Goal: Task Accomplishment & Management: Complete application form

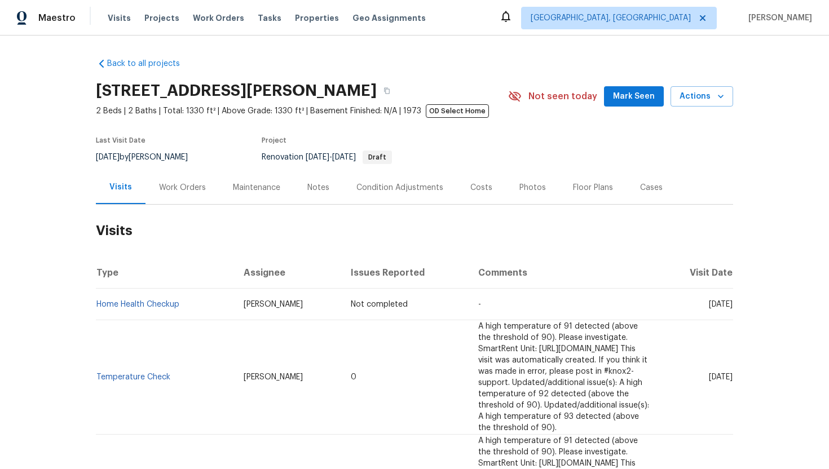
click at [183, 196] on div "Work Orders" at bounding box center [182, 187] width 74 height 33
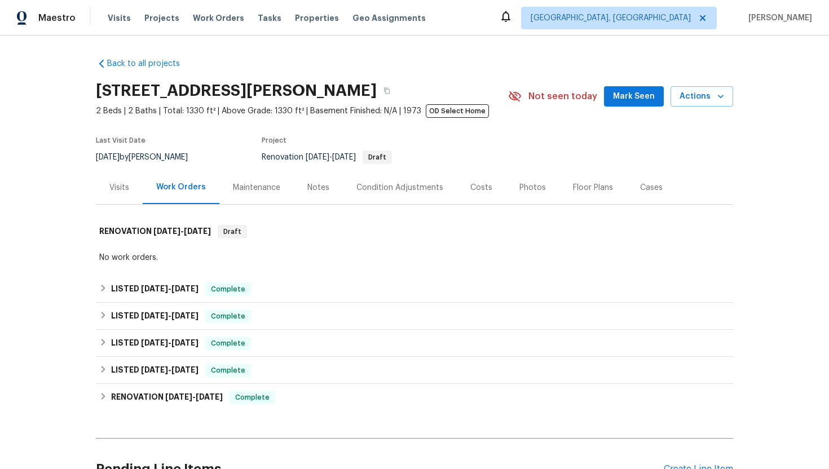
click at [118, 191] on div "Visits" at bounding box center [119, 187] width 20 height 11
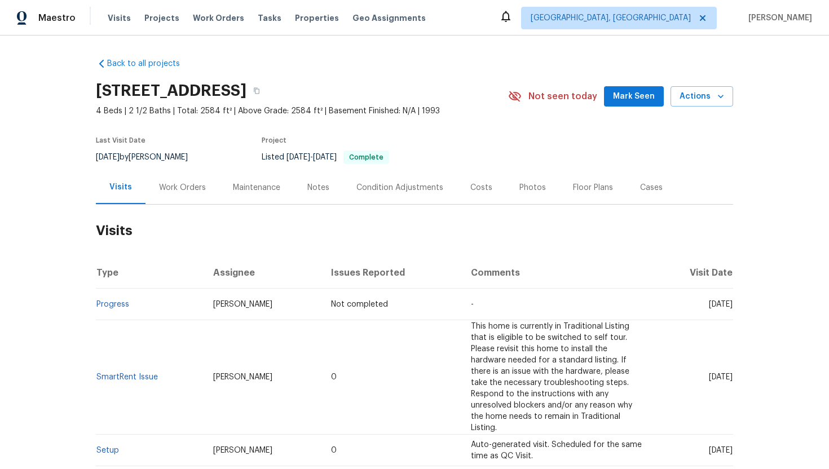
click at [180, 185] on div "Work Orders" at bounding box center [182, 187] width 47 height 11
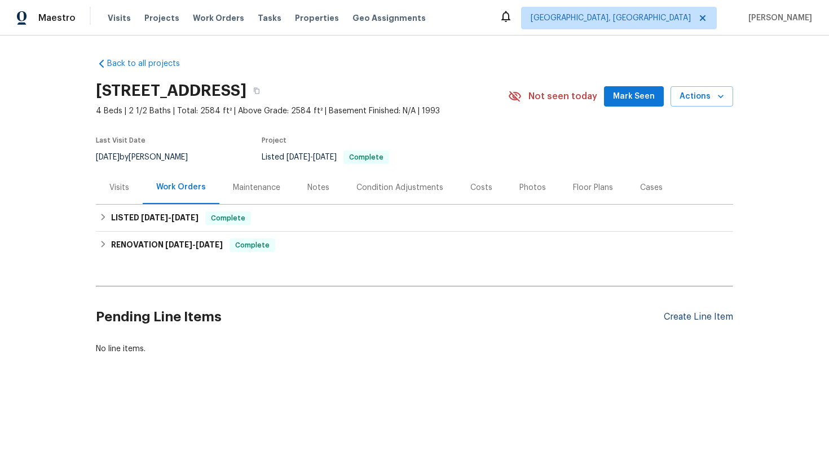
click at [682, 319] on div "Create Line Item" at bounding box center [698, 317] width 69 height 11
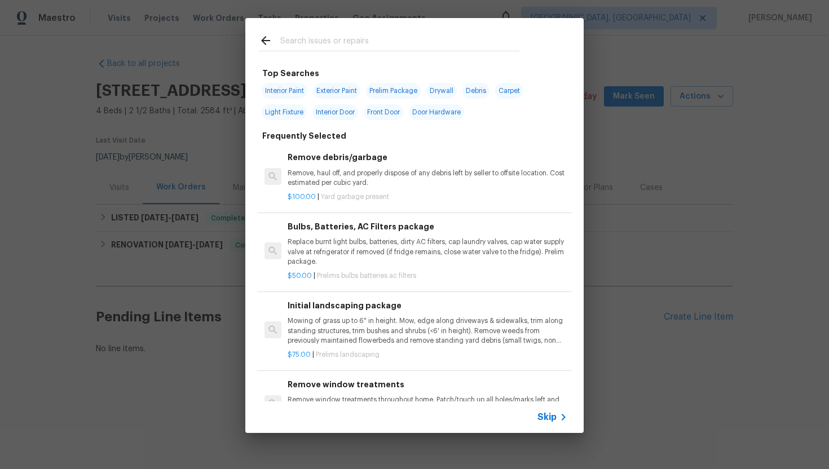
click at [558, 420] on icon at bounding box center [564, 417] width 14 height 14
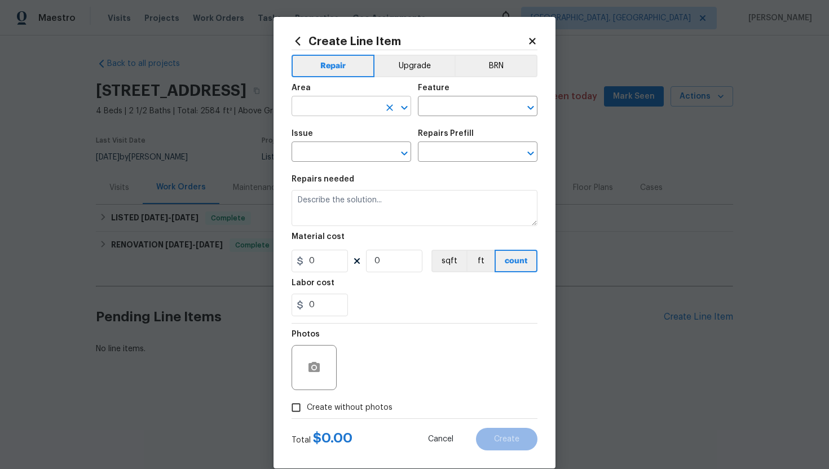
click at [324, 104] on input "text" at bounding box center [336, 107] width 88 height 17
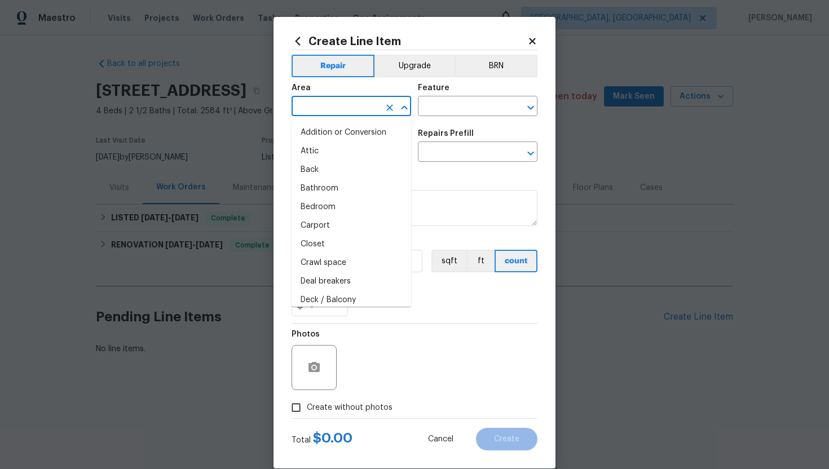
type input "i"
type input "n"
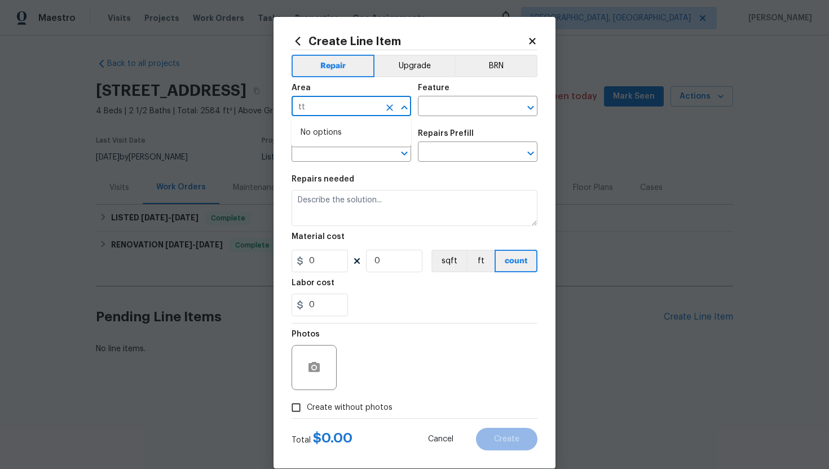
type input "t"
click at [361, 145] on li "Interior Overall" at bounding box center [352, 151] width 120 height 19
type input "Interior Overall"
click at [469, 104] on input "text" at bounding box center [462, 107] width 88 height 17
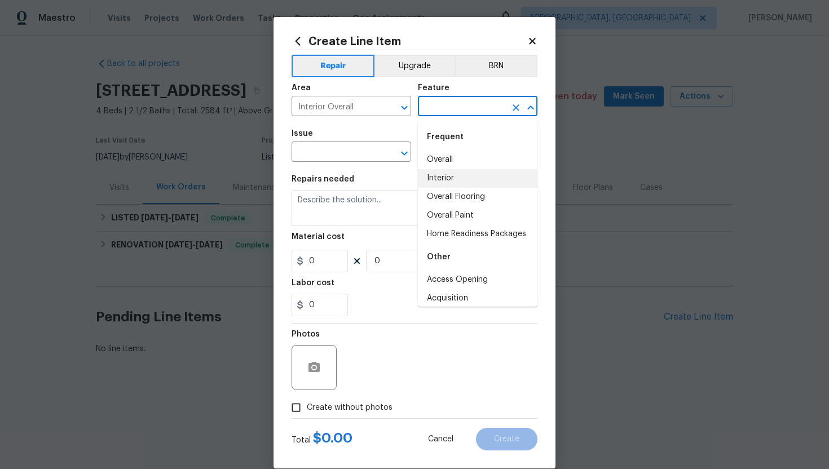
click at [454, 176] on li "Interior" at bounding box center [478, 178] width 120 height 19
type input "Interior"
click at [518, 111] on icon "Clear" at bounding box center [515, 107] width 11 height 11
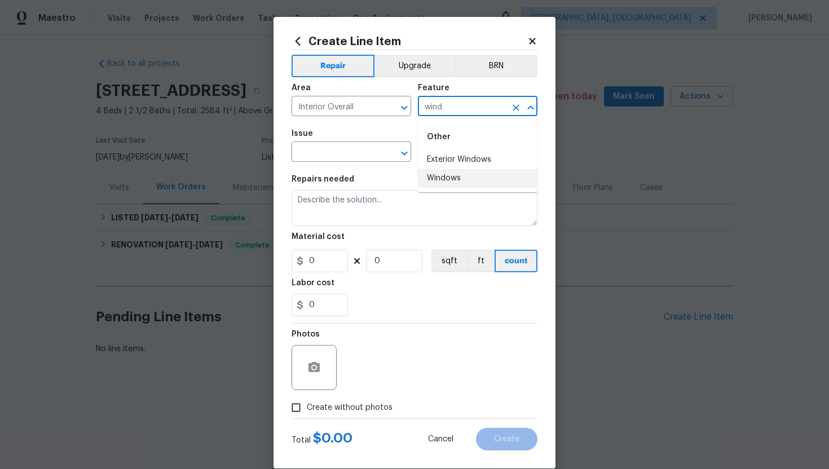
click at [482, 173] on li "Windows" at bounding box center [478, 178] width 120 height 19
type input "Windows"
click at [316, 150] on input "text" at bounding box center [336, 152] width 88 height 17
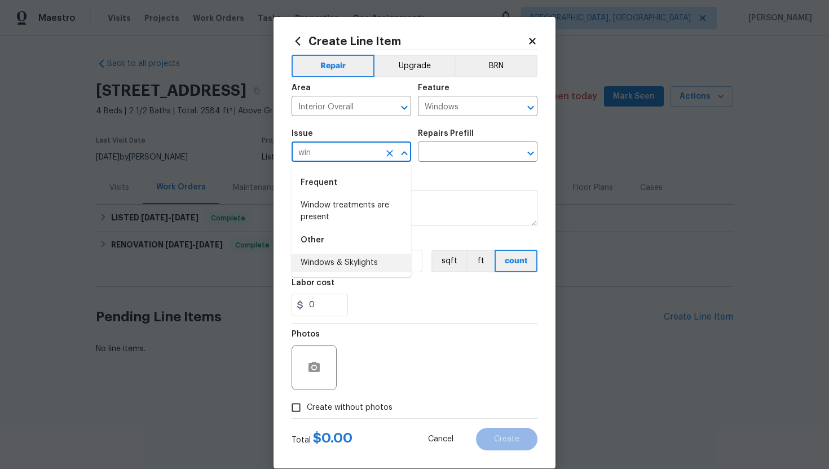
click at [359, 258] on li "Windows & Skylights" at bounding box center [352, 263] width 120 height 19
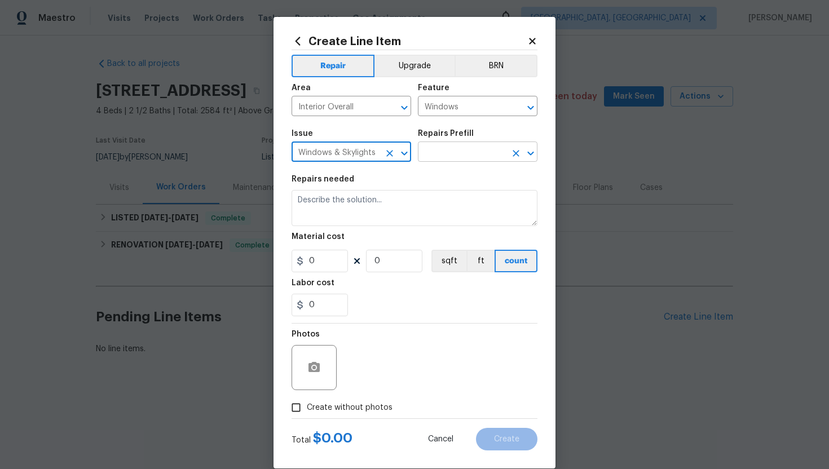
type input "Windows & Skylights"
click at [458, 156] on input "text" at bounding box center [462, 152] width 88 height 17
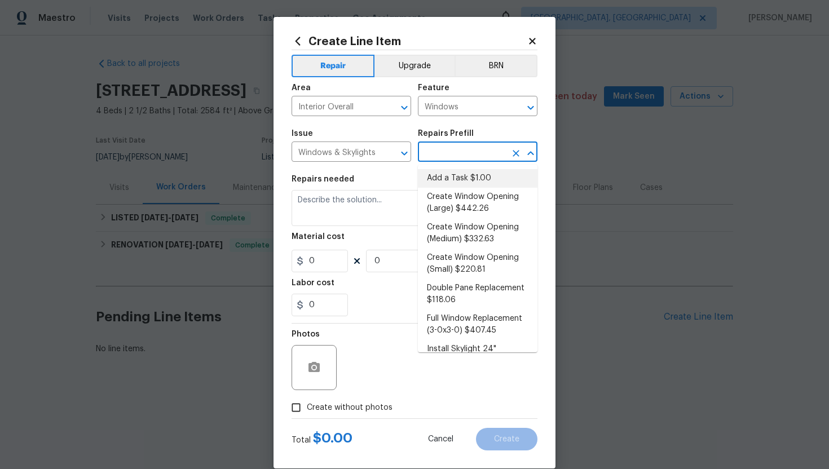
click at [468, 180] on li "Add a Task $1.00" at bounding box center [478, 178] width 120 height 19
type input "Add a Task $1.00"
type textarea "HPM to detail"
type input "1"
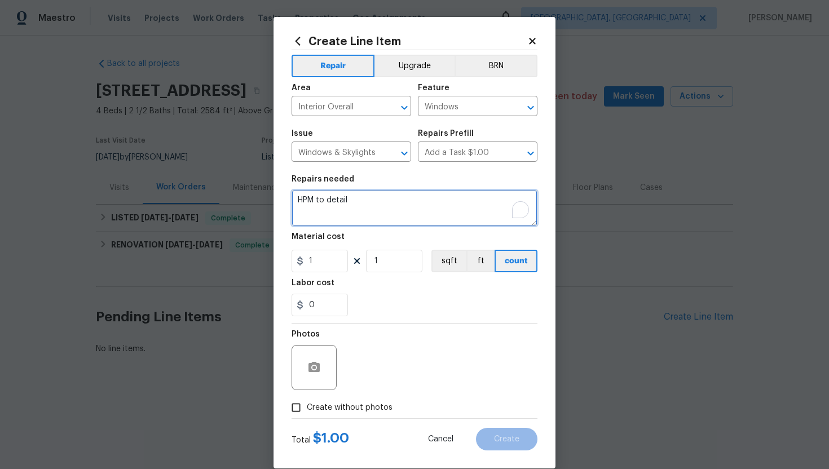
drag, startPoint x: 364, startPoint y: 204, endPoint x: 295, endPoint y: 204, distance: 69.4
click at [295, 204] on textarea "HPM to detail" at bounding box center [415, 208] width 246 height 36
paste textarea "There is a lot of written wood inside the hone around the big window in the sun…"
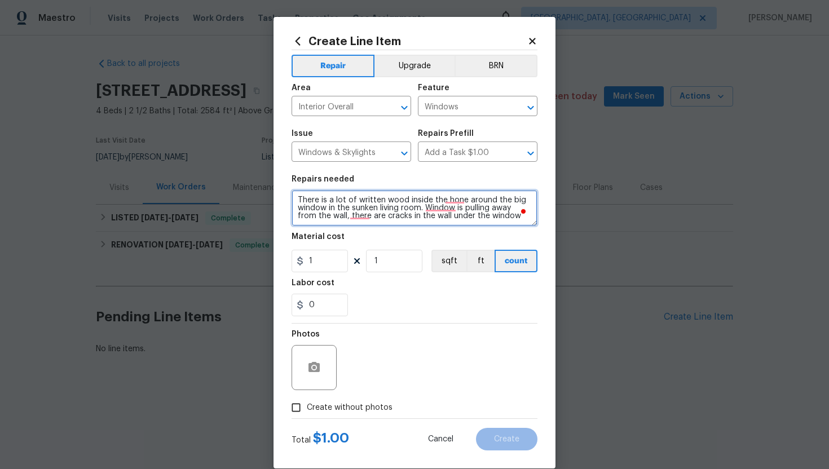
scroll to position [2, 0]
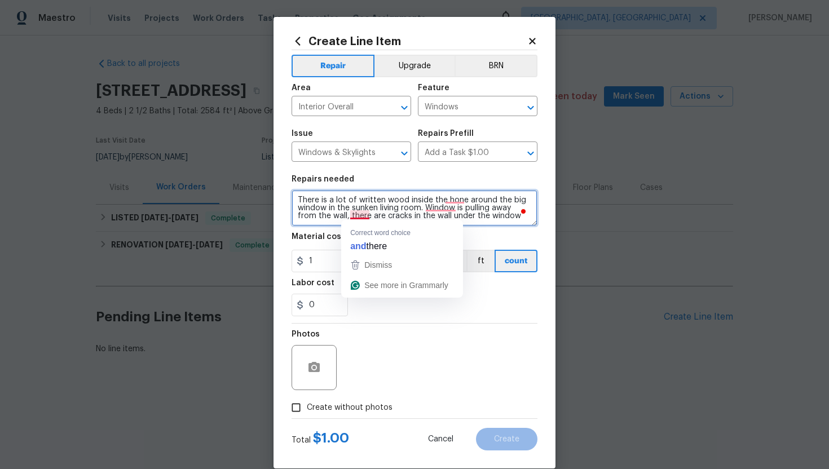
click at [361, 217] on textarea "There is a lot of written wood inside the hone around the big window in the sun…" at bounding box center [415, 208] width 246 height 36
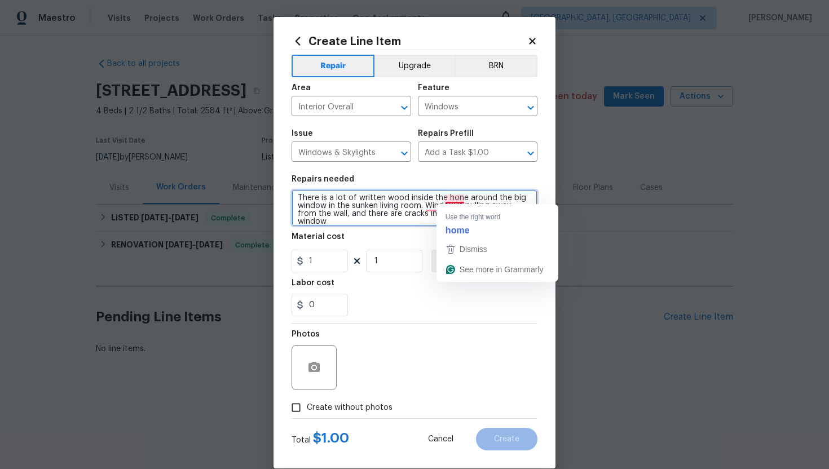
click at [461, 198] on textarea "There is a lot of written wood inside the hone around the big window in the sun…" at bounding box center [415, 208] width 246 height 36
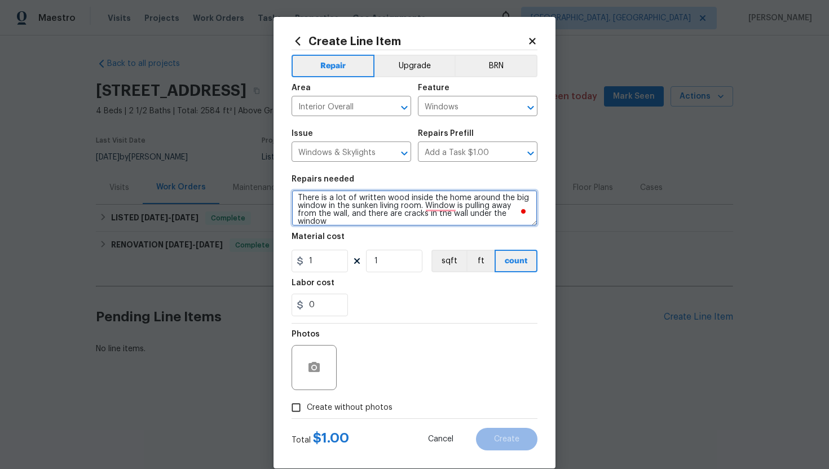
click at [442, 206] on textarea "There is a lot of written wood inside the home around the big window in the sun…" at bounding box center [415, 208] width 246 height 36
click at [365, 226] on textarea "There is a lot of written wood inside the home around the big window in the sun…" at bounding box center [415, 208] width 246 height 36
paste textarea "(Remove and paste feedback message here) Distinguish which door was thought to …"
drag, startPoint x: 381, startPoint y: 210, endPoint x: 368, endPoint y: 209, distance: 13.0
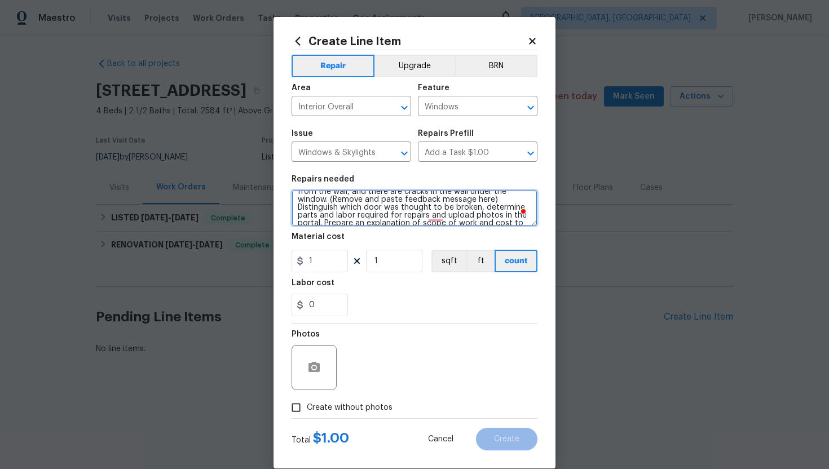
click at [368, 209] on textarea "There is a lot of written wood inside the home around the big window in the sun…" at bounding box center [415, 208] width 246 height 36
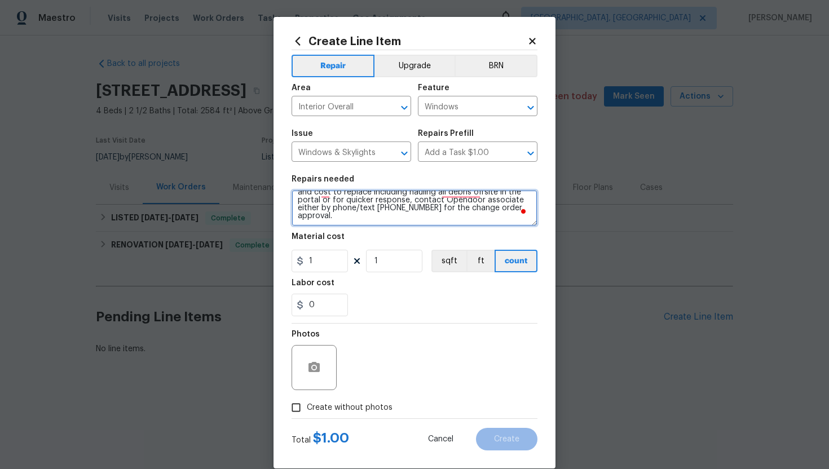
type textarea "There is a lot of written wood inside the home around the big window in the sun…"
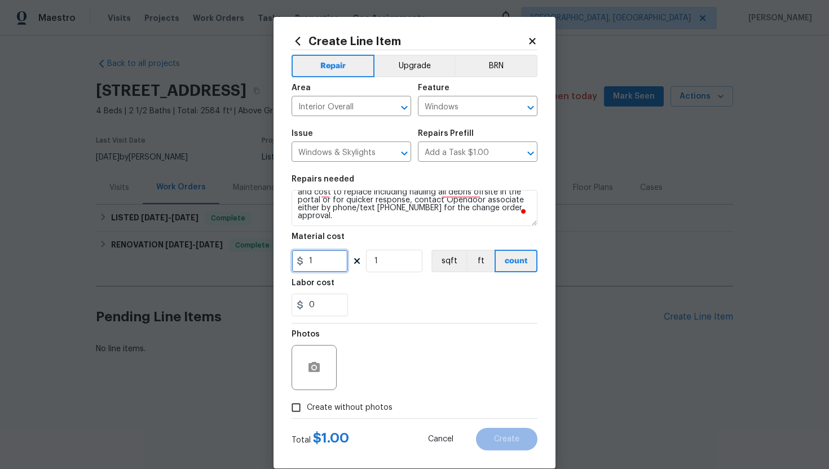
drag, startPoint x: 325, startPoint y: 261, endPoint x: 282, endPoint y: 261, distance: 42.9
click at [280, 261] on div "Create Line Item Repair Upgrade BRN Area Interior Overall ​ Feature Windows ​ I…" at bounding box center [414, 243] width 282 height 452
type input "75"
click at [301, 413] on input "Create without photos" at bounding box center [295, 407] width 21 height 21
checkbox input "true"
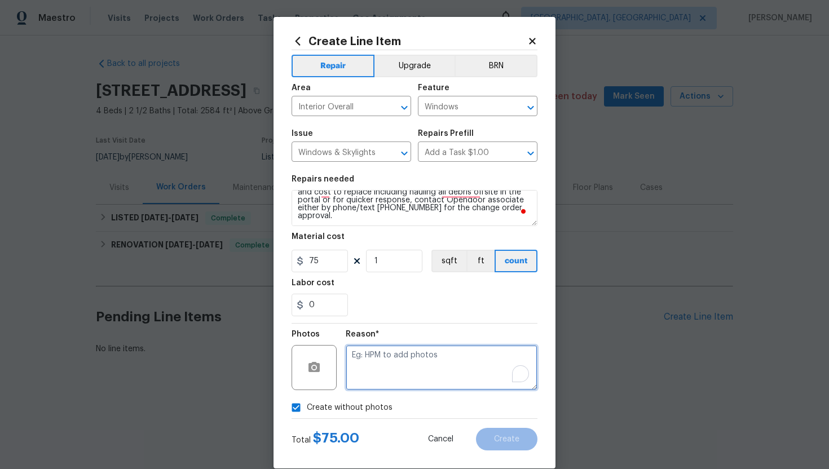
click at [395, 372] on textarea "To enrich screen reader interactions, please activate Accessibility in Grammarl…" at bounding box center [442, 367] width 192 height 45
type textarea "N/A"
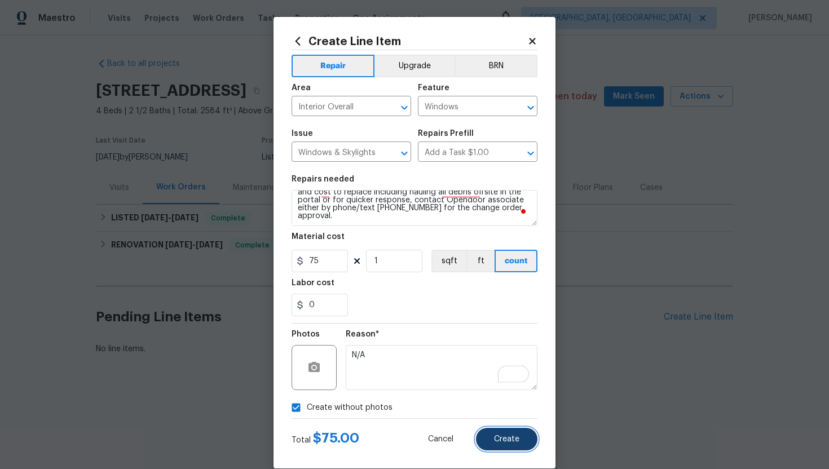
click at [504, 444] on button "Create" at bounding box center [506, 439] width 61 height 23
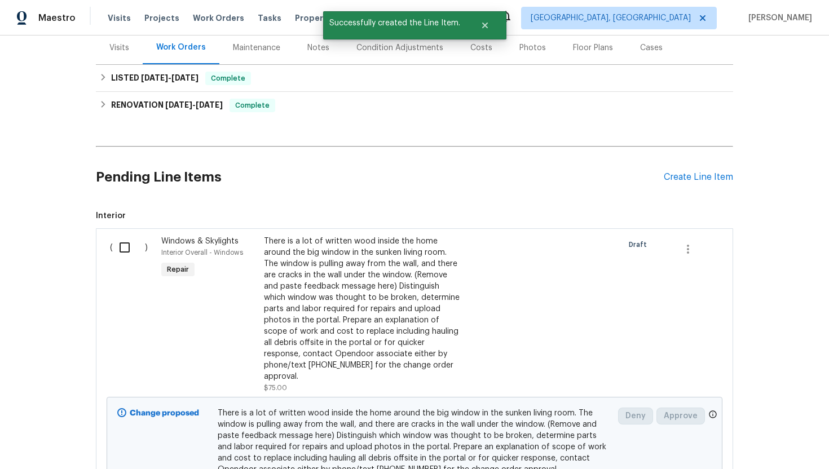
click at [125, 255] on input "checkbox" at bounding box center [129, 248] width 32 height 24
checkbox input "true"
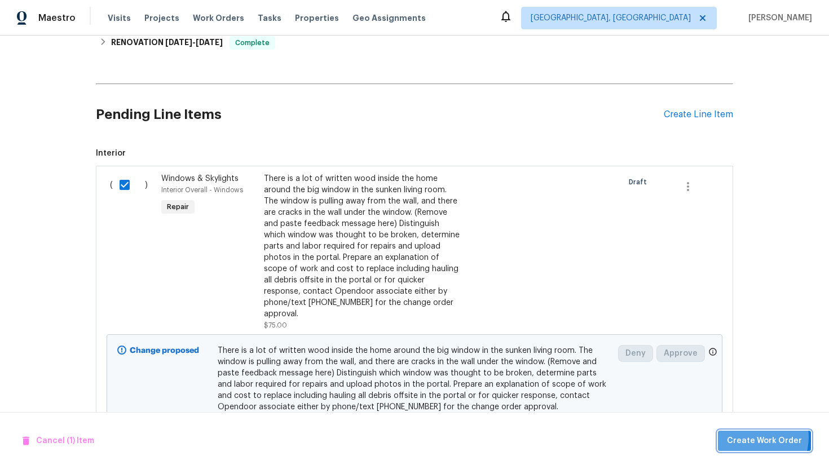
click at [748, 436] on span "Create Work Order" at bounding box center [764, 441] width 75 height 14
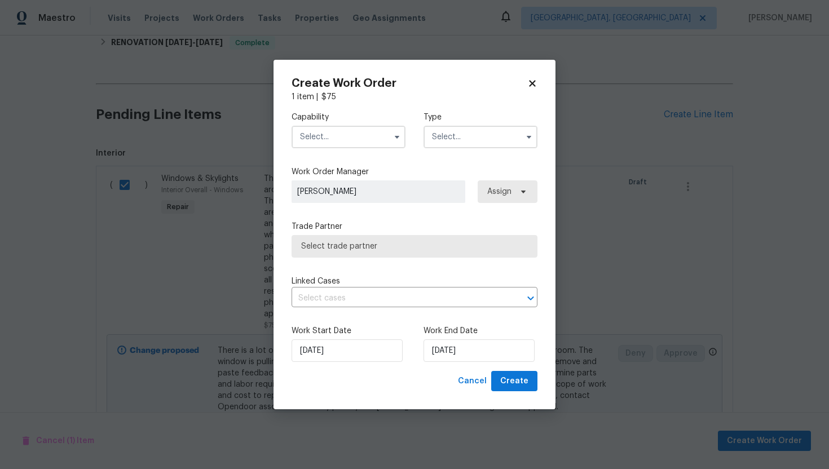
click at [356, 135] on input "text" at bounding box center [349, 137] width 114 height 23
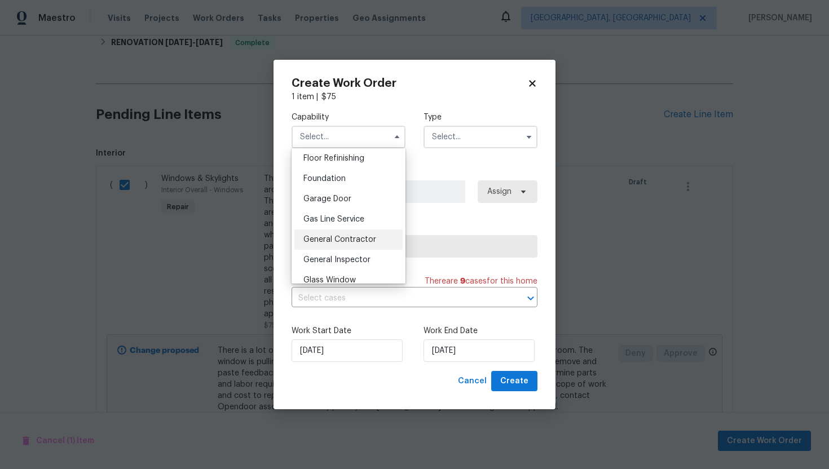
click at [354, 236] on span "General Contractor" at bounding box center [339, 240] width 73 height 8
type input "General Contractor"
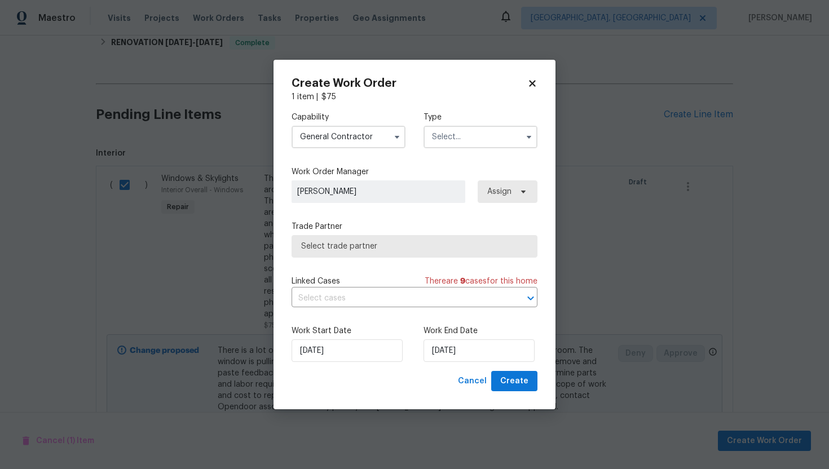
click at [449, 136] on input "text" at bounding box center [480, 137] width 114 height 23
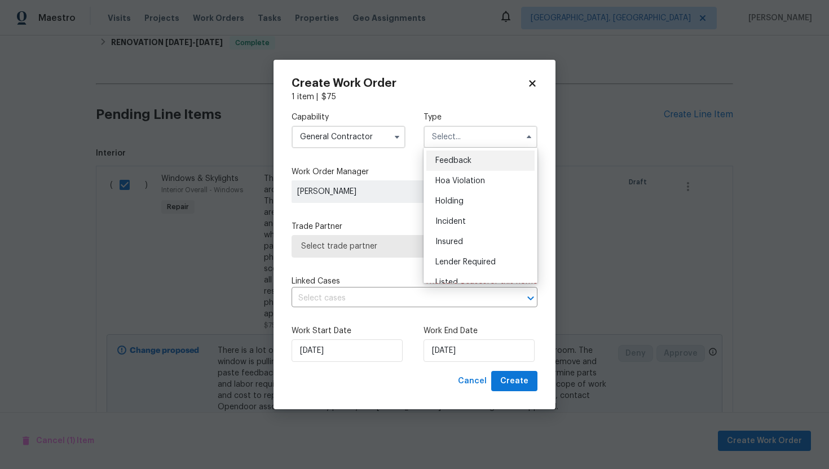
click at [451, 156] on div "Feedback" at bounding box center [480, 161] width 108 height 20
type input "Feedback"
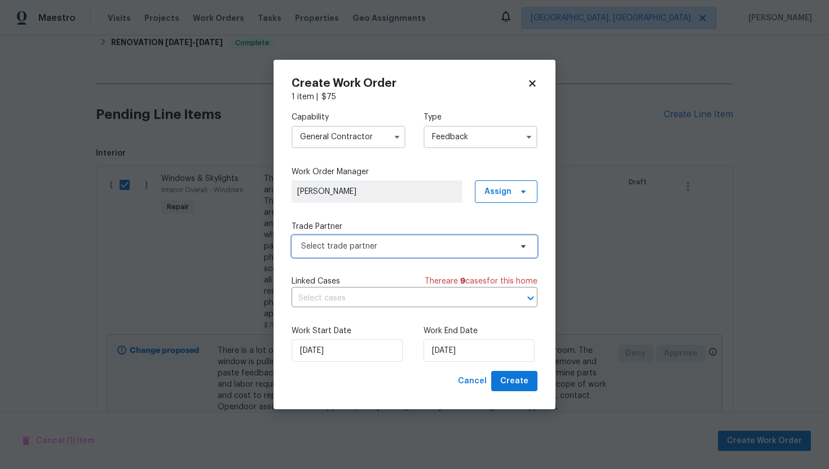
click at [382, 250] on span "Select trade partner" at bounding box center [406, 246] width 210 height 11
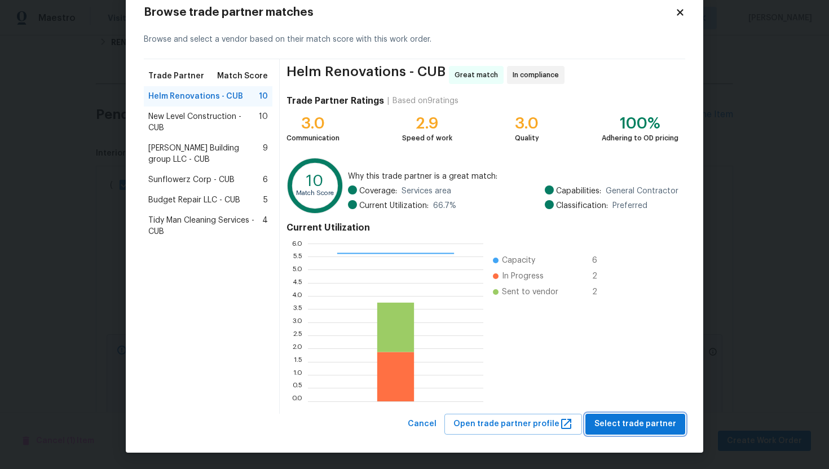
click at [624, 423] on span "Select trade partner" at bounding box center [635, 424] width 82 height 14
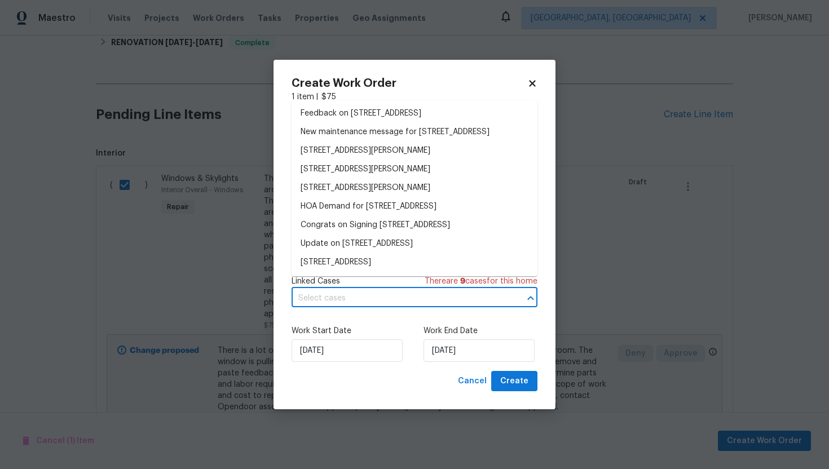
click at [416, 301] on input "text" at bounding box center [399, 298] width 214 height 17
click at [379, 111] on li "Feedback on 155 Doverside Dr, Columbia, SC 29212" at bounding box center [415, 113] width 246 height 19
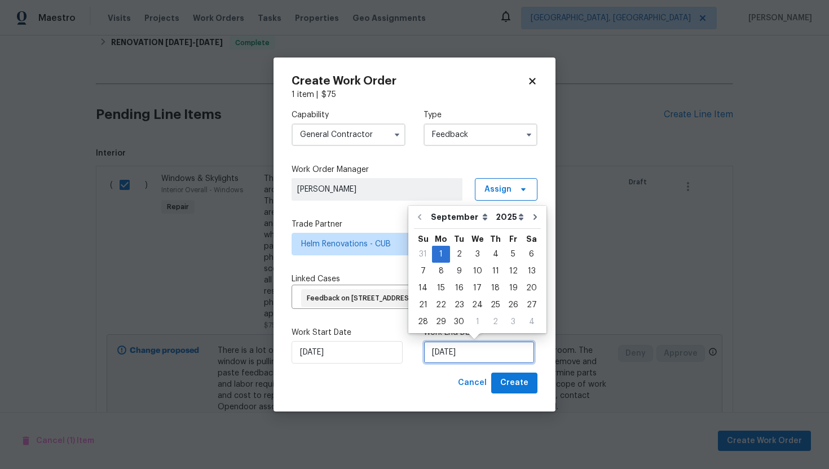
click at [479, 349] on input "9/1/2025" at bounding box center [478, 352] width 111 height 23
click at [504, 255] on div "5" at bounding box center [513, 254] width 18 height 16
type input "9/5/2025"
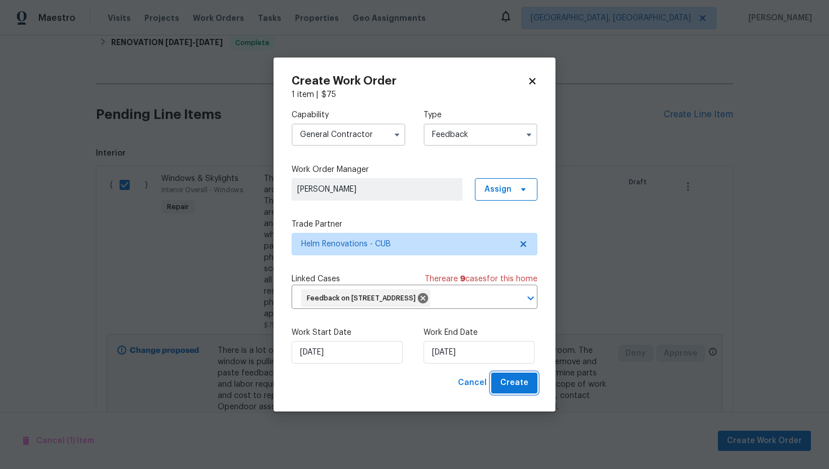
click at [511, 379] on span "Create" at bounding box center [514, 383] width 28 height 14
checkbox input "false"
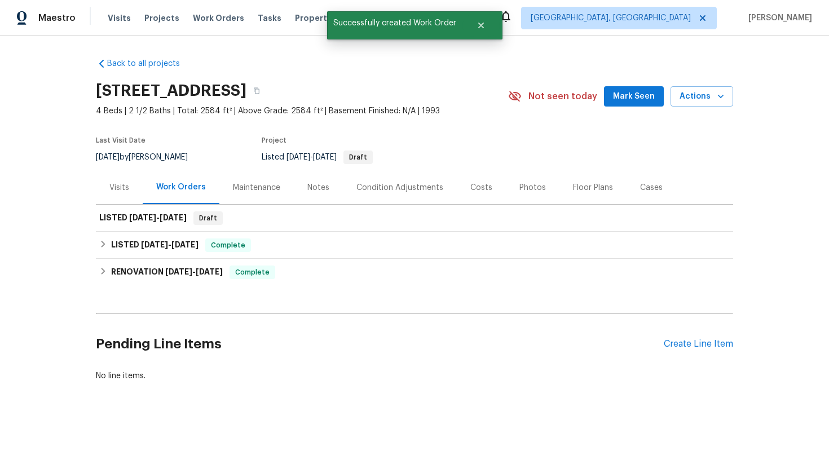
click at [117, 195] on div "Visits" at bounding box center [119, 187] width 47 height 33
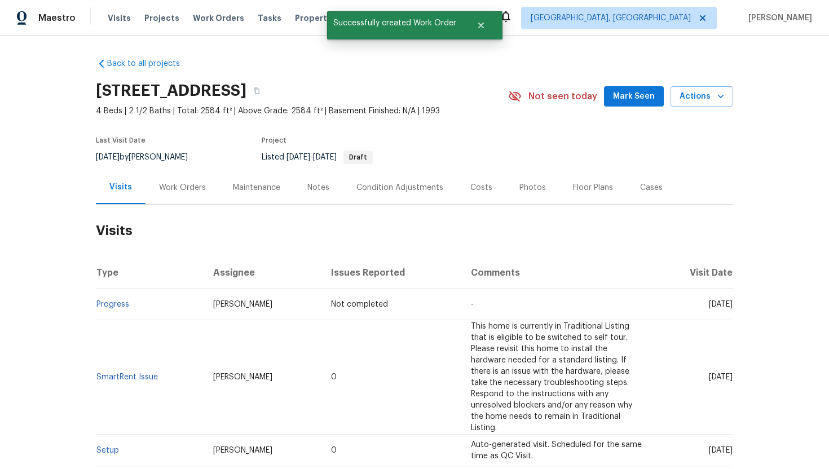
click at [187, 193] on div "Work Orders" at bounding box center [182, 187] width 74 height 33
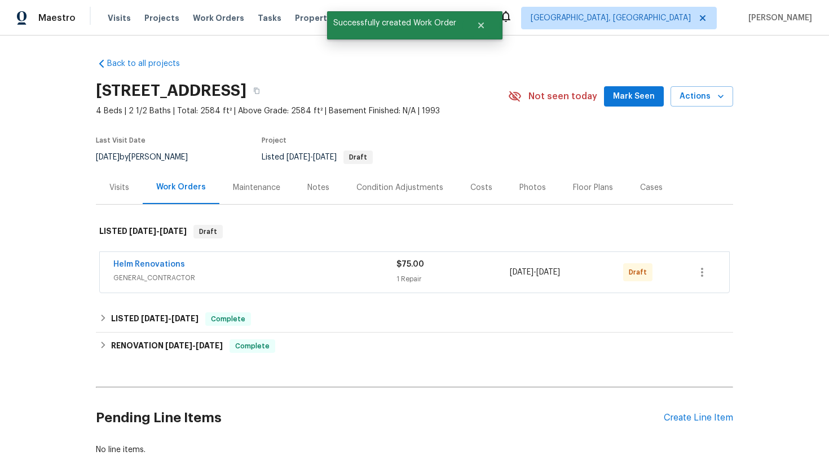
click at [287, 282] on span "GENERAL_CONTRACTOR" at bounding box center [254, 277] width 283 height 11
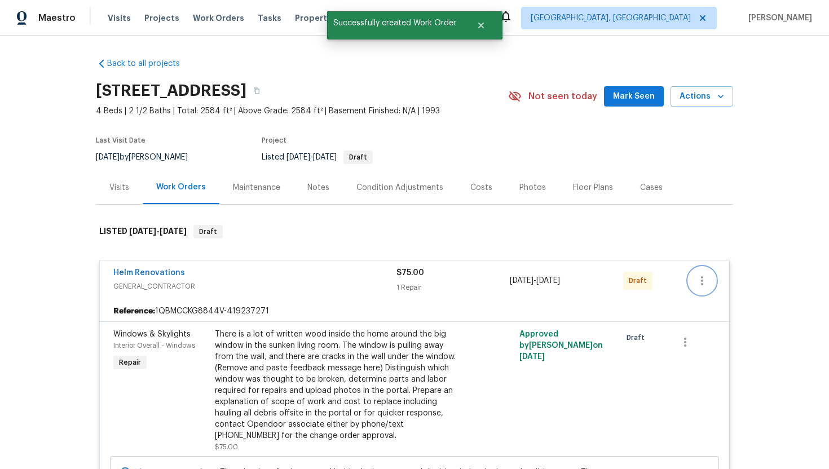
click at [701, 278] on icon "button" at bounding box center [702, 281] width 14 height 14
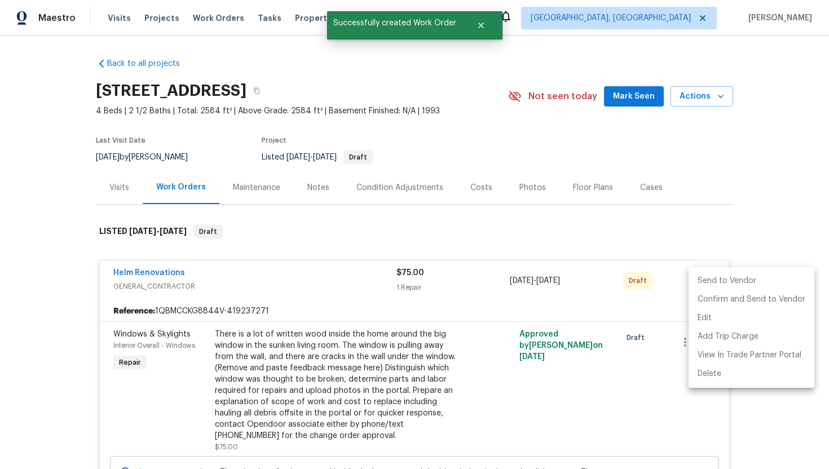
click at [701, 279] on li "Send to Vendor" at bounding box center [751, 281] width 126 height 19
click at [700, 280] on li "Send to Vendor" at bounding box center [751, 281] width 126 height 19
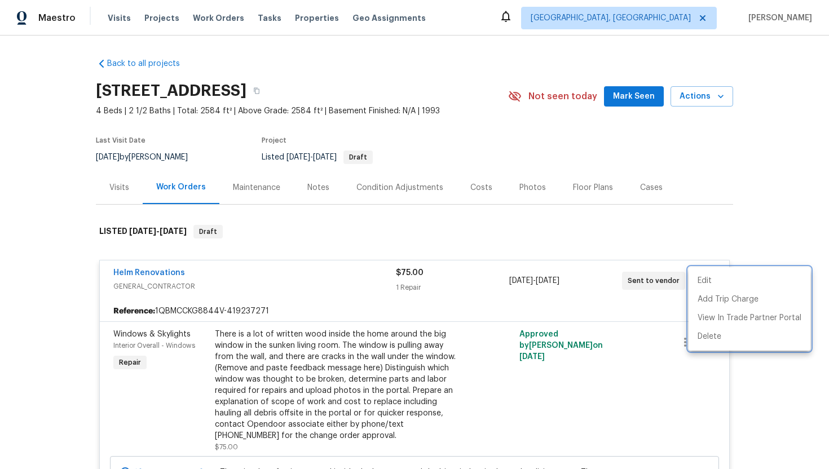
click at [623, 306] on div at bounding box center [414, 234] width 829 height 469
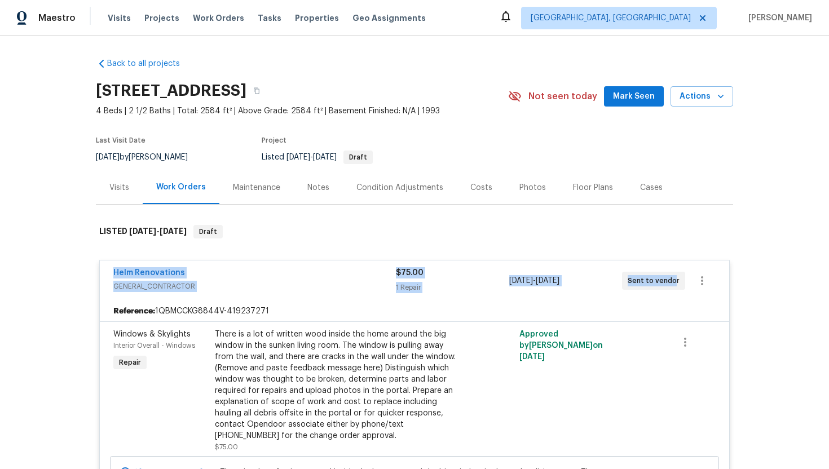
drag, startPoint x: 671, startPoint y: 284, endPoint x: 102, endPoint y: 275, distance: 569.0
click at [102, 275] on div "Helm Renovations GENERAL_CONTRACTOR $75.00 1 Repair 9/1/2025 - 9/5/2025 Sent to…" at bounding box center [414, 281] width 629 height 41
copy div "Helm Renovations GENERAL_CONTRACTOR $75.00 1 Repair 9/1/2025 - 9/5/2025 Sent to…"
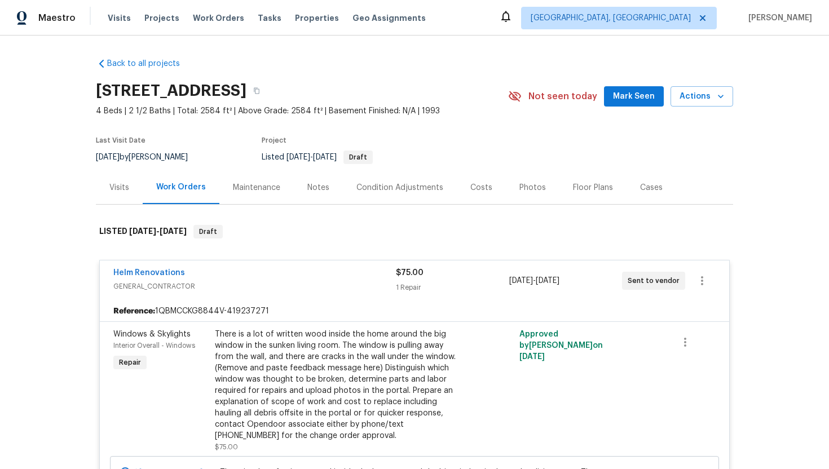
click at [120, 186] on div "Visits" at bounding box center [119, 187] width 20 height 11
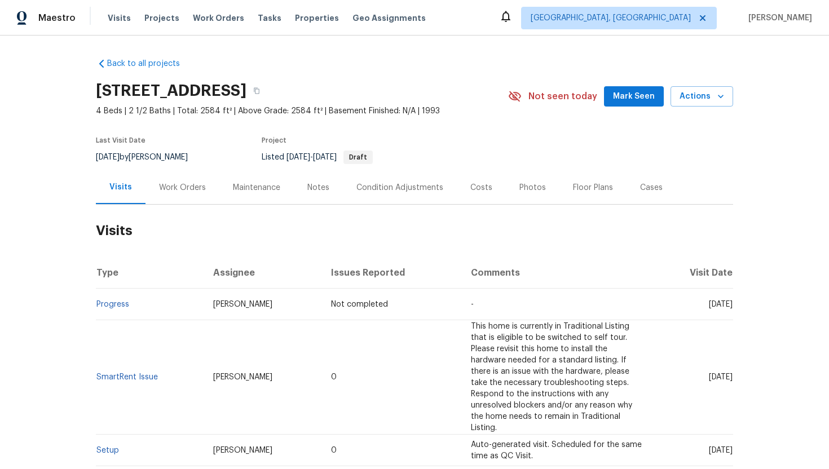
drag, startPoint x: 683, startPoint y: 372, endPoint x: 731, endPoint y: 373, distance: 47.9
click at [731, 373] on span "Fri, May 09 2025" at bounding box center [721, 377] width 24 height 8
copy span "May 09 2025"
click at [191, 182] on div "Work Orders" at bounding box center [182, 187] width 47 height 11
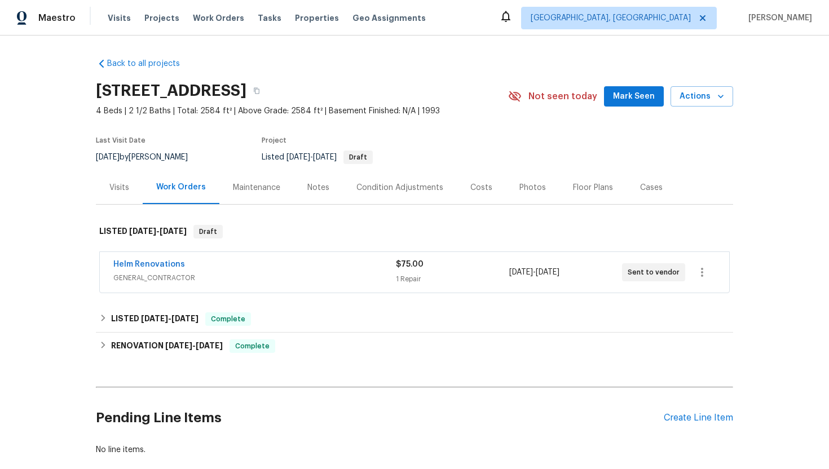
scroll to position [63, 0]
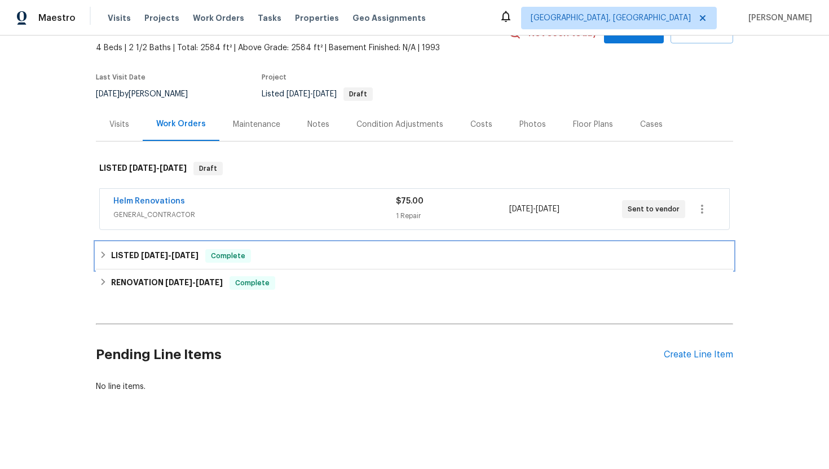
click at [219, 260] on span "Complete" at bounding box center [227, 255] width 43 height 11
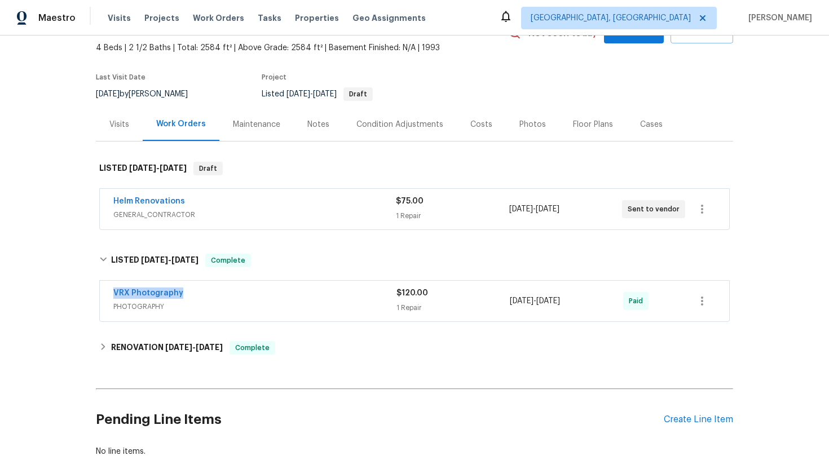
drag, startPoint x: 195, startPoint y: 295, endPoint x: 103, endPoint y: 295, distance: 91.3
click at [103, 295] on div "VRX Photography PHOTOGRAPHY $120.00 1 Repair 4/19/2025 - 4/21/2025 Paid" at bounding box center [414, 301] width 629 height 41
copy link "VRX Photography"
drag, startPoint x: 593, startPoint y: 306, endPoint x: 495, endPoint y: 306, distance: 98.7
click at [494, 306] on div "VRX Photography PHOTOGRAPHY $120.00 1 Repair 4/19/2025 - 4/21/2025 Paid" at bounding box center [400, 301] width 575 height 27
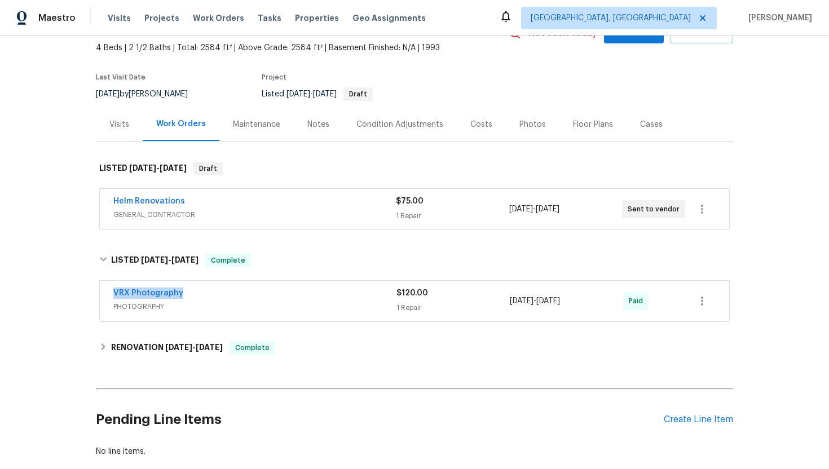
copy div "4/19/2025 - 4/21/2025"
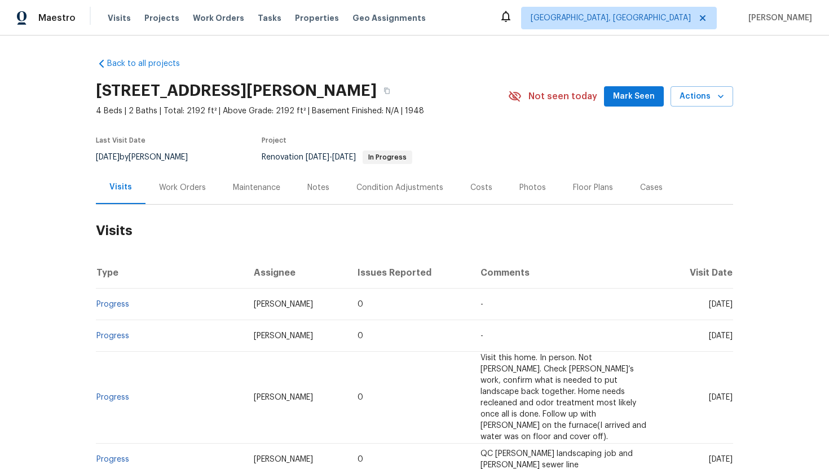
drag, startPoint x: 240, startPoint y: 321, endPoint x: 204, endPoint y: 311, distance: 37.5
click at [245, 311] on td "Dominic Herron" at bounding box center [297, 305] width 104 height 32
copy span "Dominic Herron"
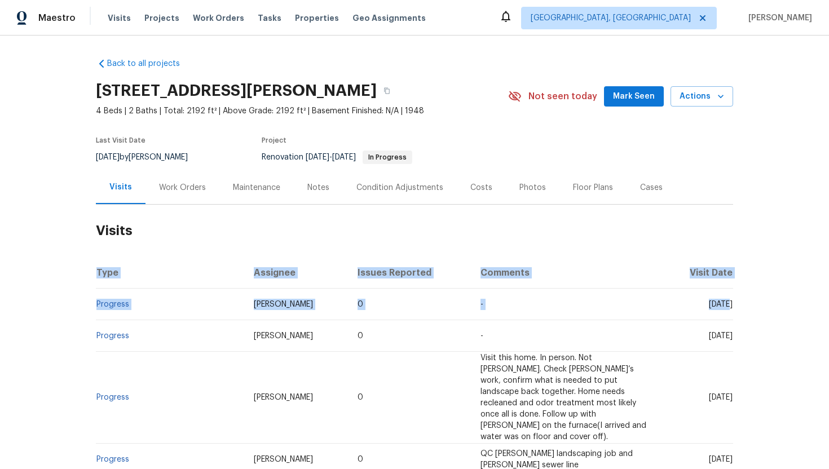
drag, startPoint x: 735, startPoint y: 317, endPoint x: 707, endPoint y: 312, distance: 28.6
click at [707, 312] on div "Back to all projects 1363 Edgewood Blvd, Berkley, MI 48072 4 Beds | 2 Baths | T…" at bounding box center [414, 253] width 829 height 434
click at [707, 312] on td "Wed, Aug 27 2025" at bounding box center [698, 305] width 70 height 32
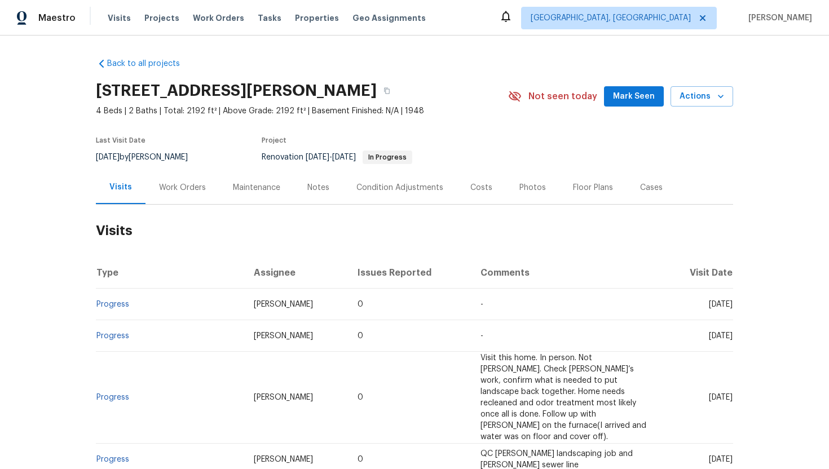
drag, startPoint x: 705, startPoint y: 308, endPoint x: 732, endPoint y: 320, distance: 29.8
click at [732, 320] on td "Wed, Aug 27 2025" at bounding box center [698, 305] width 70 height 32
copy span "Aug 27 2025"
click at [187, 195] on div "Work Orders" at bounding box center [182, 187] width 74 height 33
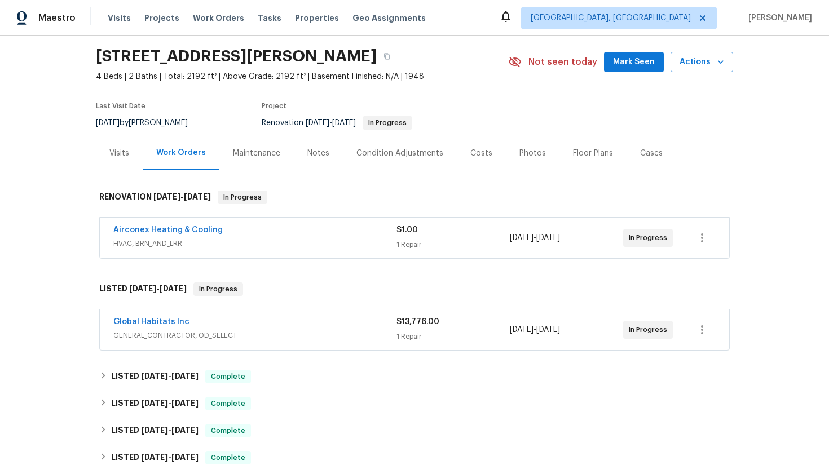
scroll to position [76, 0]
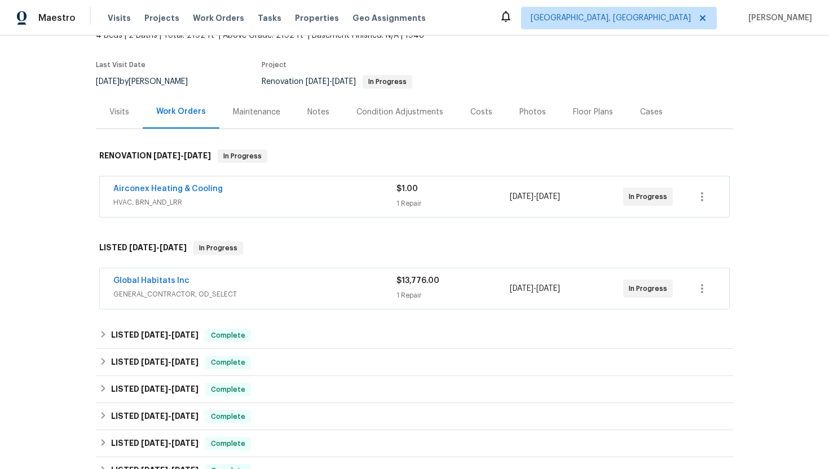
click at [230, 289] on span "GENERAL_CONTRACTOR, OD_SELECT" at bounding box center [254, 294] width 283 height 11
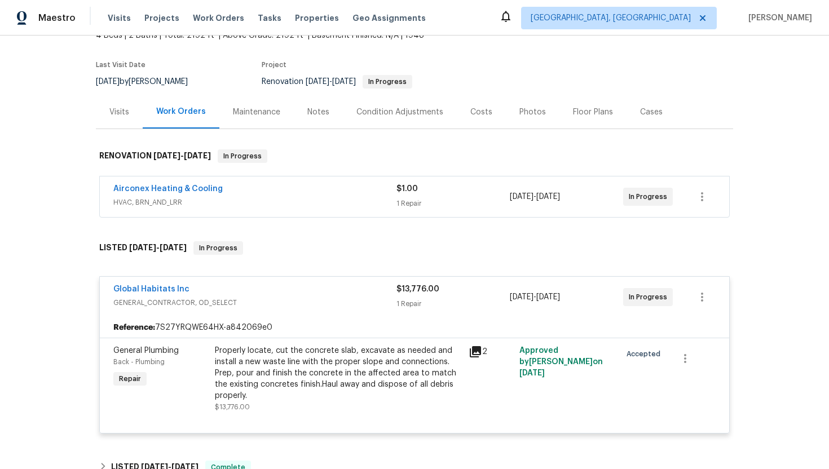
click at [259, 208] on span "HVAC, BRN_AND_LRR" at bounding box center [254, 202] width 283 height 11
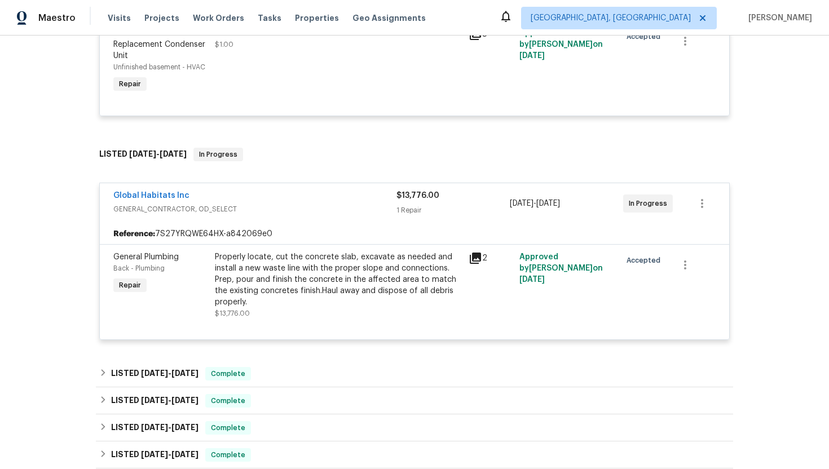
scroll to position [329, 0]
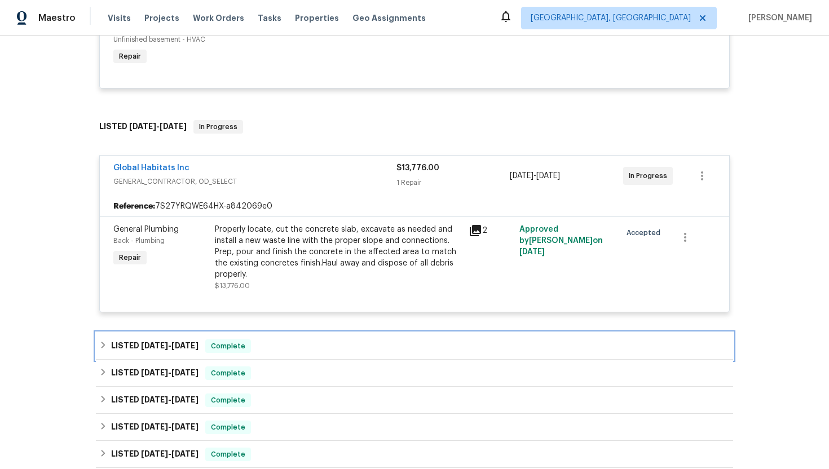
click at [221, 354] on div "LISTED 8/1/25 - 8/1/25 Complete" at bounding box center [414, 346] width 637 height 27
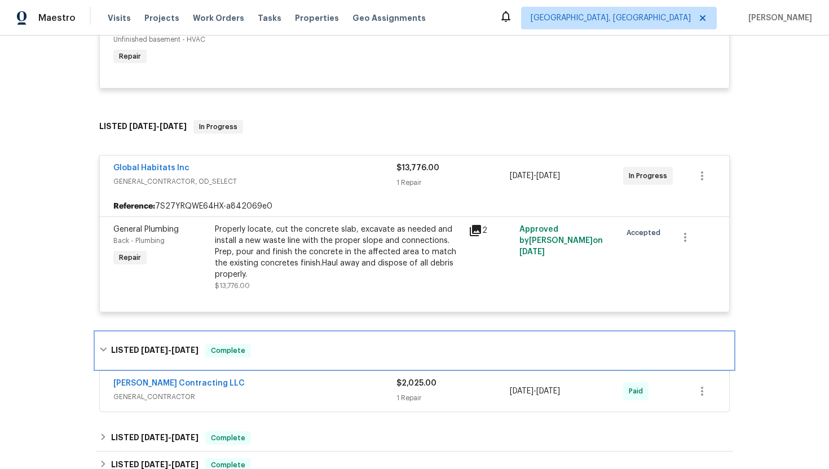
scroll to position [368, 0]
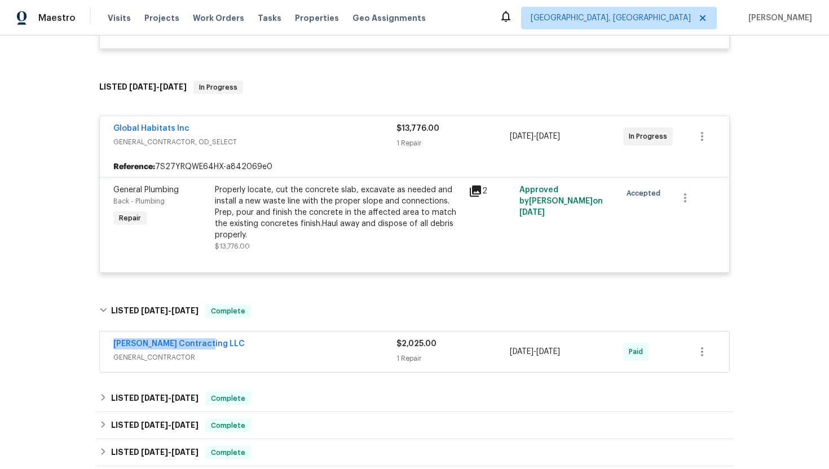
drag, startPoint x: 212, startPoint y: 346, endPoint x: 97, endPoint y: 345, distance: 115.0
click at [97, 345] on div "Solano Contracting LLC GENERAL_CONTRACTOR $2,025.00 1 Repair 8/1/2025 - 8/1/202…" at bounding box center [414, 352] width 637 height 47
copy link "Solano Contracting LLC"
drag, startPoint x: 590, startPoint y: 359, endPoint x: 495, endPoint y: 357, distance: 95.9
click at [495, 357] on div "Solano Contracting LLC GENERAL_CONTRACTOR $2,025.00 1 Repair 8/1/2025 - 8/1/202…" at bounding box center [400, 351] width 575 height 27
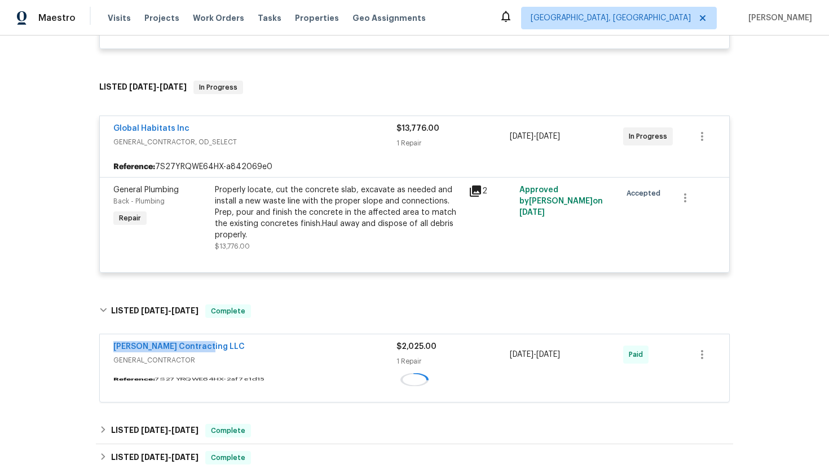
copy div "8/1/2025 - 8/1/2025"
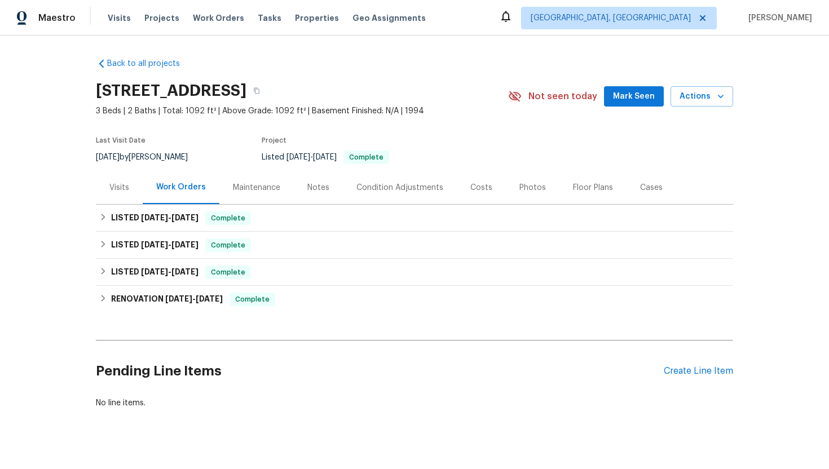
click at [116, 189] on div "Visits" at bounding box center [119, 187] width 20 height 11
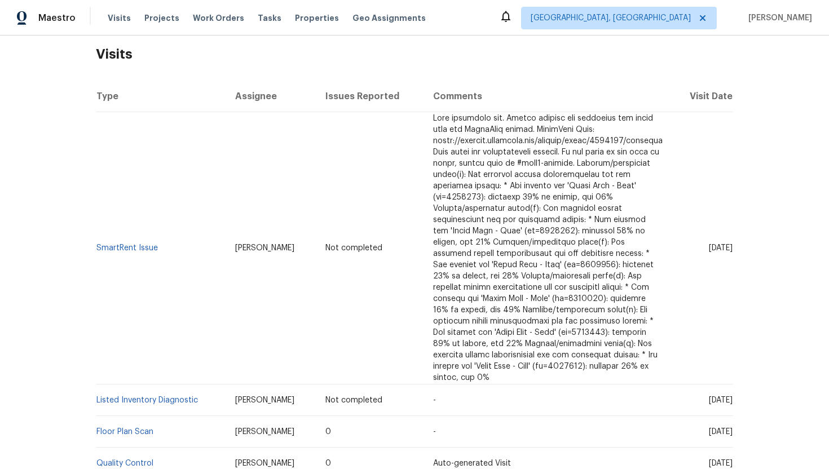
scroll to position [70, 0]
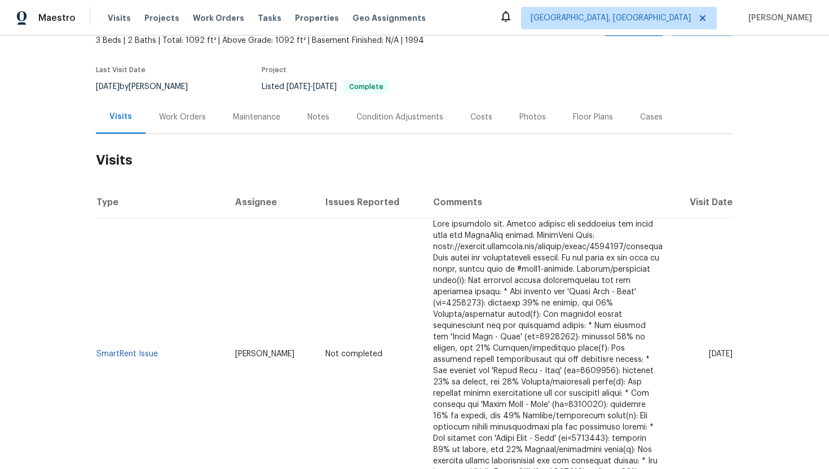
click at [651, 124] on div "Cases" at bounding box center [651, 116] width 50 height 33
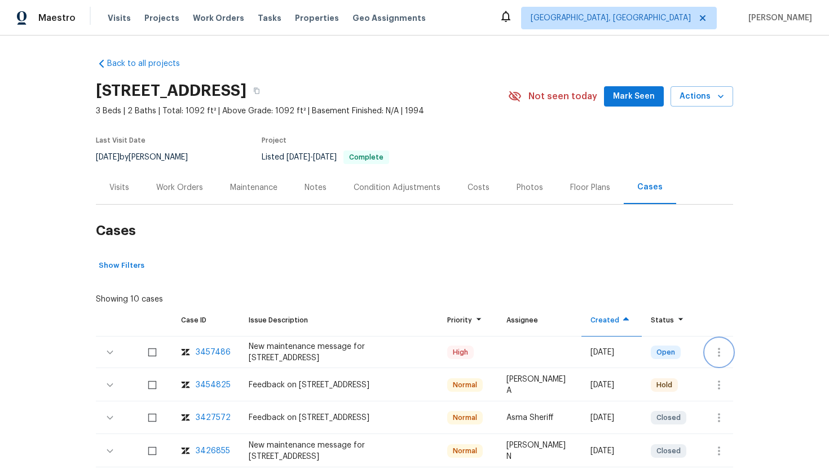
click at [713, 343] on button "button" at bounding box center [718, 352] width 27 height 27
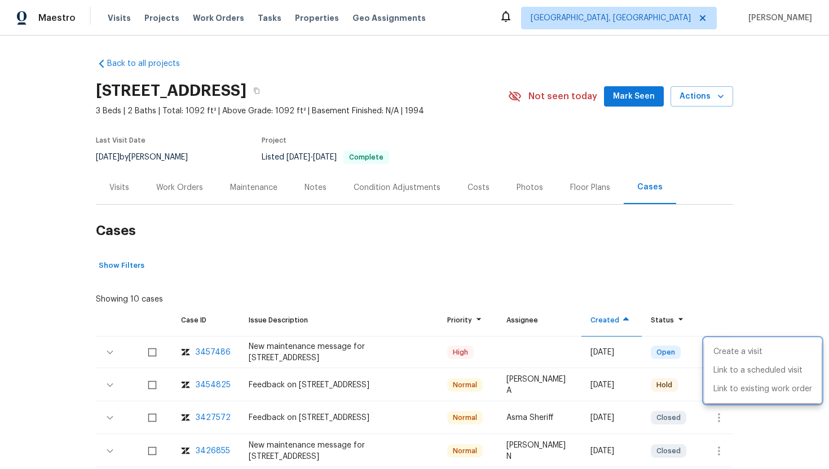
click at [126, 179] on div at bounding box center [414, 234] width 829 height 469
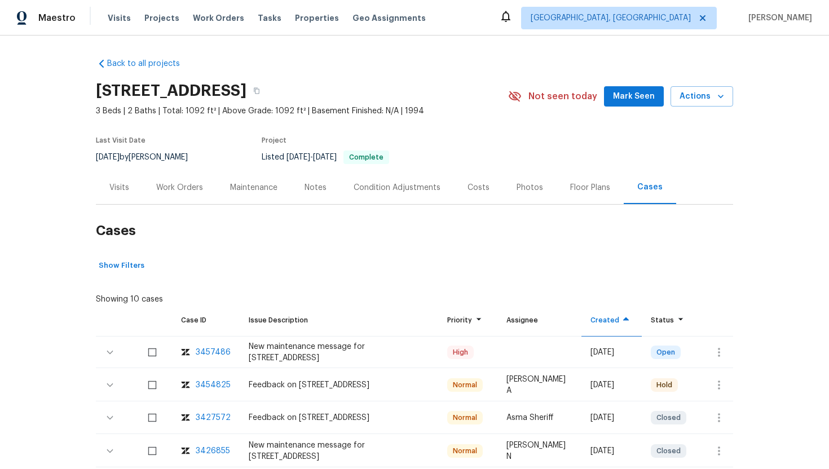
click at [125, 183] on div "Visits" at bounding box center [119, 187] width 20 height 11
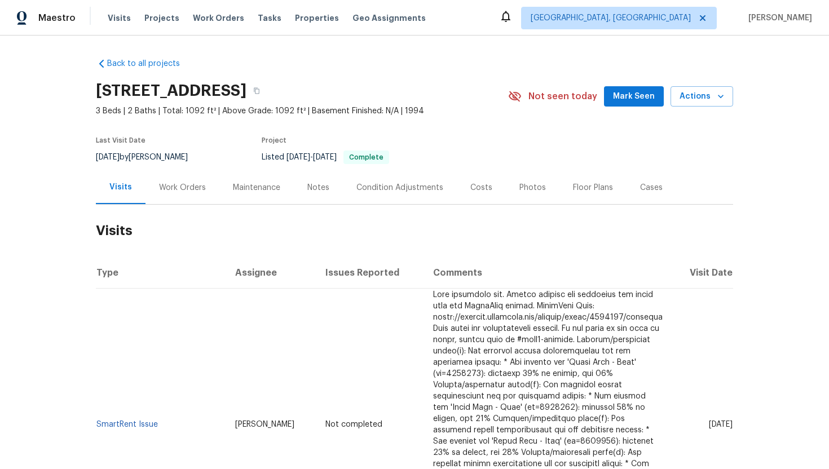
click at [655, 194] on div "Cases" at bounding box center [651, 187] width 50 height 33
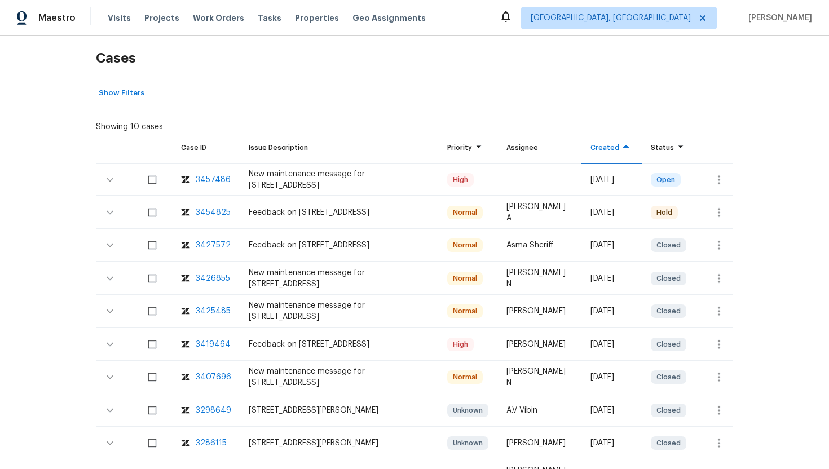
scroll to position [196, 0]
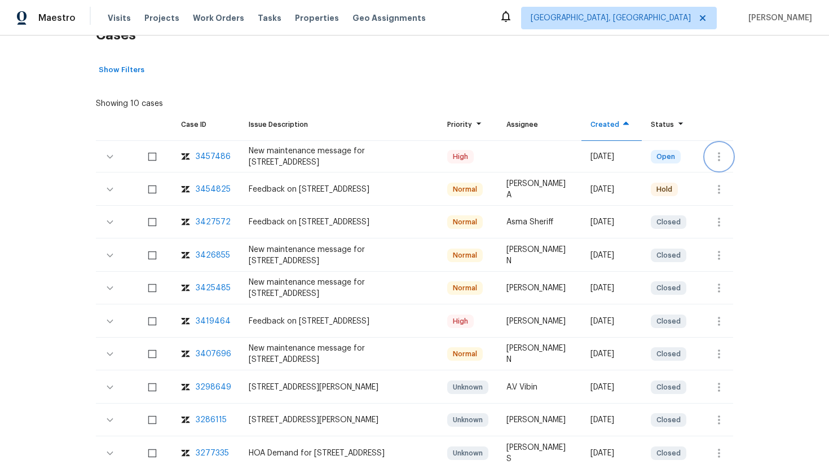
click at [720, 152] on icon "button" at bounding box center [719, 157] width 14 height 14
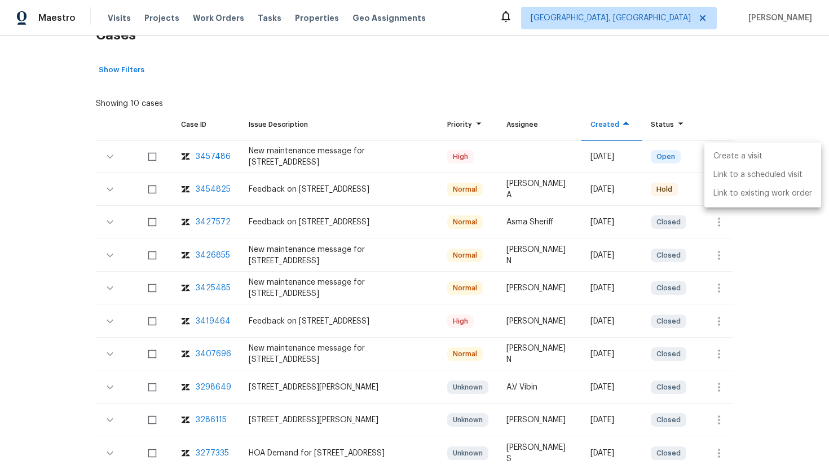
click at [729, 160] on li "Create a visit" at bounding box center [762, 156] width 117 height 19
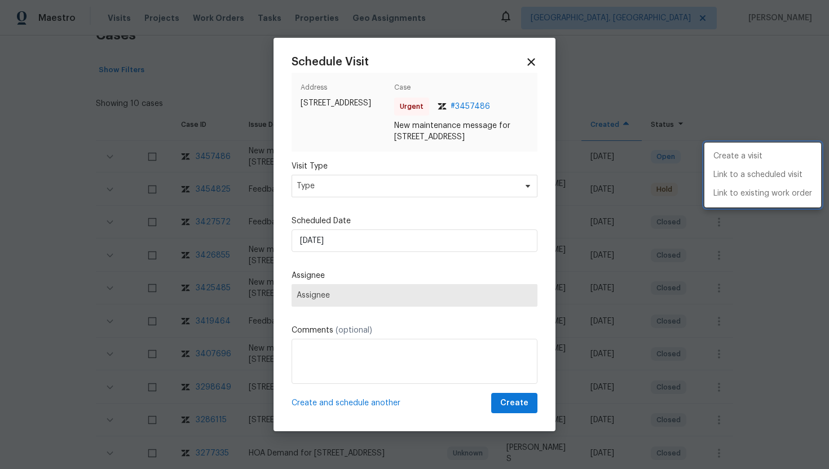
click at [345, 182] on div at bounding box center [414, 234] width 829 height 469
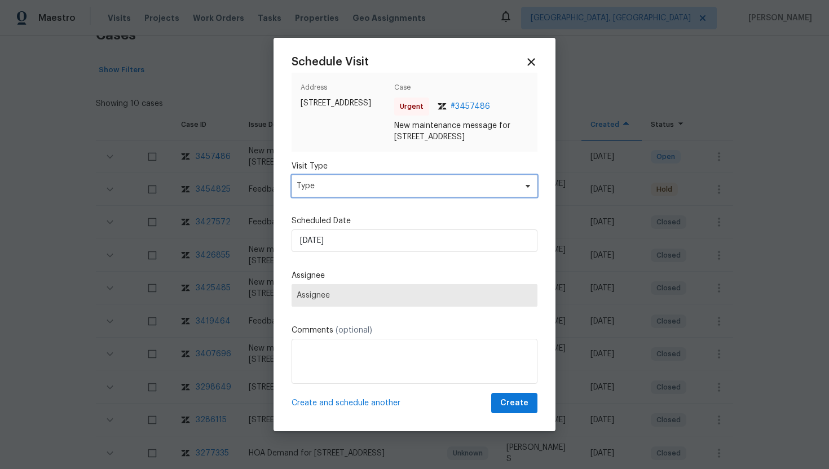
click at [345, 192] on span "Type" at bounding box center [406, 185] width 219 height 11
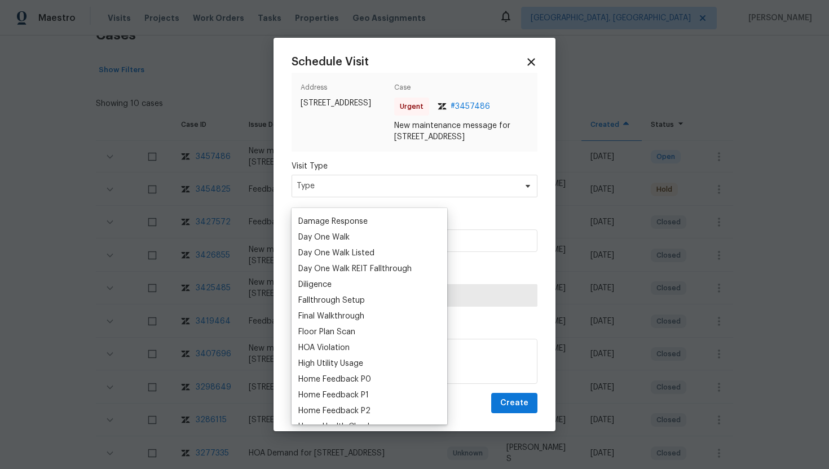
scroll to position [233, 0]
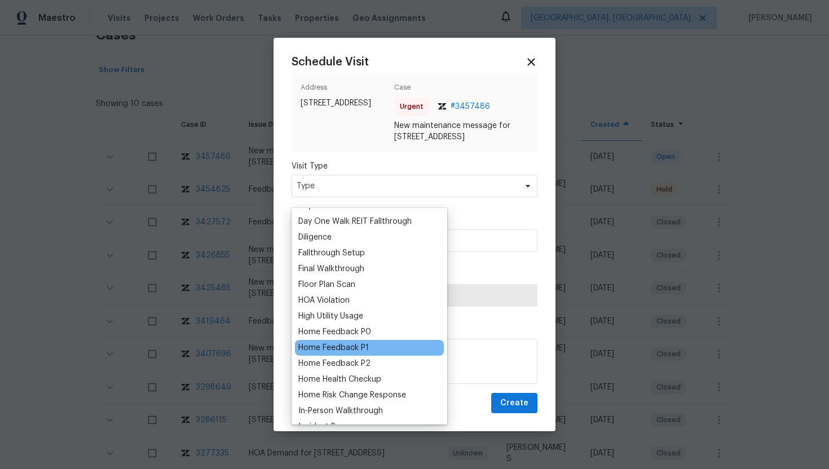
click at [354, 347] on div "Home Feedback P1" at bounding box center [333, 347] width 70 height 11
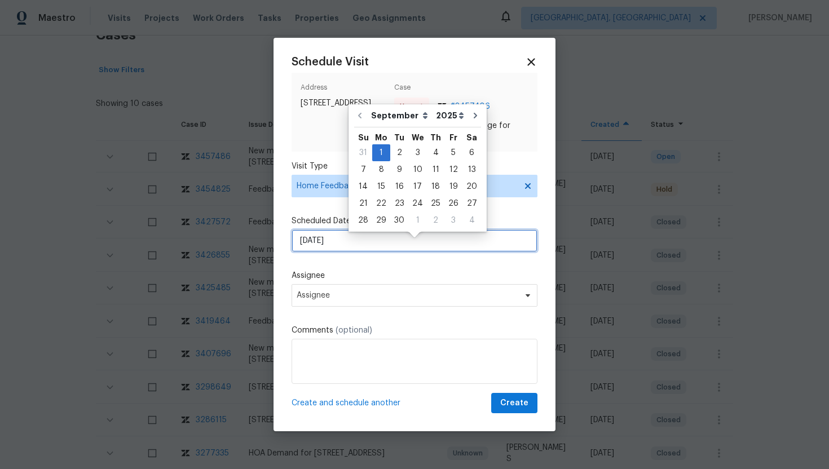
click at [355, 252] on input "9/1/2025" at bounding box center [415, 240] width 246 height 23
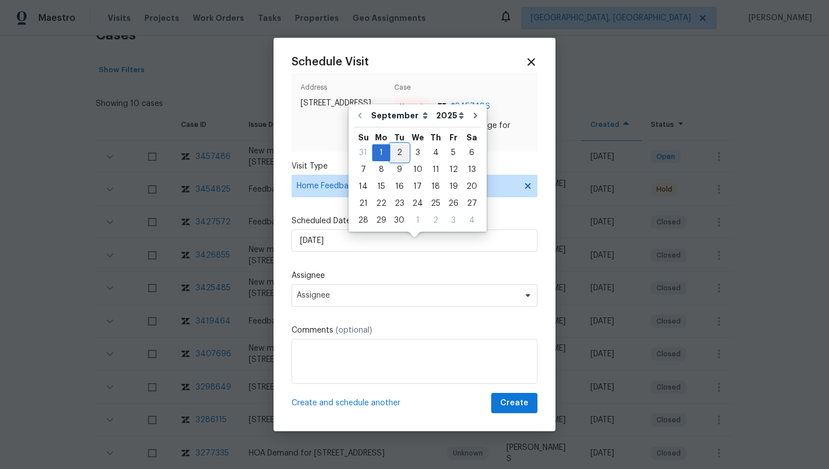
click at [396, 152] on div "2" at bounding box center [399, 153] width 18 height 16
type input "9/2/2025"
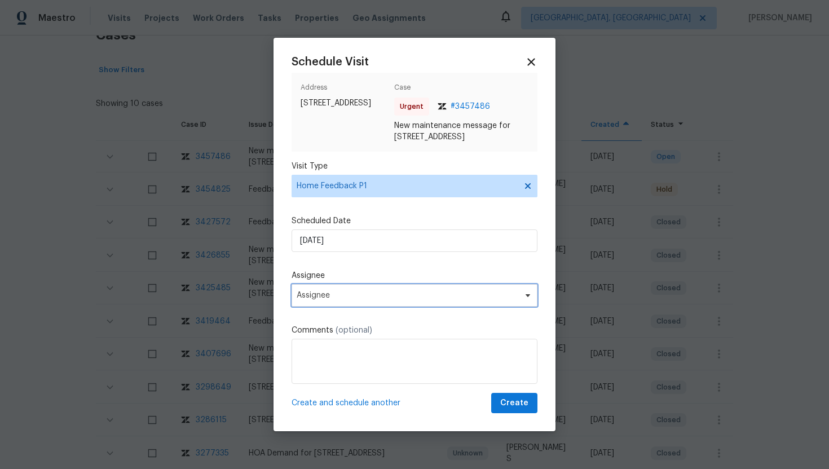
click at [356, 300] on span "Assignee" at bounding box center [407, 295] width 221 height 9
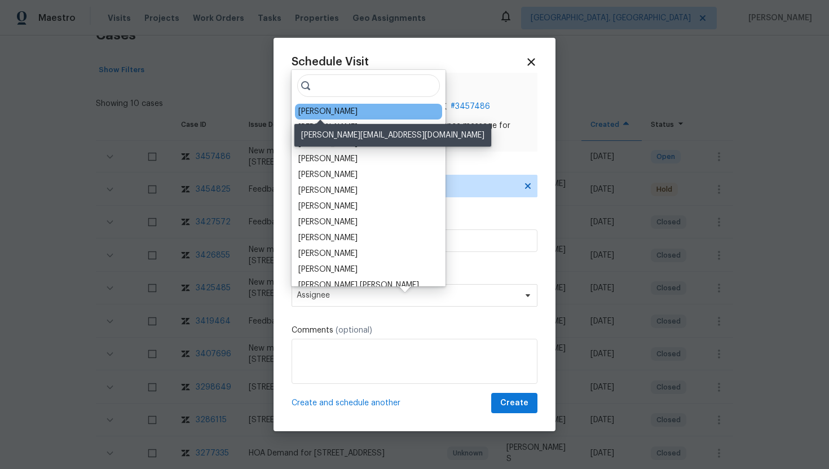
click at [332, 112] on div "Ken Romain" at bounding box center [327, 111] width 59 height 11
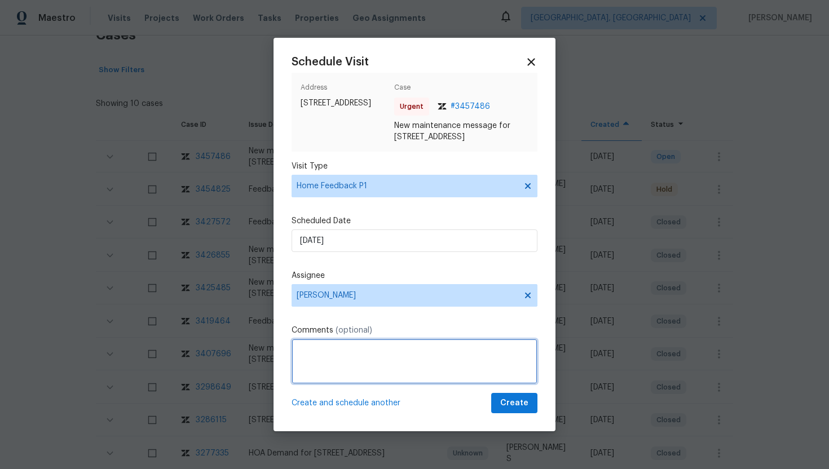
click at [324, 384] on textarea at bounding box center [415, 361] width 246 height 45
paste textarea "Note: The key was not inside the lockbox."
type textarea "Note: The key was not inside the lockbox."
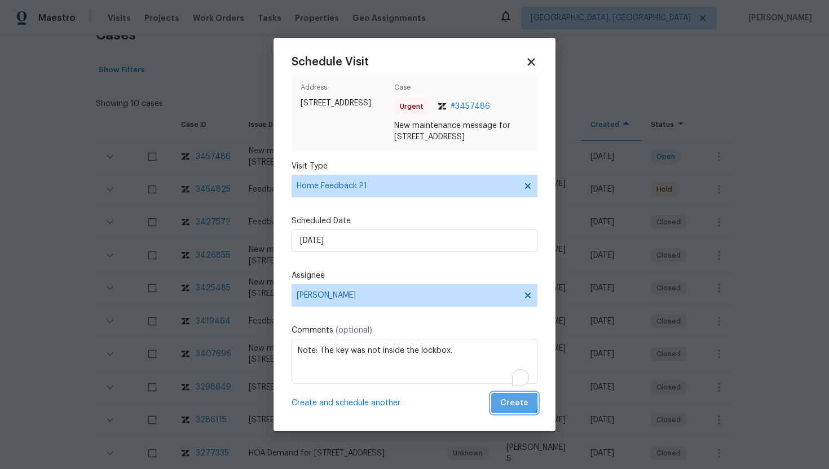
click at [504, 410] on span "Create" at bounding box center [514, 403] width 28 height 14
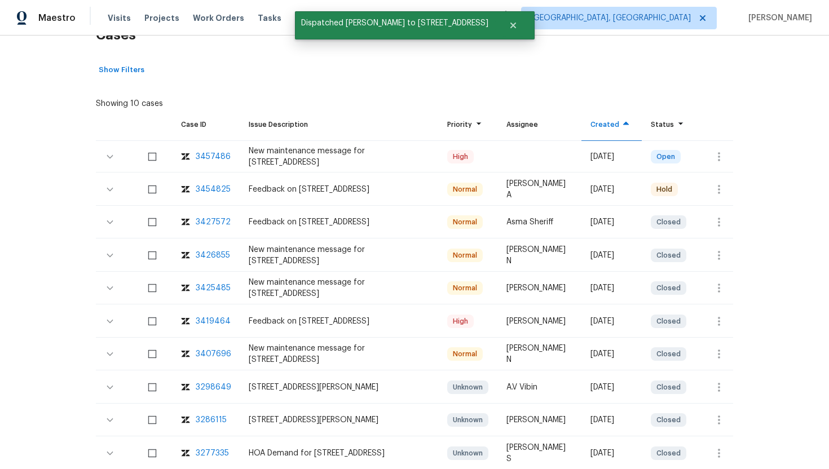
click at [209, 98] on div "Showing 10 cases" at bounding box center [414, 102] width 637 height 16
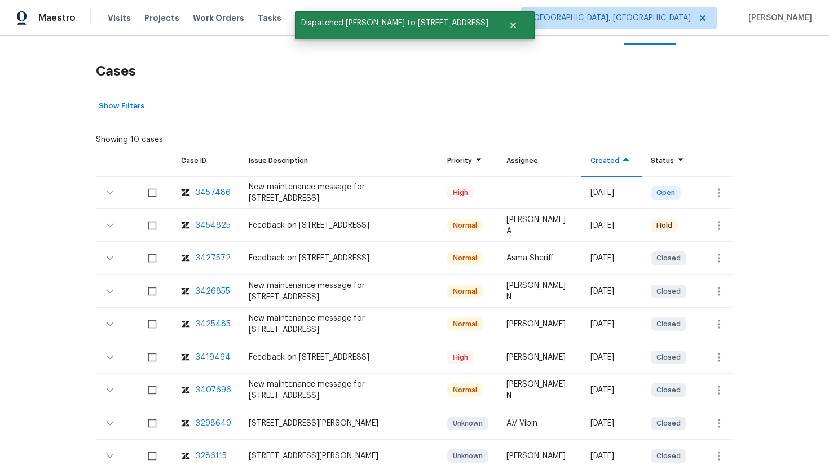
scroll to position [109, 0]
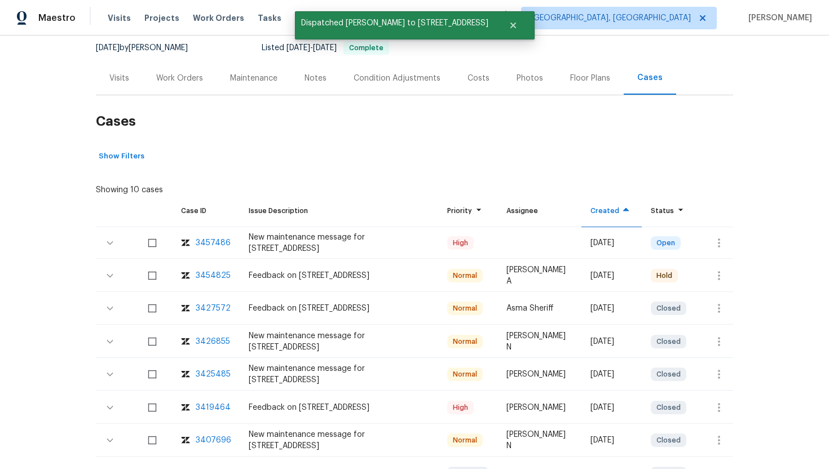
click at [116, 78] on div "Visits" at bounding box center [119, 78] width 20 height 11
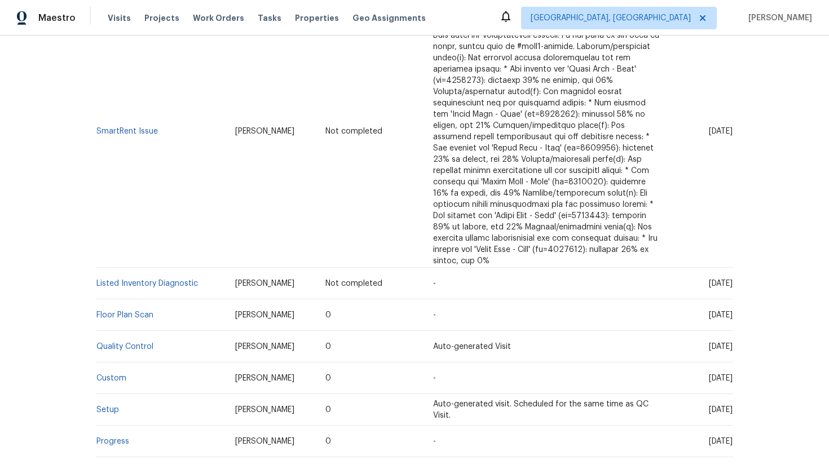
scroll to position [328, 0]
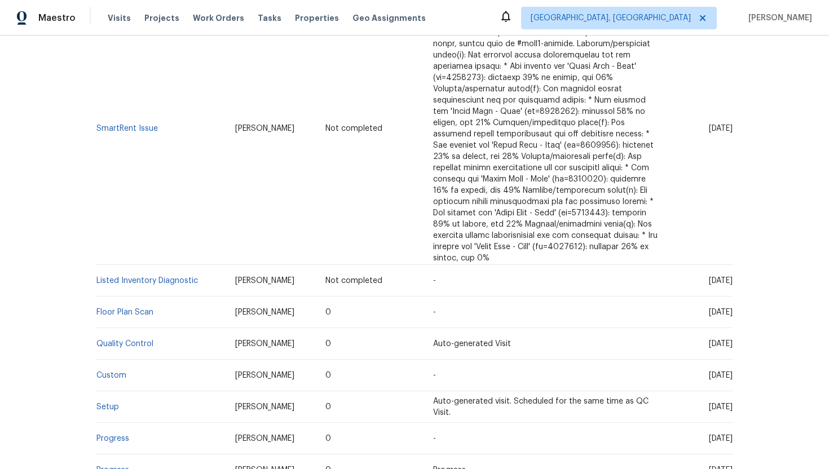
drag, startPoint x: 686, startPoint y: 261, endPoint x: 730, endPoint y: 262, distance: 44.0
click at [731, 277] on span "Fri, Aug 29 2025" at bounding box center [721, 281] width 24 height 8
copy span "Aug 29 2025"
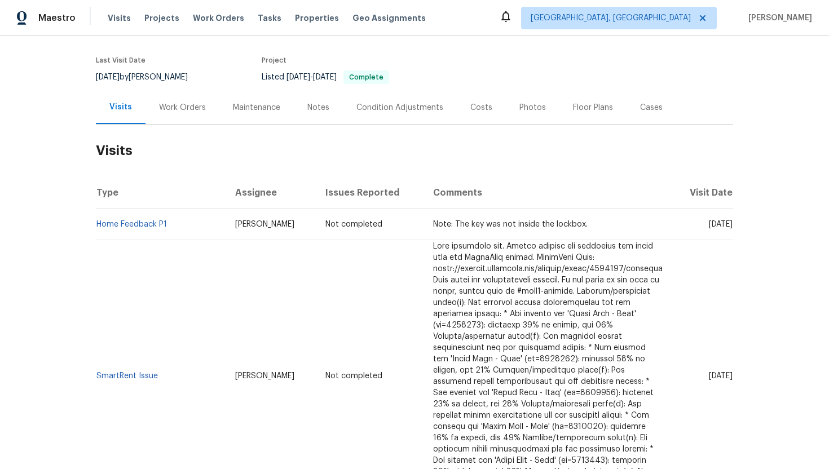
click at [176, 125] on h2 "Visits" at bounding box center [414, 151] width 637 height 52
click at [176, 107] on div "Work Orders" at bounding box center [182, 107] width 47 height 11
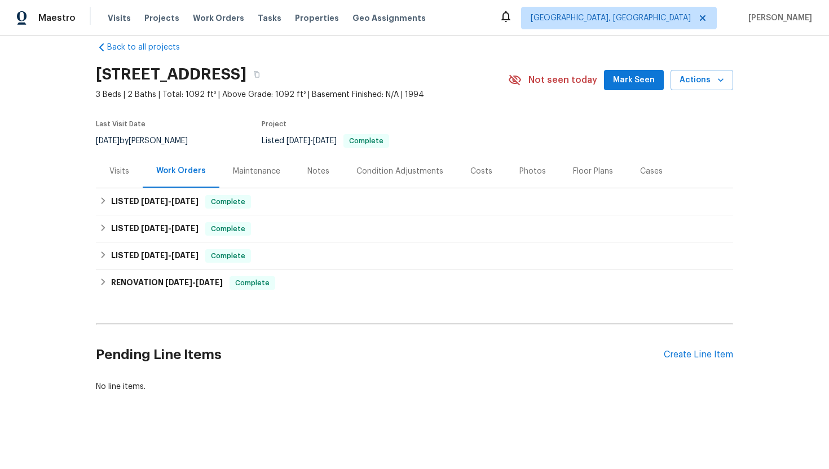
scroll to position [16, 0]
click at [198, 206] on h6 "LISTED 8/21/25 - 8/28/25" at bounding box center [154, 202] width 87 height 14
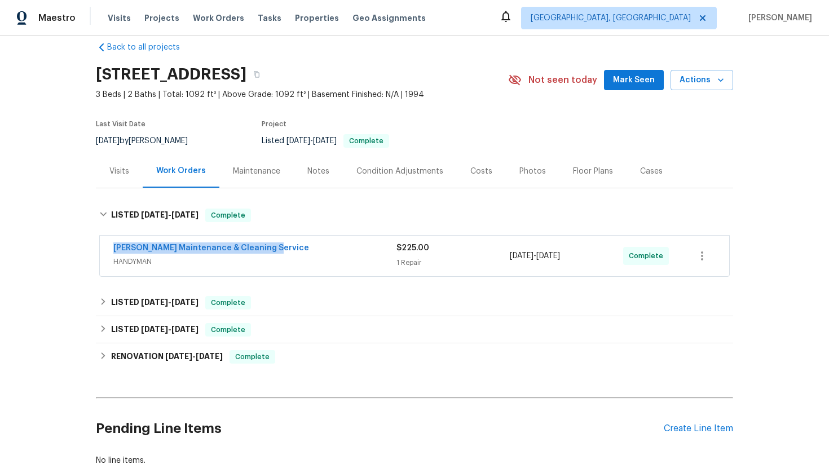
drag, startPoint x: 281, startPoint y: 249, endPoint x: 100, endPoint y: 247, distance: 181.0
click at [100, 247] on div "Baker's Maintenance & Cleaning Service HANDYMAN $225.00 1 Repair 8/26/2025 - 8/…" at bounding box center [414, 256] width 629 height 41
copy link "Baker's Maintenance & Cleaning Service"
drag, startPoint x: 597, startPoint y: 261, endPoint x: 486, endPoint y: 254, distance: 111.3
click at [486, 254] on div "Baker's Maintenance & Cleaning Service HANDYMAN $225.00 1 Repair 8/26/2025 - 8/…" at bounding box center [400, 255] width 575 height 27
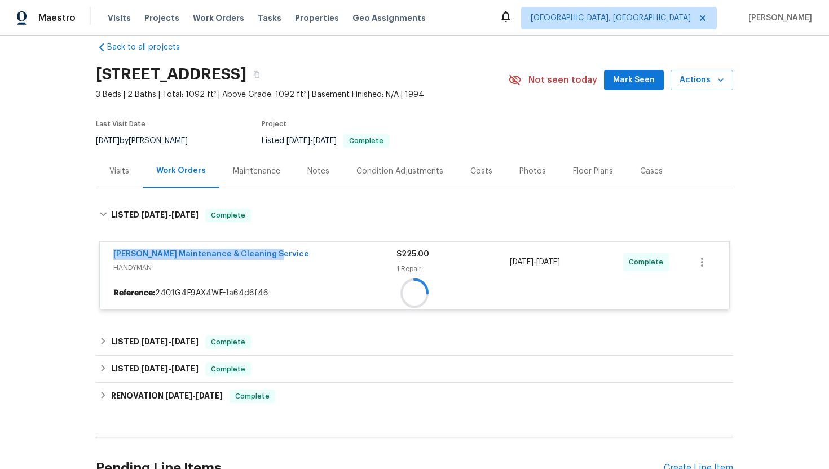
copy div "1 Repair 8/26/2025 - 8/28/2025"
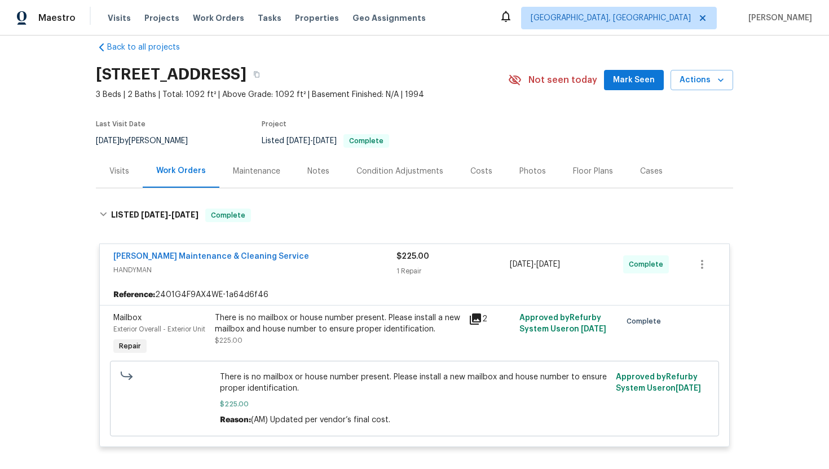
click at [127, 178] on div "Visits" at bounding box center [119, 170] width 47 height 33
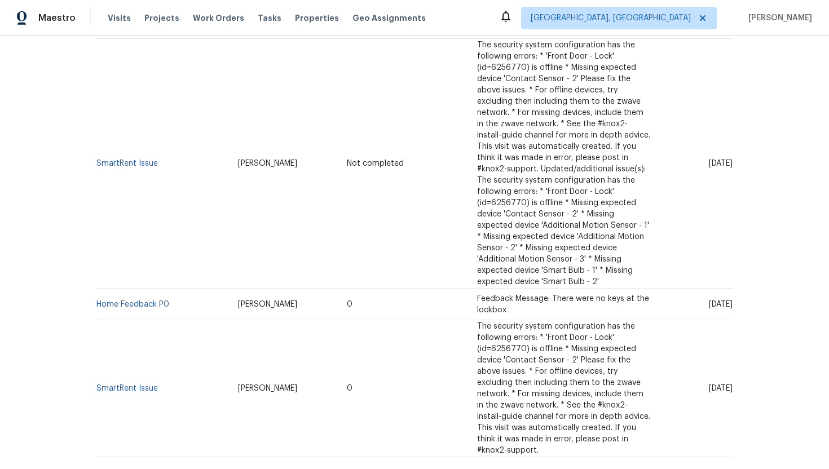
scroll to position [243, 0]
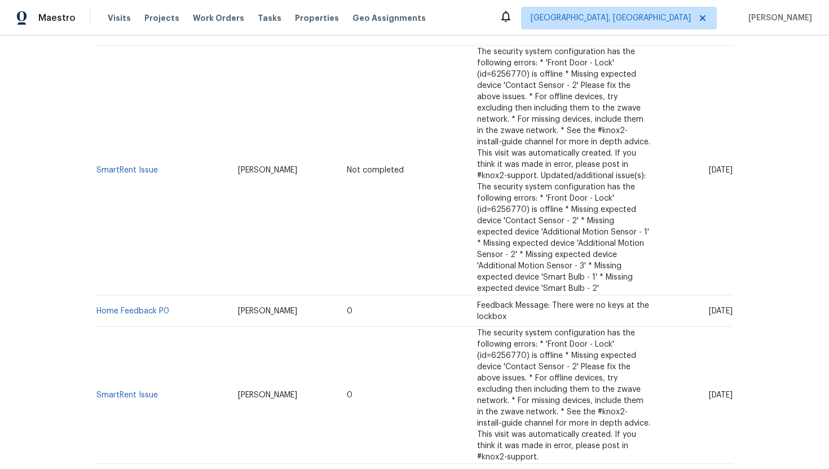
click at [709, 313] on span "[DATE]" at bounding box center [721, 311] width 24 height 8
drag, startPoint x: 686, startPoint y: 312, endPoint x: 732, endPoint y: 314, distance: 46.3
click at [732, 314] on td "[DATE]" at bounding box center [696, 311] width 74 height 32
copy span "[DATE]"
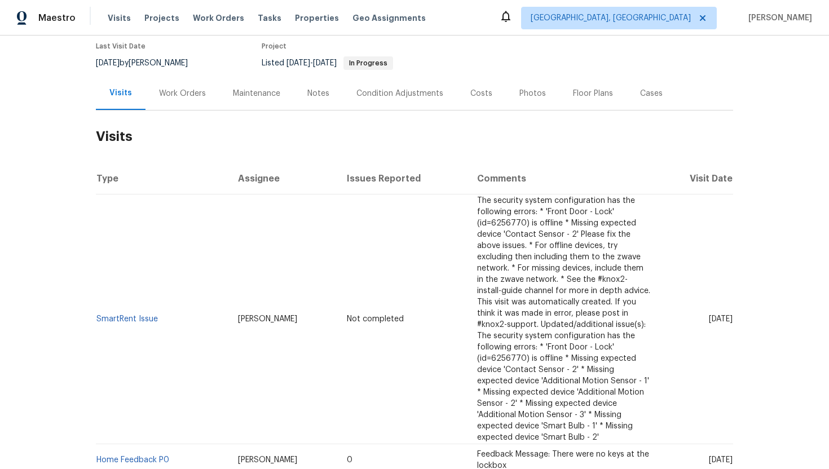
scroll to position [0, 0]
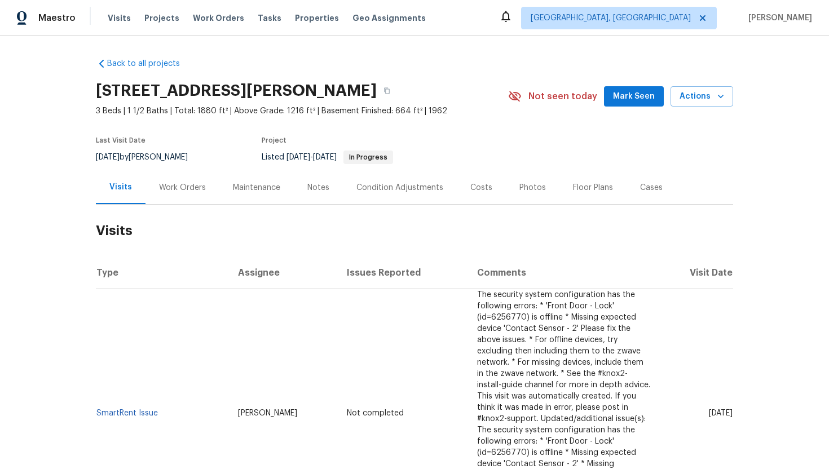
click at [188, 182] on div "Work Orders" at bounding box center [182, 187] width 47 height 11
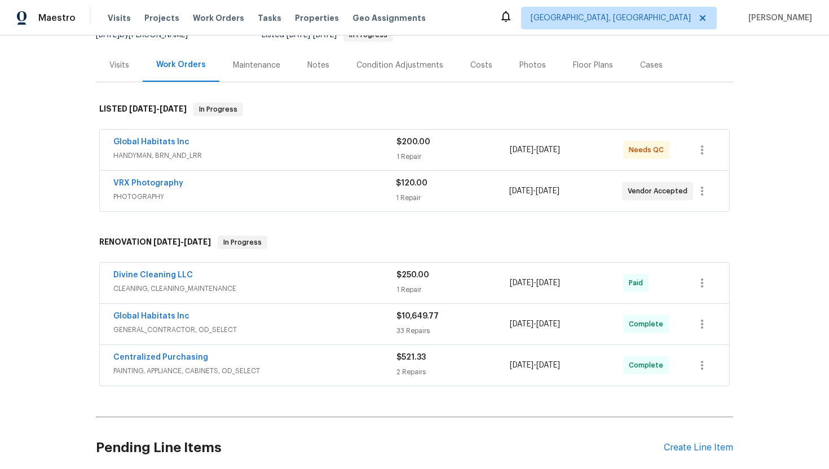
scroll to position [129, 0]
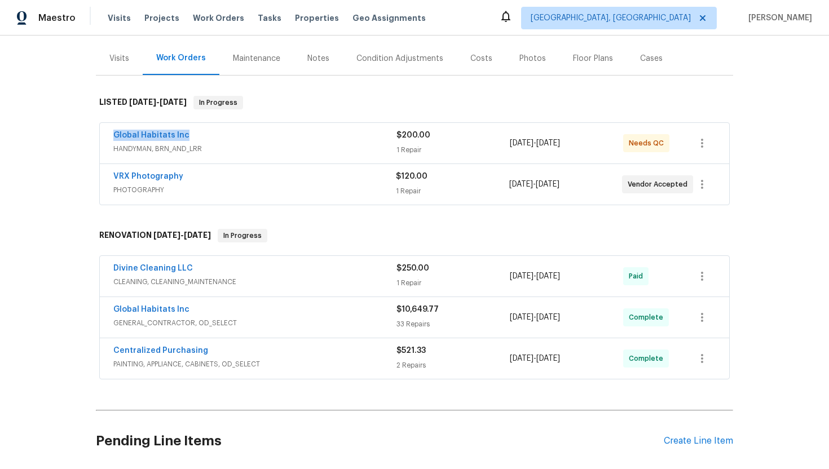
drag, startPoint x: 197, startPoint y: 138, endPoint x: 106, endPoint y: 136, distance: 90.8
click at [106, 136] on div "Global Habitats Inc HANDYMAN, BRN_AND_LRR $200.00 1 Repair [DATE] - [DATE] Need…" at bounding box center [414, 143] width 629 height 41
copy link "Global Habitats Inc"
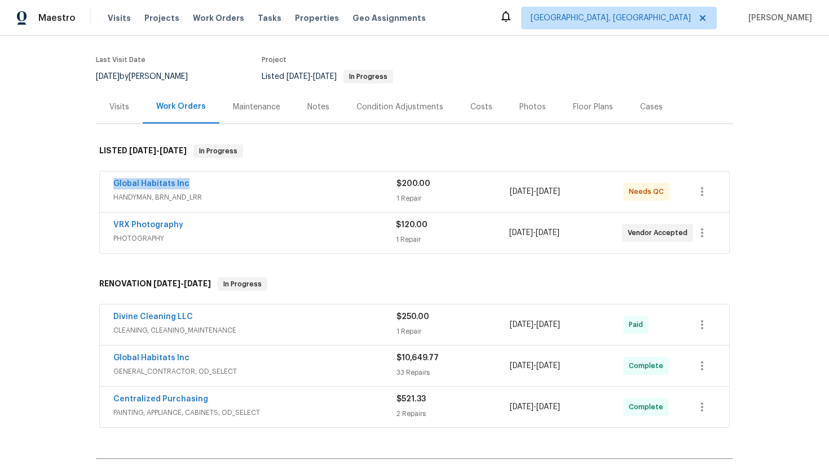
scroll to position [48, 0]
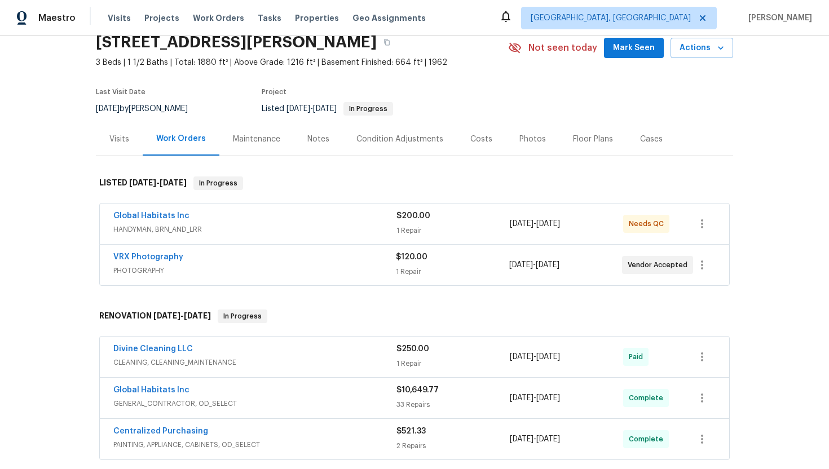
click at [120, 151] on div "Visits" at bounding box center [119, 138] width 47 height 33
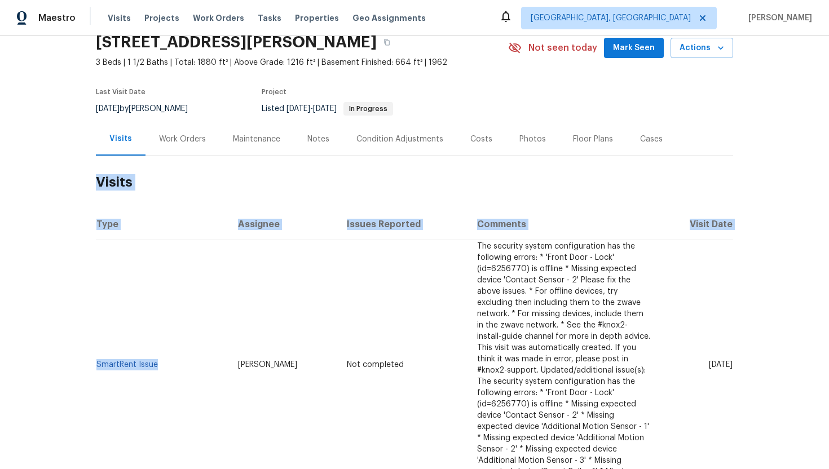
drag, startPoint x: 173, startPoint y: 367, endPoint x: 95, endPoint y: 368, distance: 77.8
click at [96, 368] on td "SmartRent Issue" at bounding box center [162, 365] width 133 height 250
click at [195, 374] on td "SmartRent Issue" at bounding box center [162, 365] width 133 height 250
drag, startPoint x: 160, startPoint y: 367, endPoint x: 95, endPoint y: 367, distance: 64.8
click at [95, 367] on div "Back to all projects [STREET_ADDRESS][PERSON_NAME] 3 Beds | 1 1/2 Baths | Total…" at bounding box center [414, 253] width 829 height 434
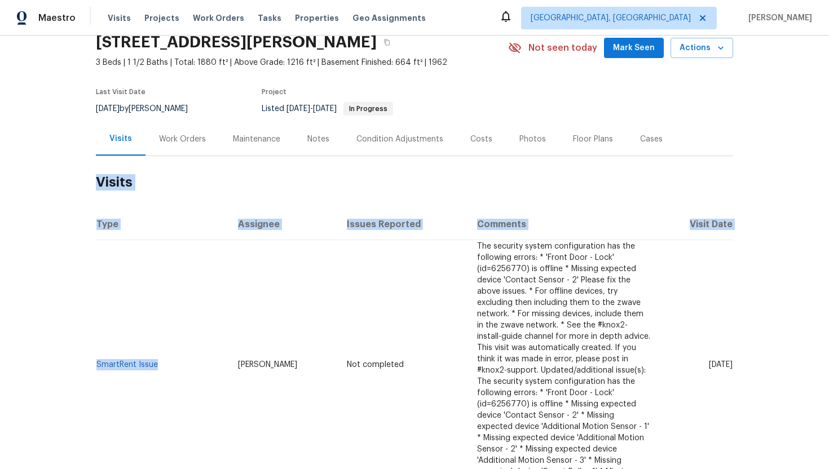
copy section "Visits Type Assignee Issues Reported Comments Visit Date SmartRent Issue"
click at [183, 373] on td "SmartRent Issue" at bounding box center [162, 365] width 133 height 250
drag, startPoint x: 162, startPoint y: 365, endPoint x: 95, endPoint y: 367, distance: 66.5
click at [96, 367] on td "SmartRent Issue" at bounding box center [162, 365] width 133 height 250
copy section "Visits Type Assignee Issues Reported Comments Visit Date SmartRent Issue"
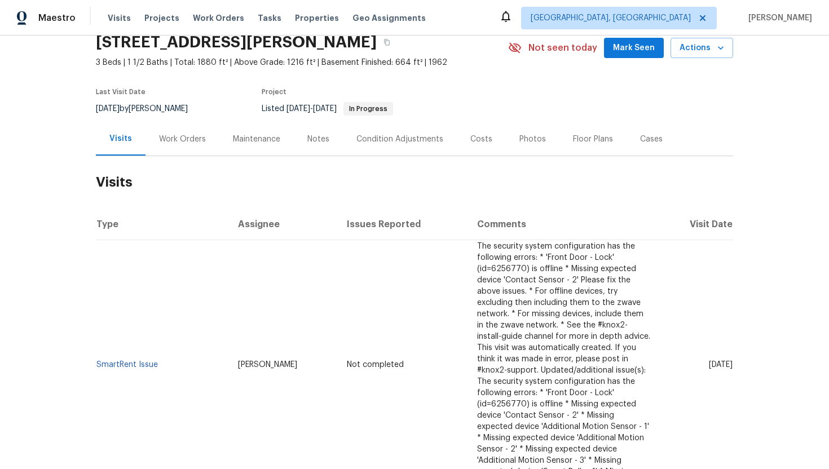
click at [188, 359] on td "SmartRent Issue" at bounding box center [162, 365] width 133 height 250
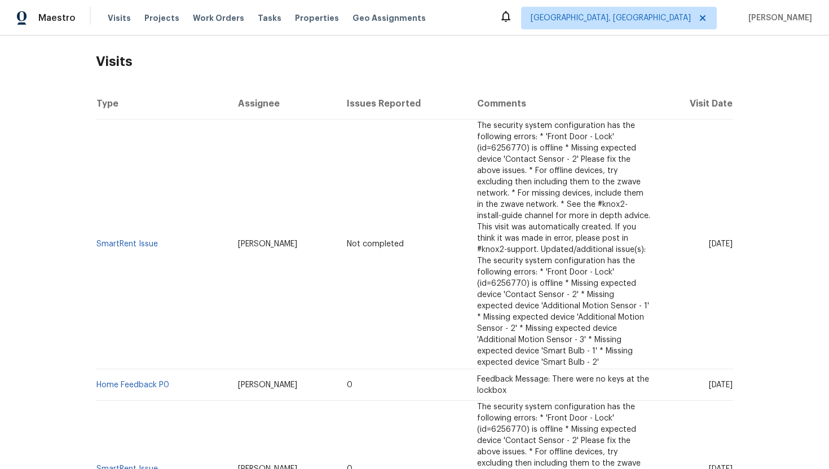
scroll to position [174, 0]
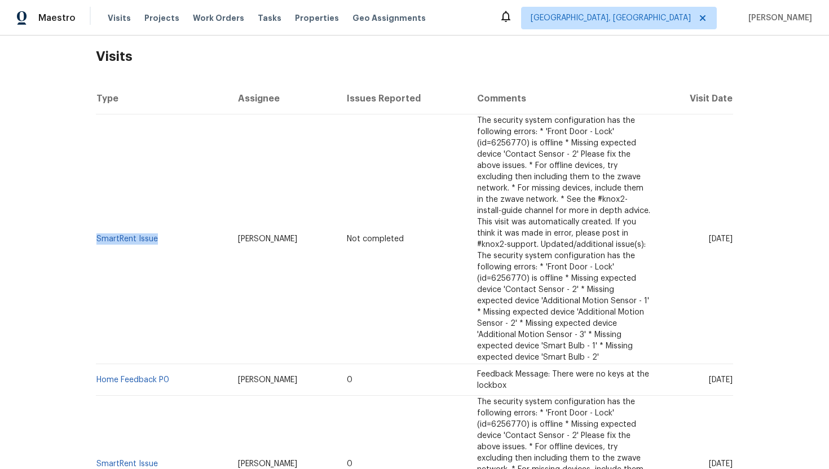
drag, startPoint x: 162, startPoint y: 241, endPoint x: 96, endPoint y: 242, distance: 66.0
click at [96, 242] on td "SmartRent Issue" at bounding box center [162, 239] width 133 height 250
copy link "SmartRent Issue"
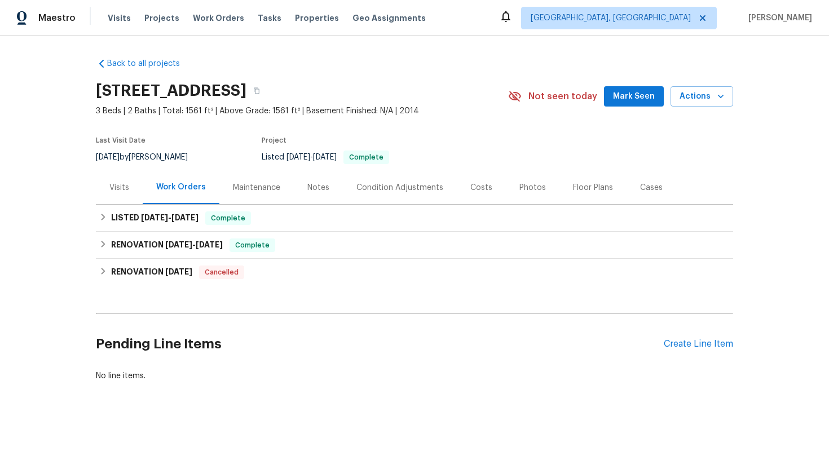
click at [116, 193] on div "Visits" at bounding box center [119, 187] width 20 height 11
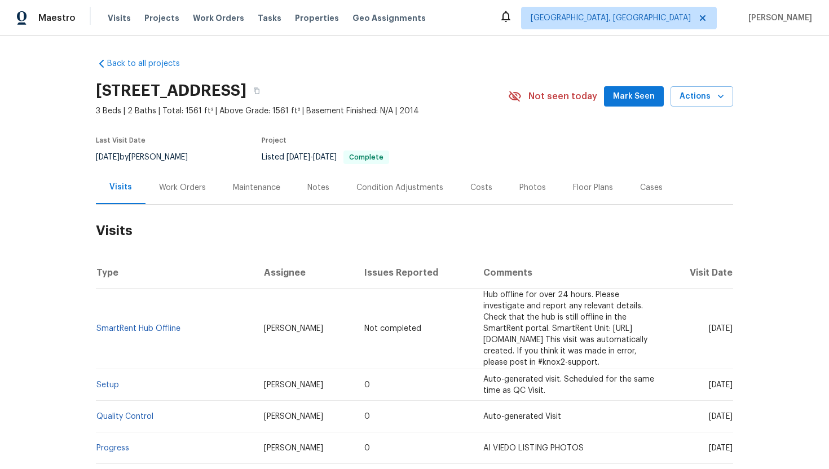
drag, startPoint x: 687, startPoint y: 336, endPoint x: 729, endPoint y: 342, distance: 42.7
click at [730, 342] on td "[DATE]" at bounding box center [699, 329] width 68 height 81
copy span "[DATE]"
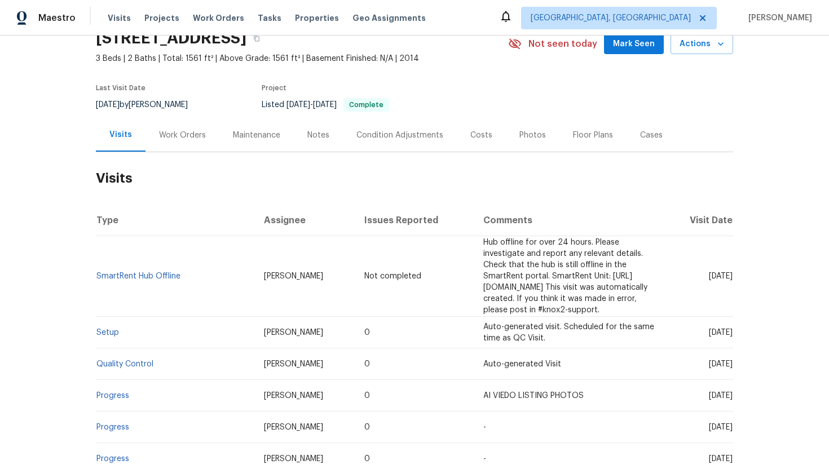
click at [709, 333] on span "[DATE]" at bounding box center [721, 333] width 24 height 8
drag, startPoint x: 688, startPoint y: 333, endPoint x: 699, endPoint y: 333, distance: 11.3
click at [709, 333] on span "Mon, Aug 04 2025" at bounding box center [721, 333] width 24 height 8
click at [683, 337] on td "Mon, Aug 04 2025" at bounding box center [699, 333] width 68 height 32
drag, startPoint x: 686, startPoint y: 334, endPoint x: 733, endPoint y: 334, distance: 47.4
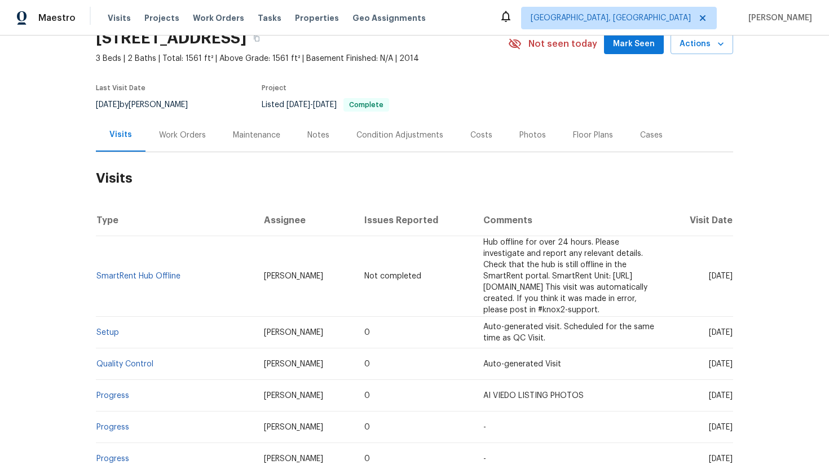
click at [733, 334] on div "Back to all projects 4832 Old Towne Village Cir, Winston-Salem, NC 27040 3 Beds…" at bounding box center [414, 253] width 829 height 434
copy span "Aug 04 2025"
click at [181, 141] on div "Work Orders" at bounding box center [182, 135] width 47 height 11
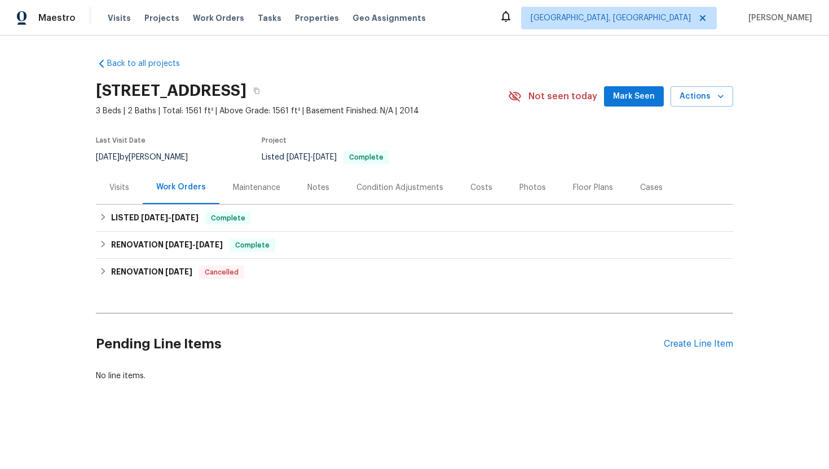
scroll to position [1, 0]
click at [198, 224] on div "LISTED 8/7/25 - 8/8/25 Complete" at bounding box center [414, 218] width 630 height 14
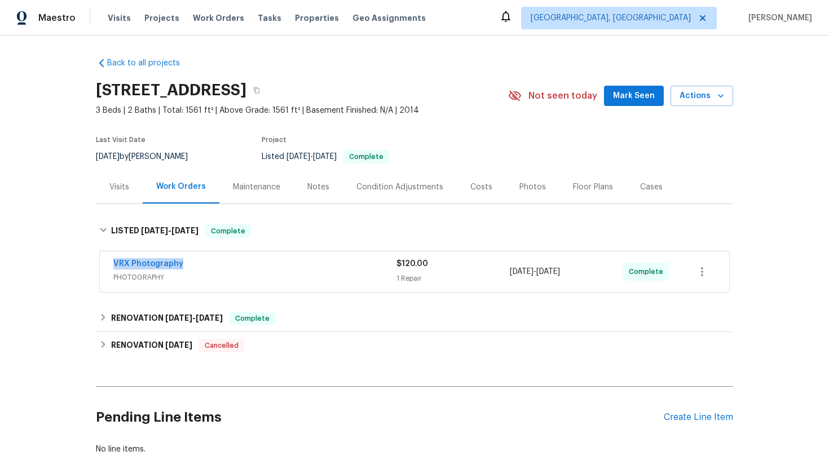
drag, startPoint x: 198, startPoint y: 273, endPoint x: 107, endPoint y: 273, distance: 91.3
click at [107, 273] on div "VRX Photography PHOTOGRAPHY $120.00 1 Repair 8/7/2025 - 8/8/2025 Complete" at bounding box center [414, 271] width 629 height 41
copy link "VRX Photography"
drag, startPoint x: 582, startPoint y: 285, endPoint x: 497, endPoint y: 285, distance: 85.7
click at [497, 285] on div "VRX Photography PHOTOGRAPHY $120.00 1 Repair 8/7/2025 - 8/8/2025 Complete" at bounding box center [400, 271] width 575 height 27
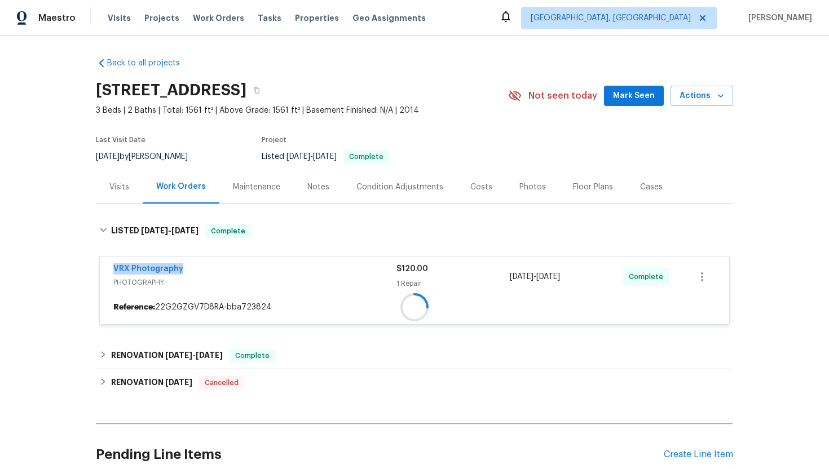
copy div "8/7/2025 - 8/8/2025"
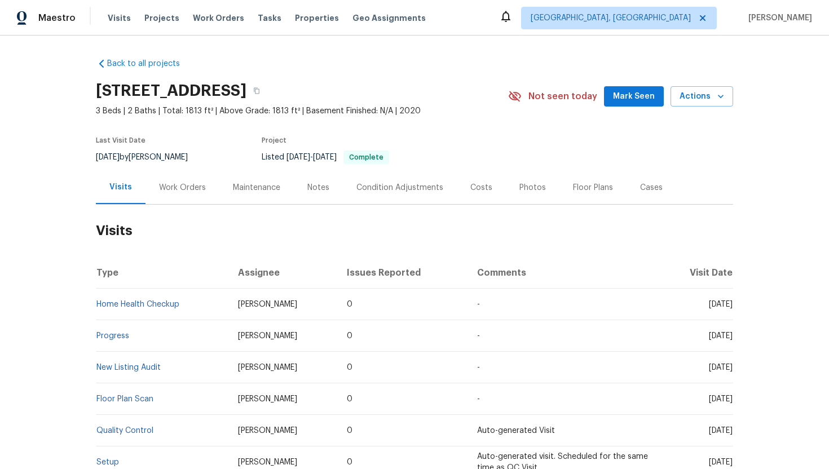
click at [186, 197] on div "Work Orders" at bounding box center [182, 187] width 74 height 33
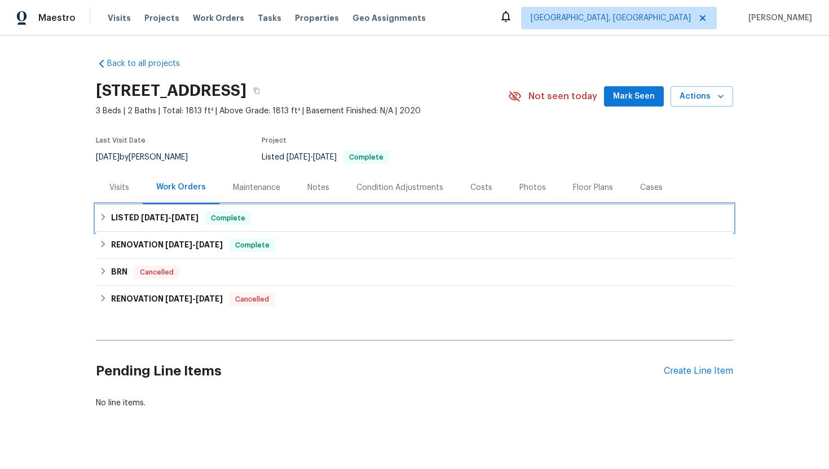
click at [196, 220] on span "[DATE]" at bounding box center [184, 218] width 27 height 8
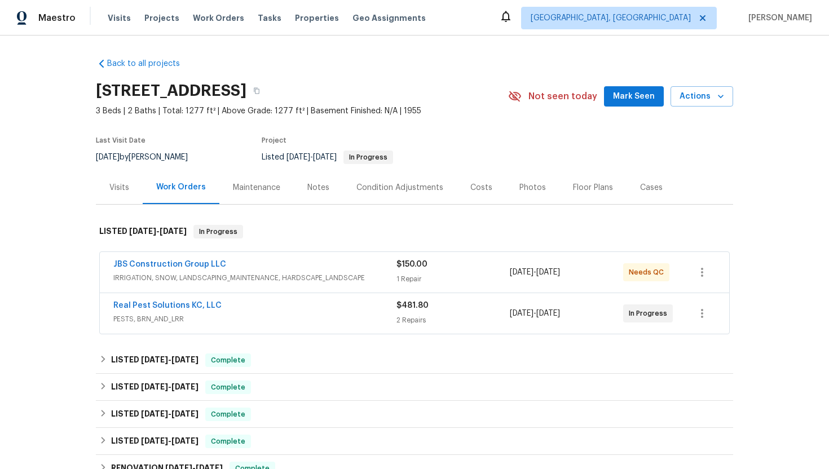
click at [120, 187] on div "Visits" at bounding box center [119, 187] width 20 height 11
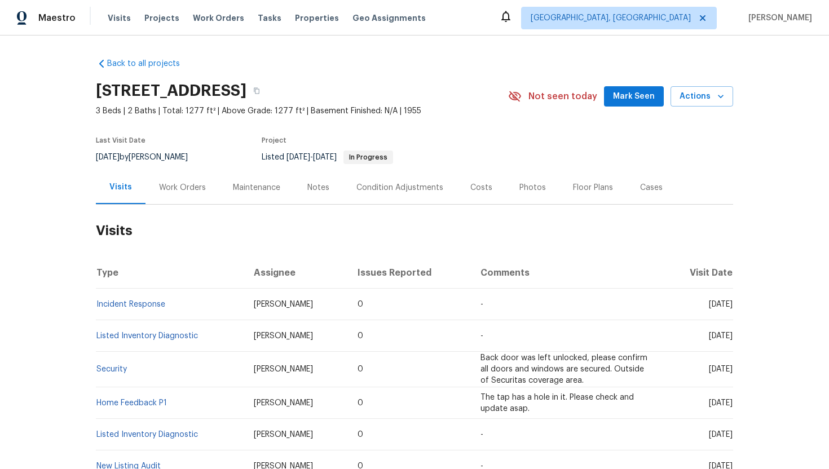
drag, startPoint x: 687, startPoint y: 304, endPoint x: 732, endPoint y: 307, distance: 45.2
click at [732, 307] on span "[DATE]" at bounding box center [721, 305] width 24 height 8
copy span "[DATE]"
click at [180, 188] on div "Work Orders" at bounding box center [182, 187] width 47 height 11
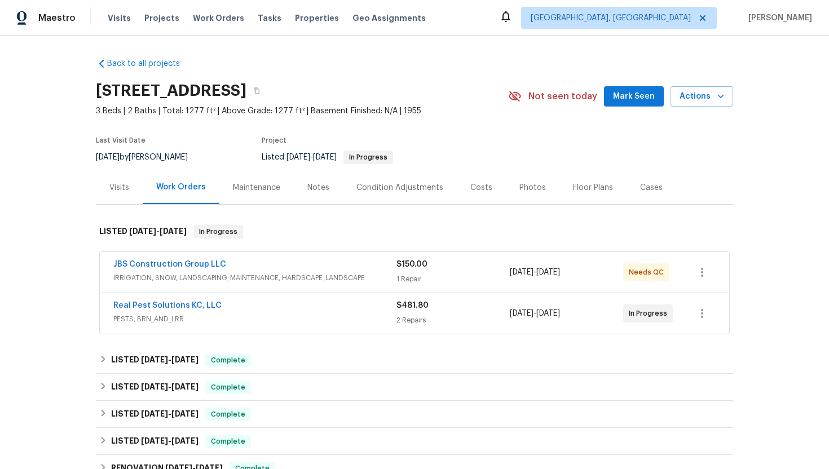
scroll to position [87, 0]
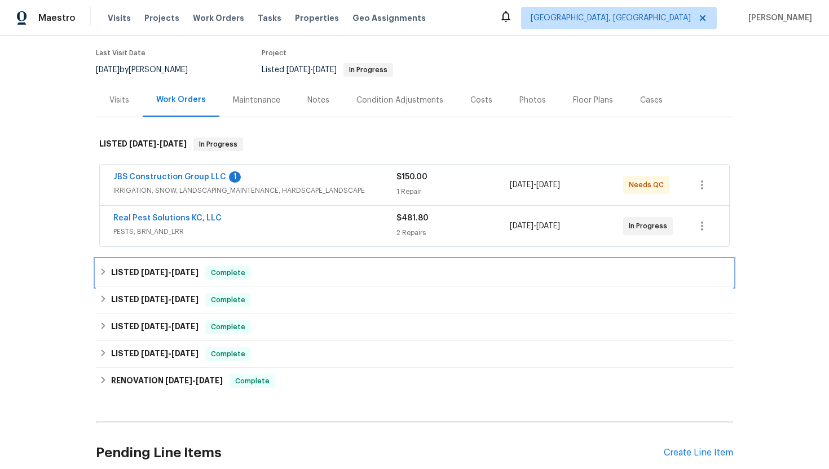
click at [223, 270] on span "Complete" at bounding box center [227, 272] width 43 height 11
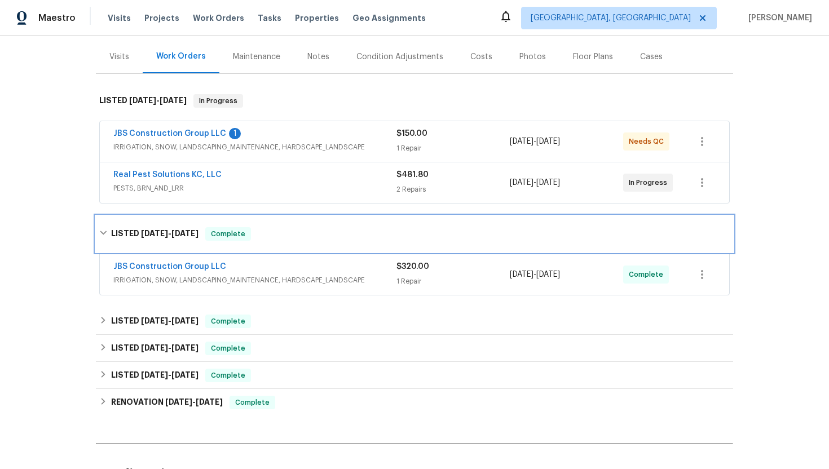
scroll to position [153, 0]
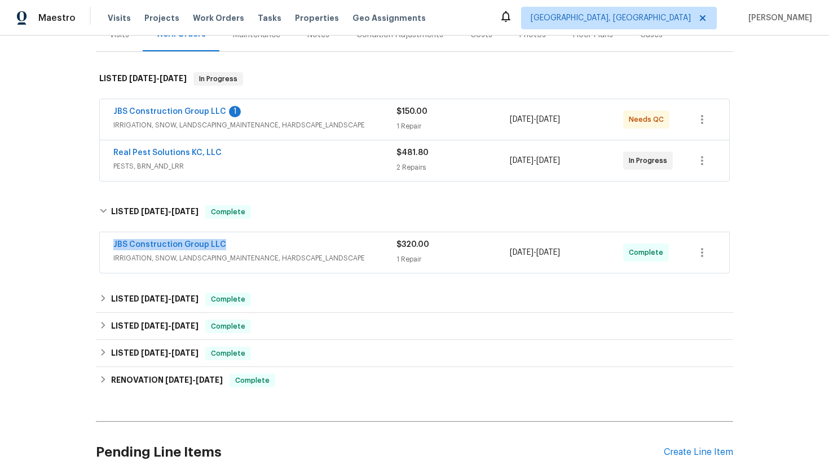
drag, startPoint x: 232, startPoint y: 242, endPoint x: 91, endPoint y: 242, distance: 140.4
click at [91, 242] on div "Back to all projects 7139 Hardy St, Overland Park, KS 66204 3 Beds | 2 Baths | …" at bounding box center [414, 253] width 829 height 434
copy link "JBS Construction Group LLC"
drag, startPoint x: 591, startPoint y: 252, endPoint x: 504, endPoint y: 251, distance: 87.4
click at [504, 251] on div "JBS Construction Group LLC IRRIGATION, SNOW, LANDSCAPING_MAINTENANCE, HARDSCAPE…" at bounding box center [400, 252] width 575 height 27
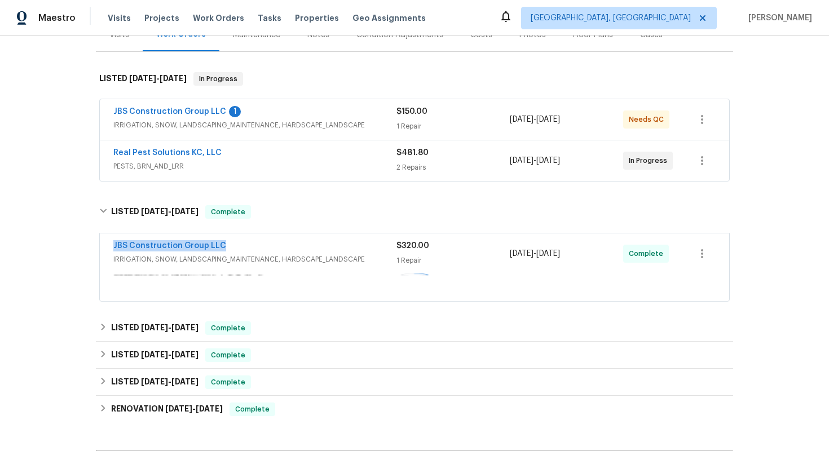
copy div "1 Repair 8/1/2025 - 8/5/2025"
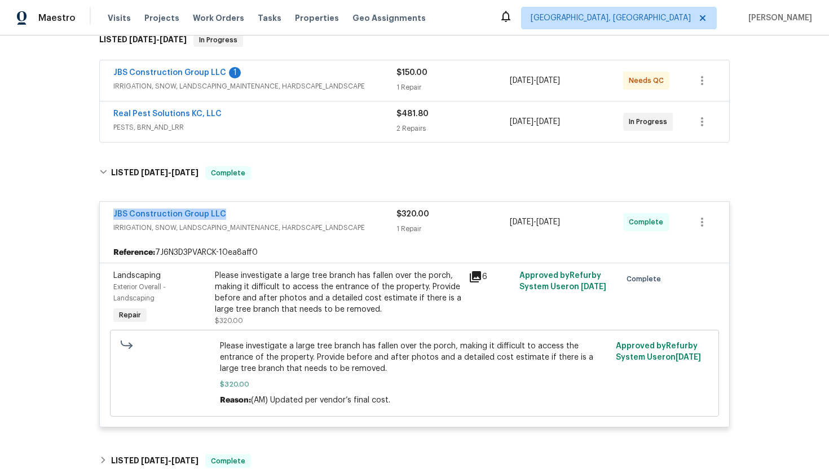
scroll to position [0, 0]
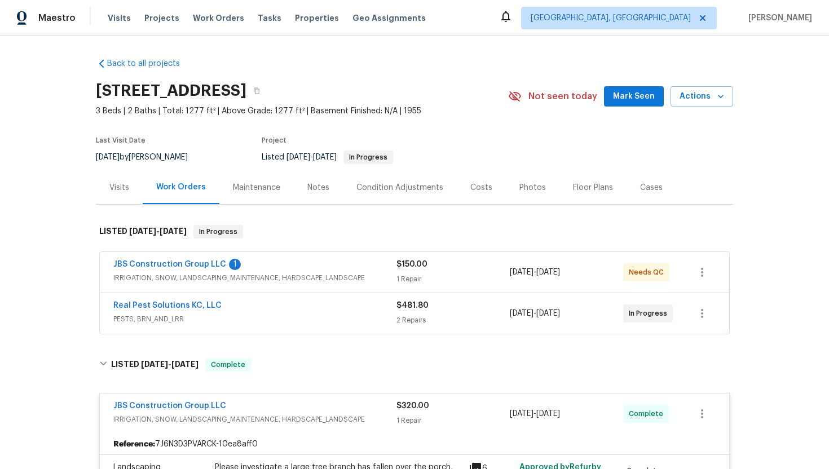
click at [126, 201] on div "Visits" at bounding box center [119, 187] width 47 height 33
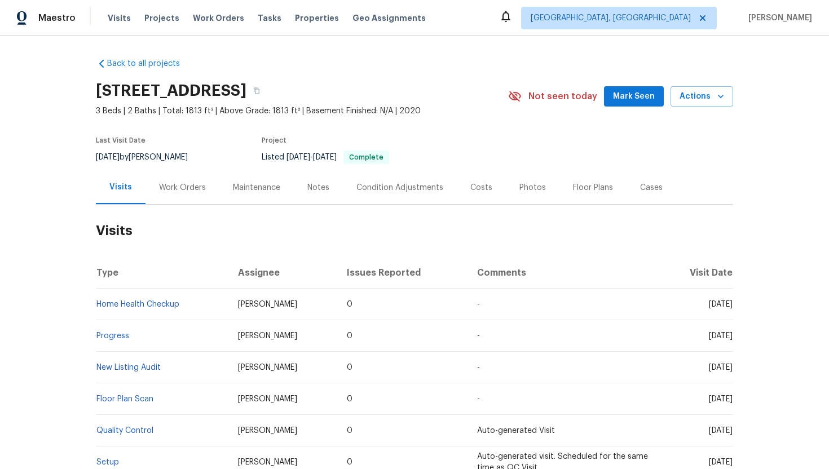
click at [171, 193] on div "Work Orders" at bounding box center [182, 187] width 74 height 33
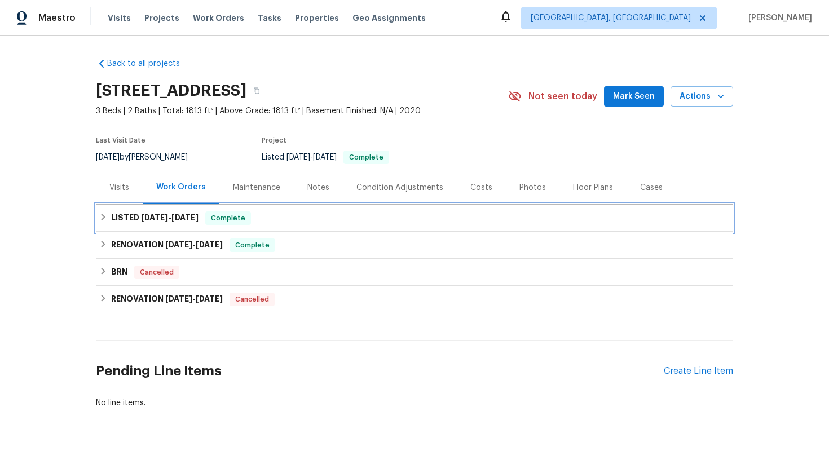
click at [200, 219] on div "LISTED [DATE] - [DATE] Complete" at bounding box center [414, 218] width 630 height 14
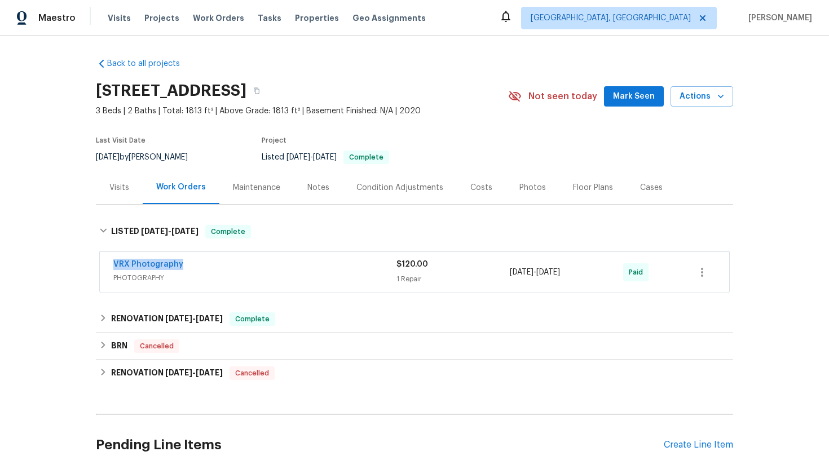
drag, startPoint x: 206, startPoint y: 265, endPoint x: 94, endPoint y: 263, distance: 112.8
click at [94, 263] on div "Back to all projects [STREET_ADDRESS] 3 Beds | 2 Baths | Total: 1813 ft² | Abov…" at bounding box center [414, 253] width 829 height 434
copy link "VRX Photography"
drag, startPoint x: 588, startPoint y: 275, endPoint x: 500, endPoint y: 275, distance: 88.0
click at [500, 275] on div "VRX Photography PHOTOGRAPHY $120.00 1 Repair [DATE] - [DATE] Paid" at bounding box center [400, 272] width 575 height 27
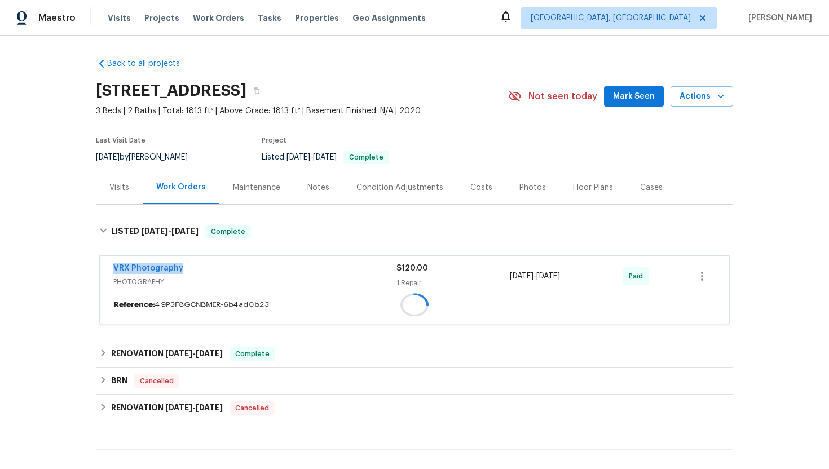
copy div "[DATE] - [DATE]"
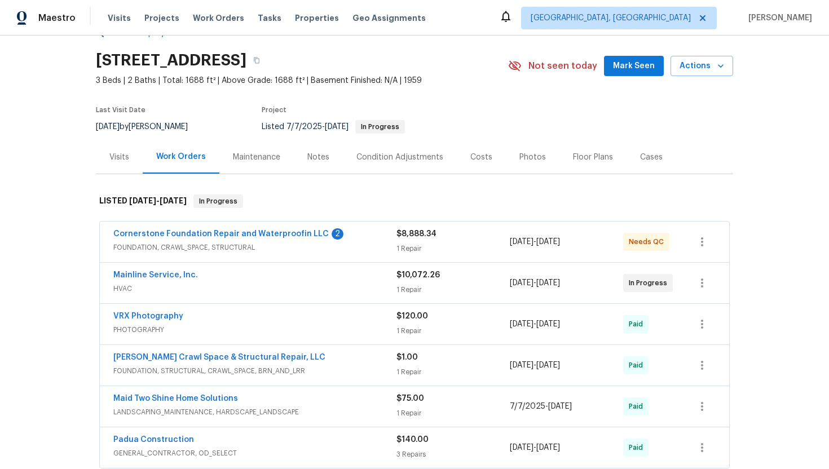
scroll to position [42, 0]
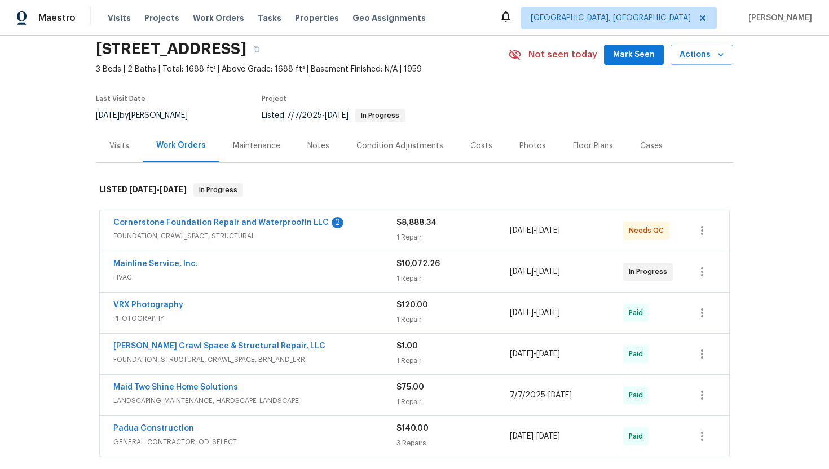
click at [246, 281] on span "HVAC" at bounding box center [254, 277] width 283 height 11
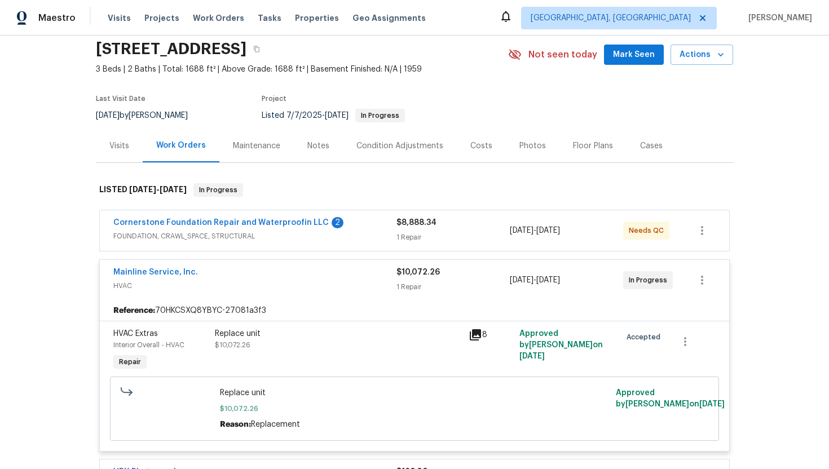
click at [218, 237] on span "FOUNDATION, CRAWL_SPACE, STRUCTURAL" at bounding box center [254, 236] width 283 height 11
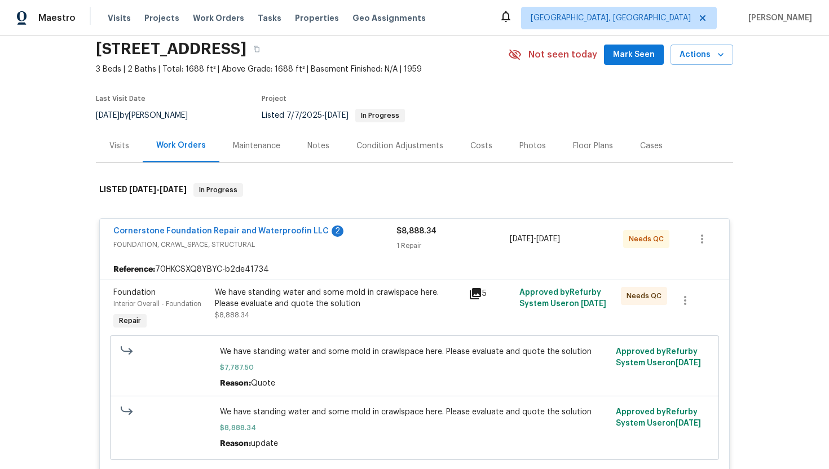
click at [138, 142] on div "Visits" at bounding box center [119, 145] width 47 height 33
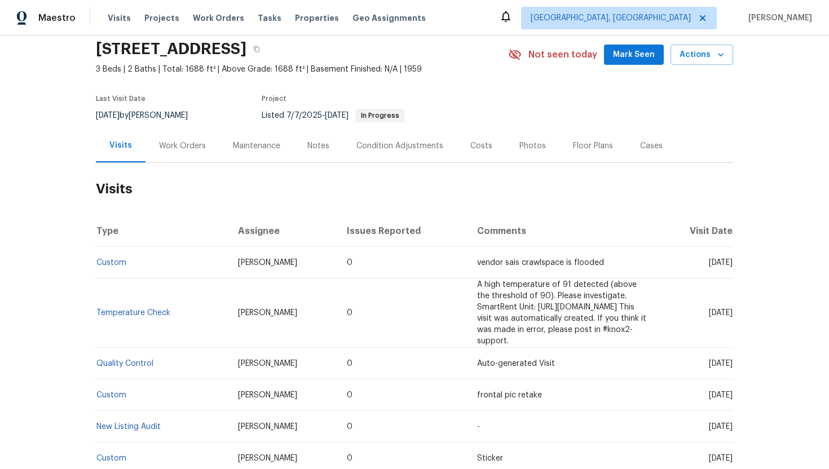
click at [175, 144] on div "Work Orders" at bounding box center [182, 145] width 47 height 11
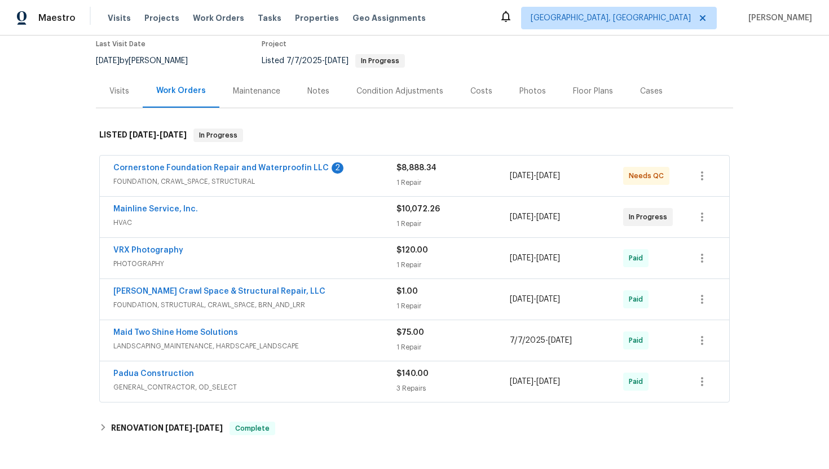
scroll to position [156, 0]
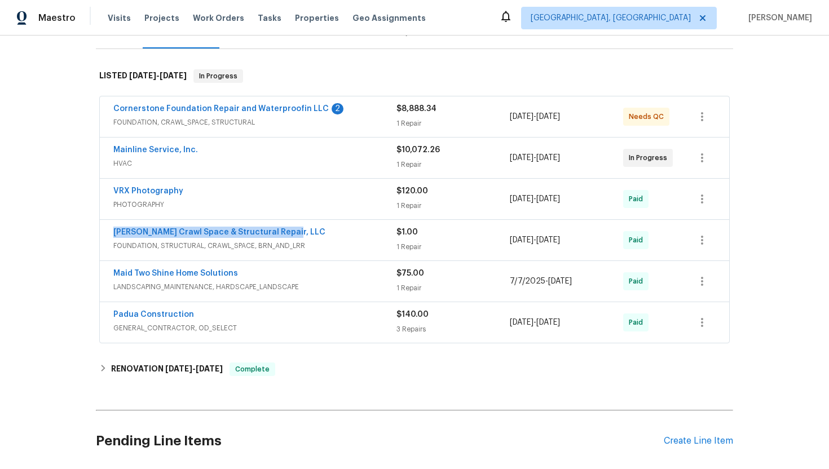
drag, startPoint x: 292, startPoint y: 234, endPoint x: 109, endPoint y: 232, distance: 183.3
click at [109, 232] on div "Falcone Crawl Space & Structural Repair, LLC FOUNDATION, STRUCTURAL, CRAWL_SPAC…" at bounding box center [414, 240] width 629 height 41
copy link "Falcone Crawl Space & Structural Repair, LLC"
drag, startPoint x: 601, startPoint y: 249, endPoint x: 505, endPoint y: 241, distance: 96.1
click at [505, 241] on div "Falcone Crawl Space & Structural Repair, LLC FOUNDATION, STRUCTURAL, CRAWL_SPAC…" at bounding box center [400, 240] width 575 height 27
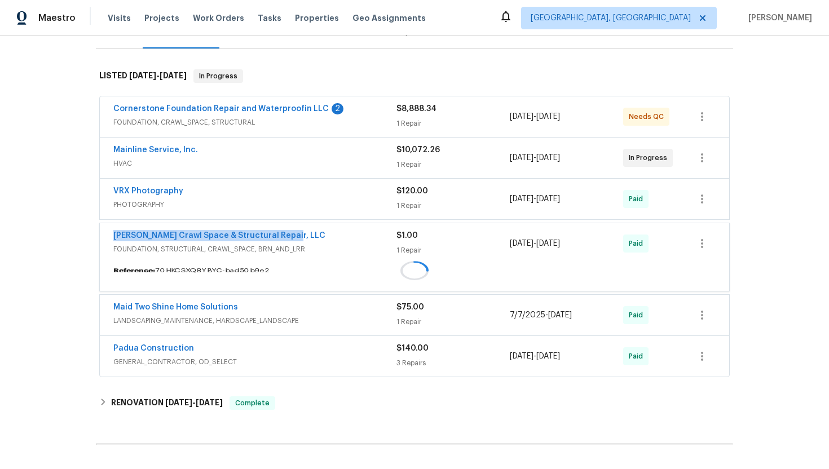
copy div "7/22/2025 - 7/24/2025"
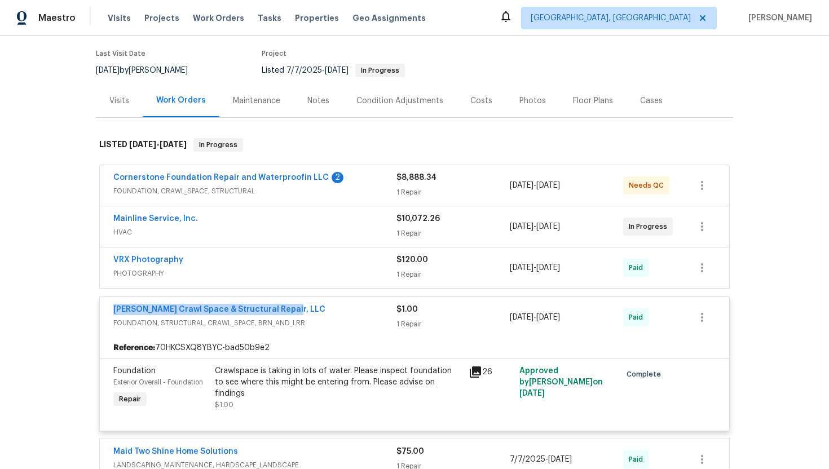
scroll to position [39, 0]
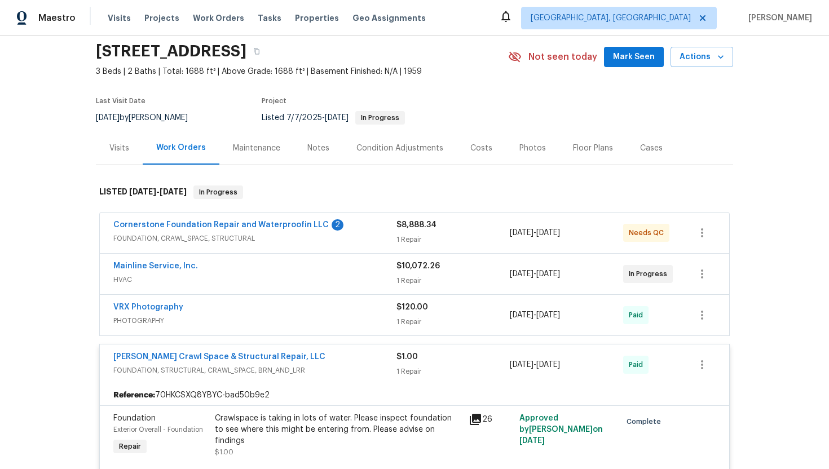
click at [247, 282] on span "HVAC" at bounding box center [254, 279] width 283 height 11
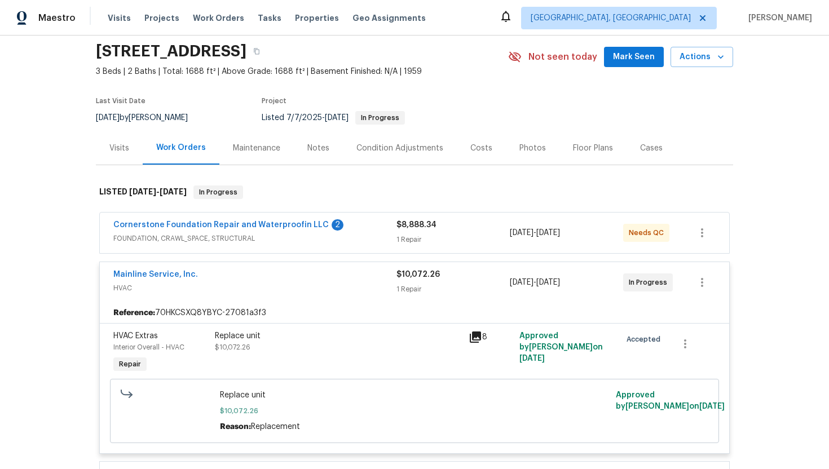
click at [132, 148] on div "Visits" at bounding box center [119, 147] width 47 height 33
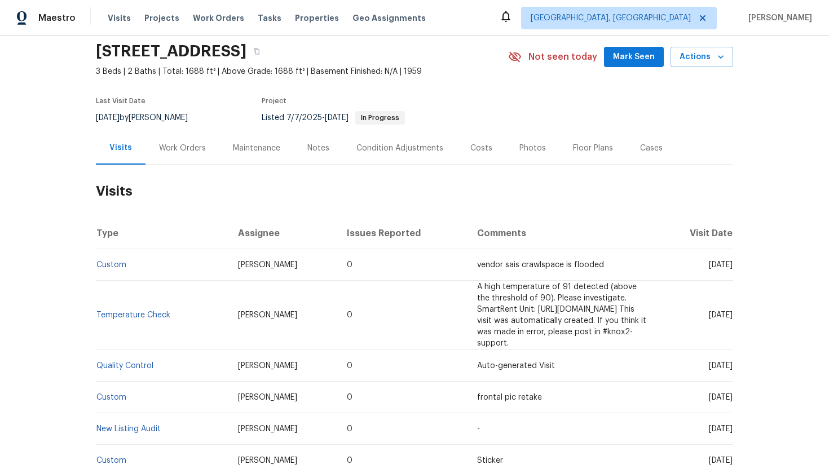
click at [642, 158] on div "Cases" at bounding box center [651, 147] width 50 height 33
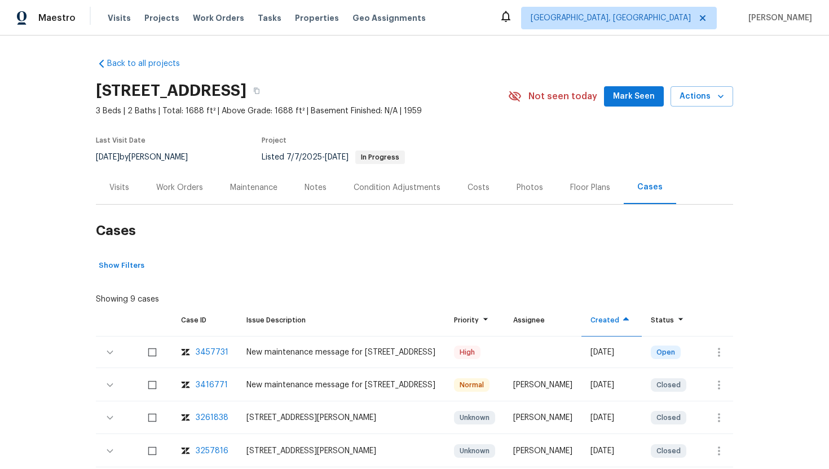
scroll to position [46, 0]
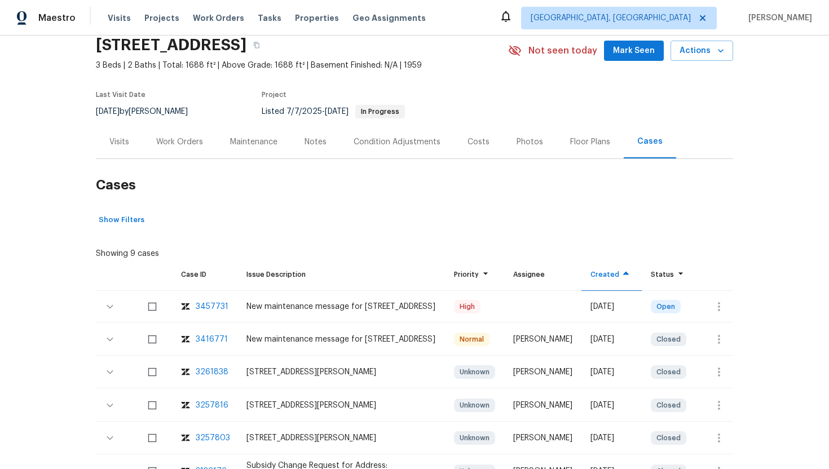
click at [110, 133] on div "Visits" at bounding box center [119, 141] width 47 height 33
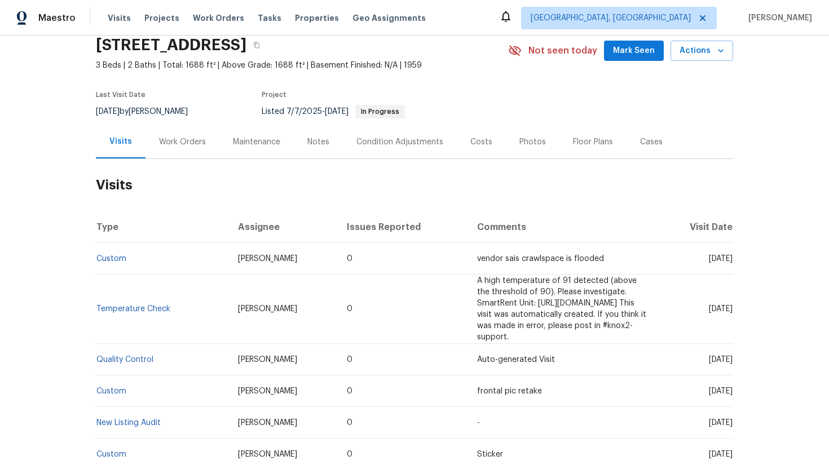
click at [638, 148] on div "Cases" at bounding box center [651, 141] width 50 height 33
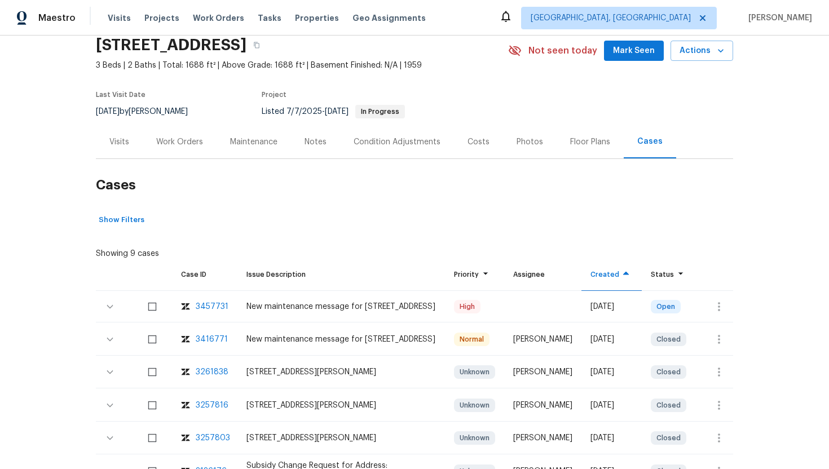
scroll to position [98, 0]
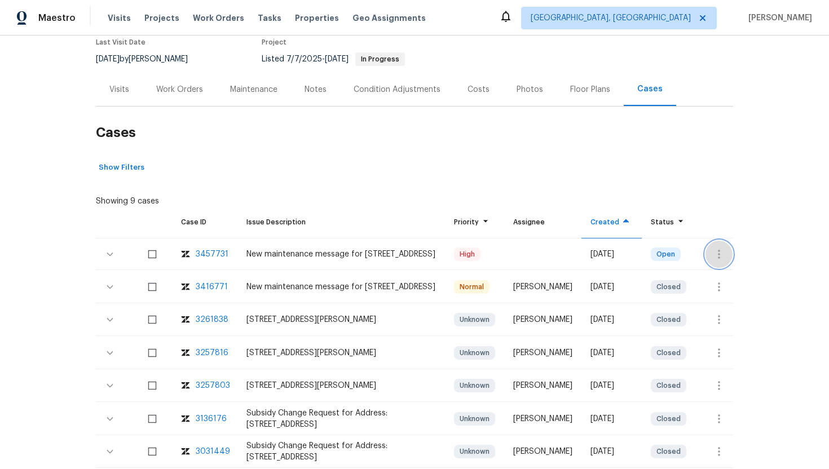
click at [722, 253] on icon "button" at bounding box center [719, 255] width 14 height 14
click at [722, 255] on li "Create a visit" at bounding box center [762, 254] width 117 height 19
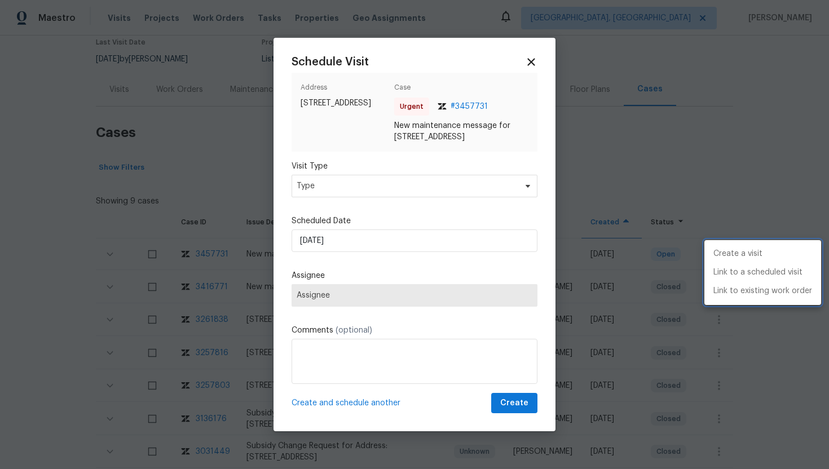
click at [319, 192] on div at bounding box center [414, 234] width 829 height 469
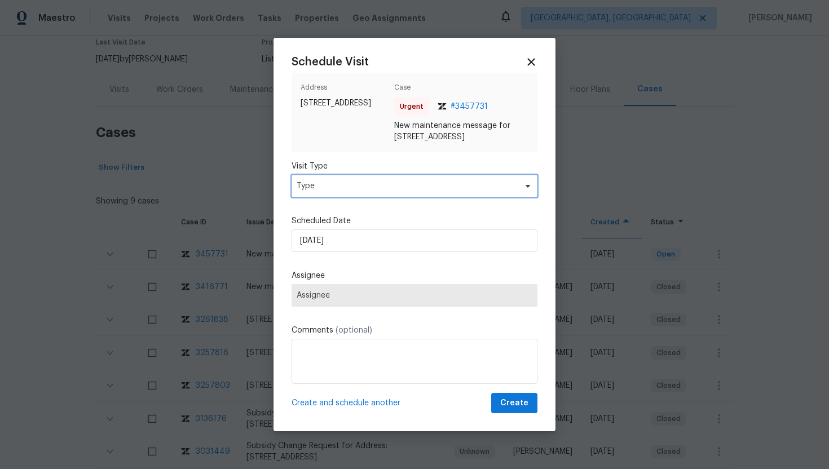
click at [319, 192] on span "Type" at bounding box center [406, 185] width 219 height 11
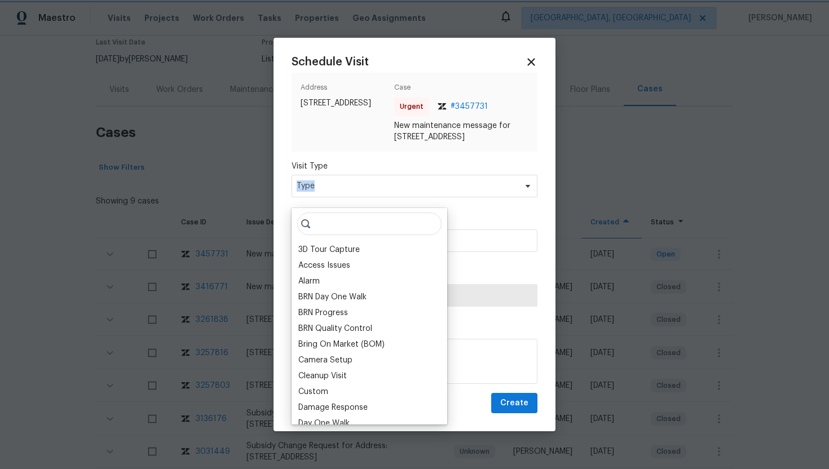
click at [319, 192] on span "Type" at bounding box center [406, 185] width 219 height 11
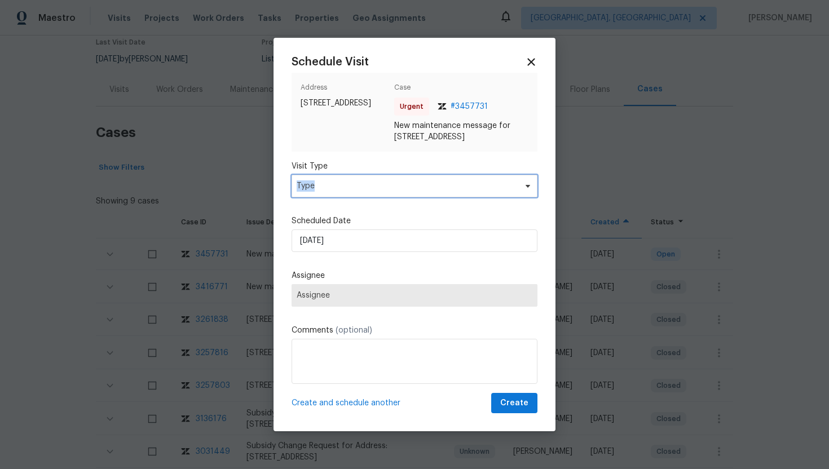
click at [319, 192] on span "Type" at bounding box center [406, 185] width 219 height 11
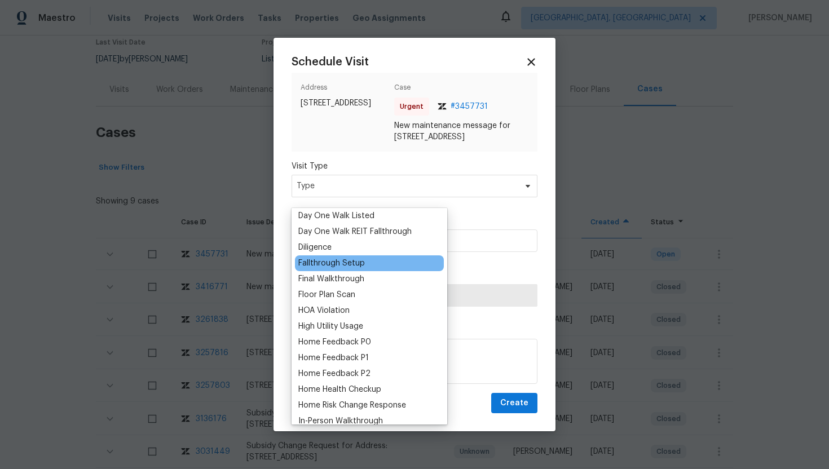
scroll to position [224, 0]
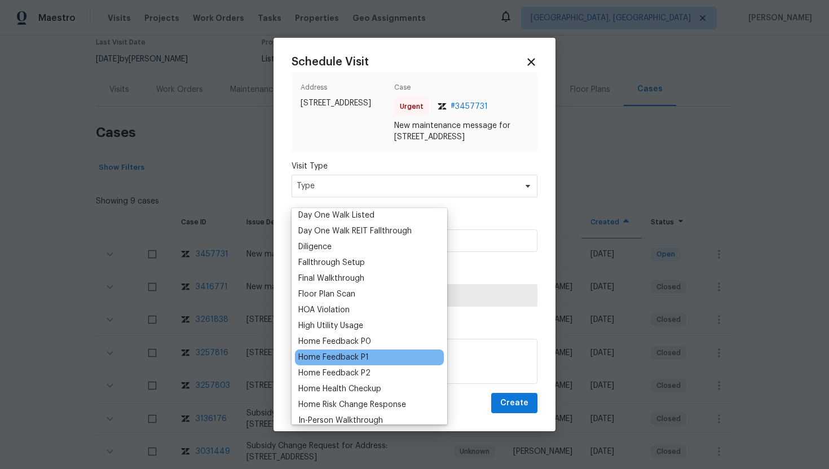
click at [361, 361] on div "Home Feedback P1" at bounding box center [333, 357] width 70 height 11
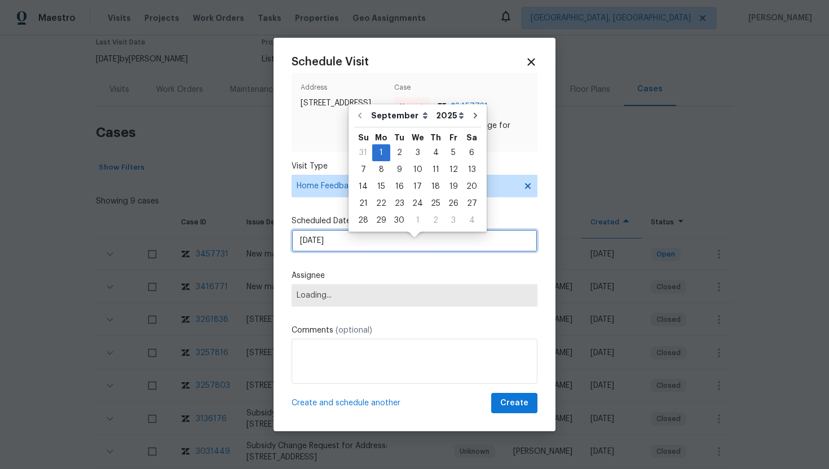
click at [352, 252] on input "9/1/2025" at bounding box center [415, 240] width 246 height 23
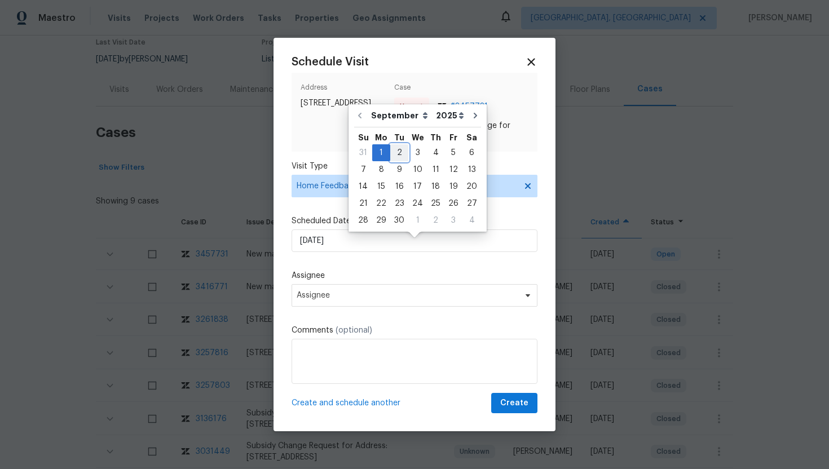
click at [399, 151] on div "2" at bounding box center [399, 153] width 18 height 16
type input "9/2/2025"
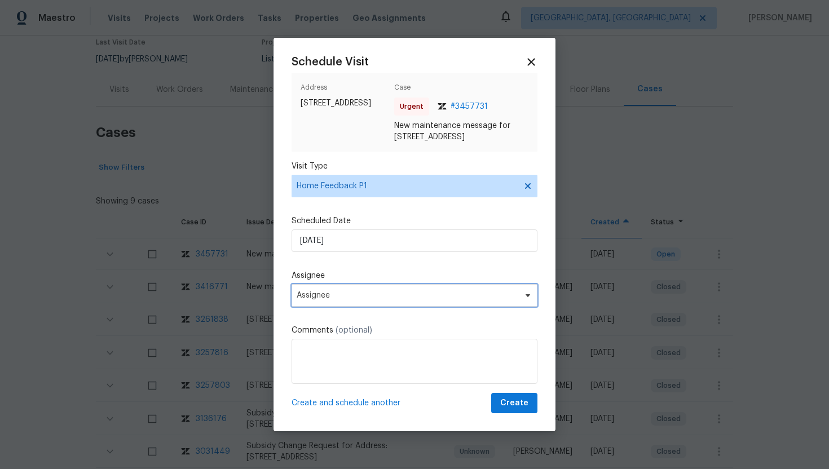
click at [359, 300] on span "Assignee" at bounding box center [407, 295] width 221 height 9
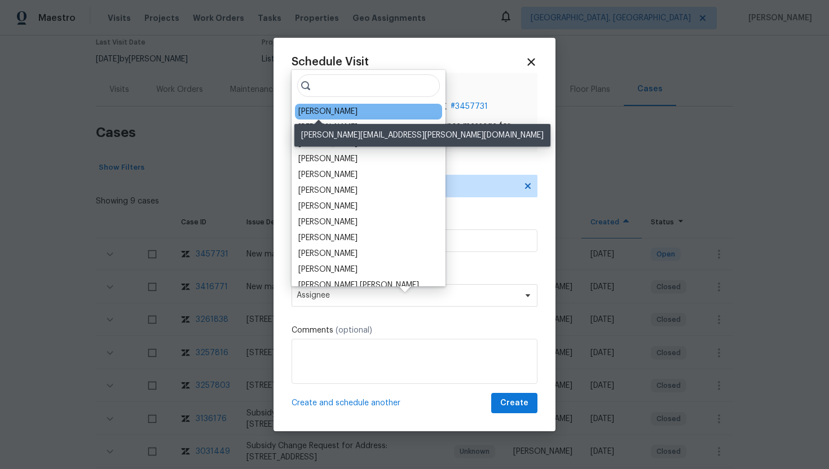
click at [329, 113] on div "Terry Tullar" at bounding box center [327, 111] width 59 height 11
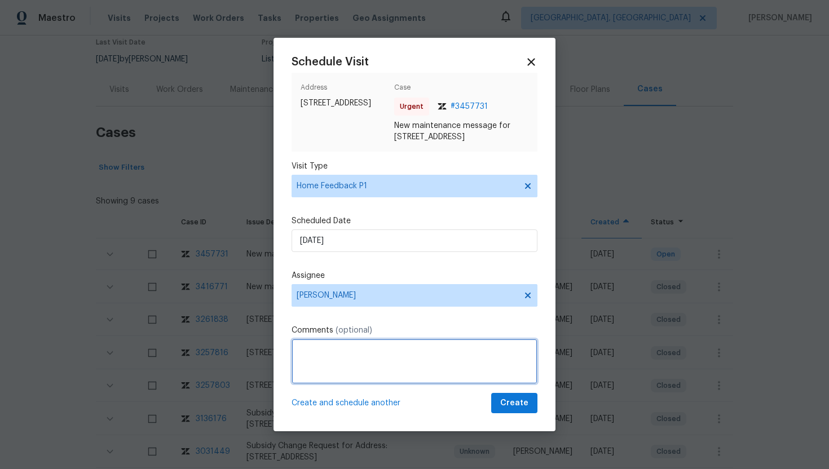
click at [324, 384] on textarea at bounding box center [415, 361] width 246 height 45
paste textarea "Note: The lock is jammed and cannot even be turned manually with a key"
type textarea "Note: The lock is jammed and cannot even be turned manually with a key"
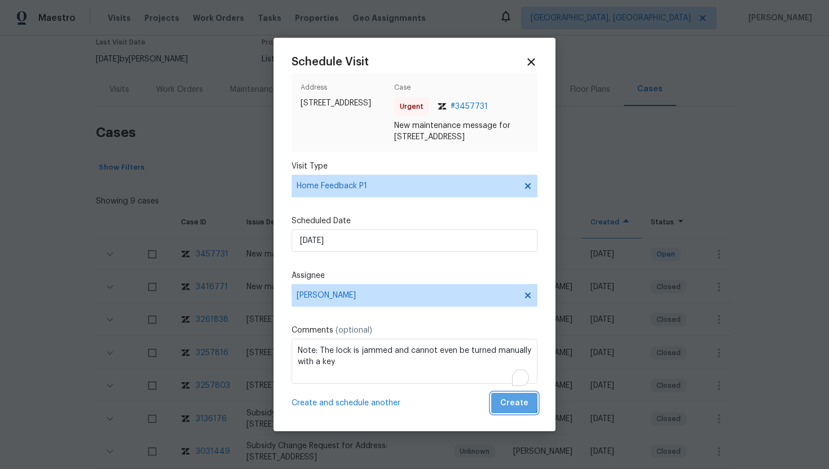
click at [509, 410] on span "Create" at bounding box center [514, 403] width 28 height 14
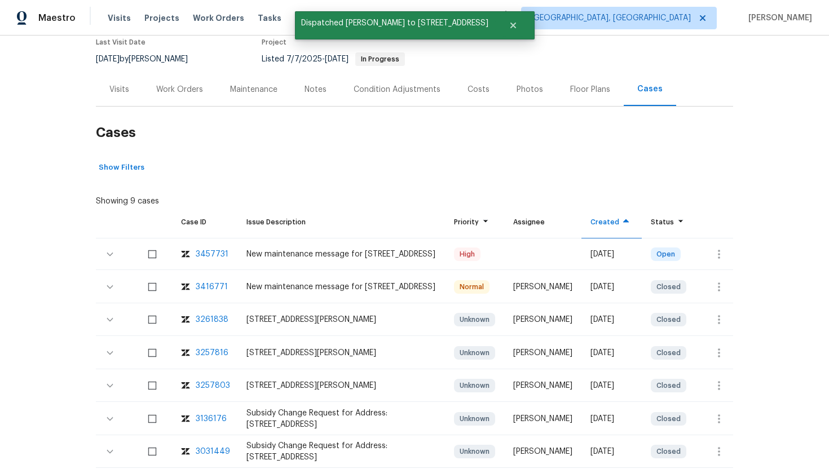
click at [127, 89] on div "Visits" at bounding box center [119, 89] width 20 height 11
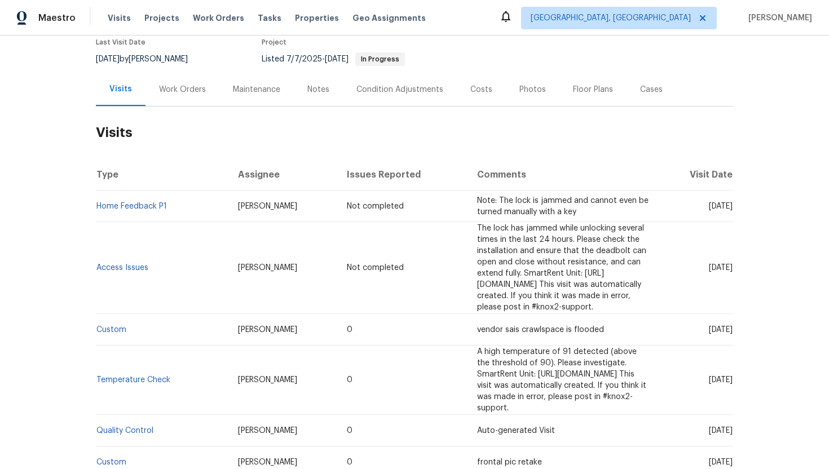
click at [633, 95] on div "Cases" at bounding box center [651, 89] width 50 height 33
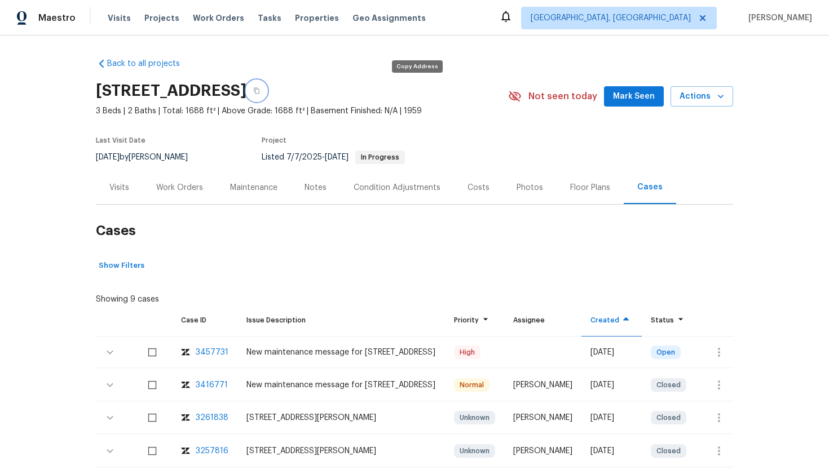
click at [260, 93] on icon "button" at bounding box center [256, 90] width 7 height 7
click at [115, 19] on span "Visits" at bounding box center [119, 17] width 23 height 11
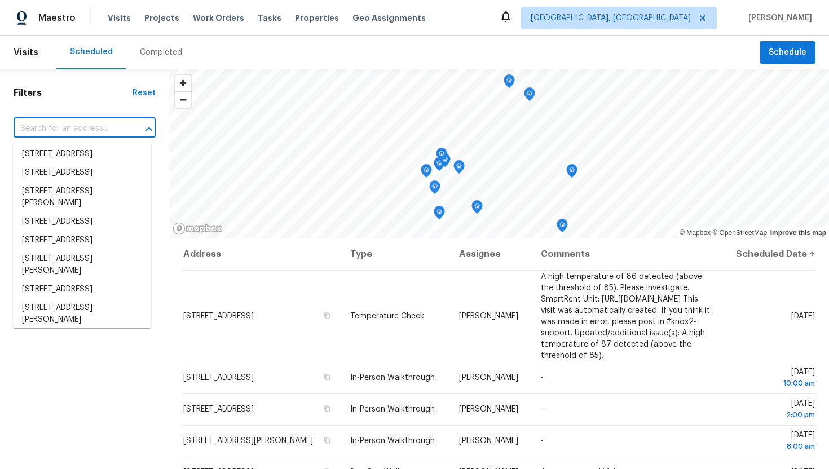
click at [82, 130] on input "text" at bounding box center [69, 128] width 111 height 17
paste input "806 Larkwood Dr, Greensboro, NC 27410"
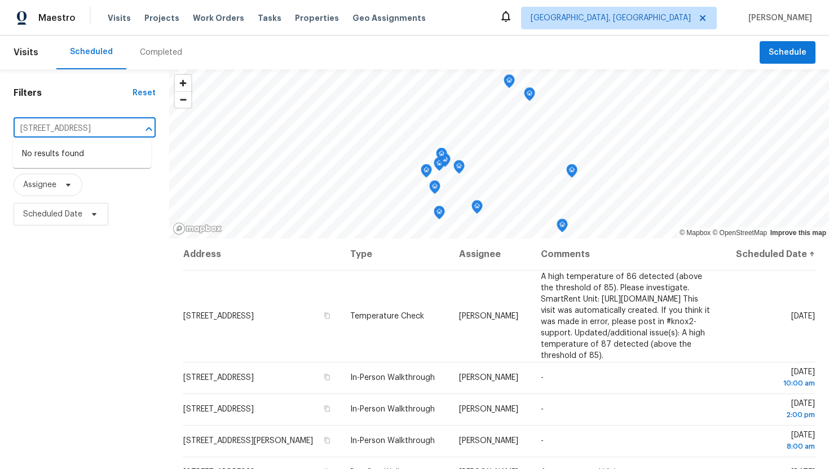
type input "806 Larkwood Dr, Greensboro, NC 27410"
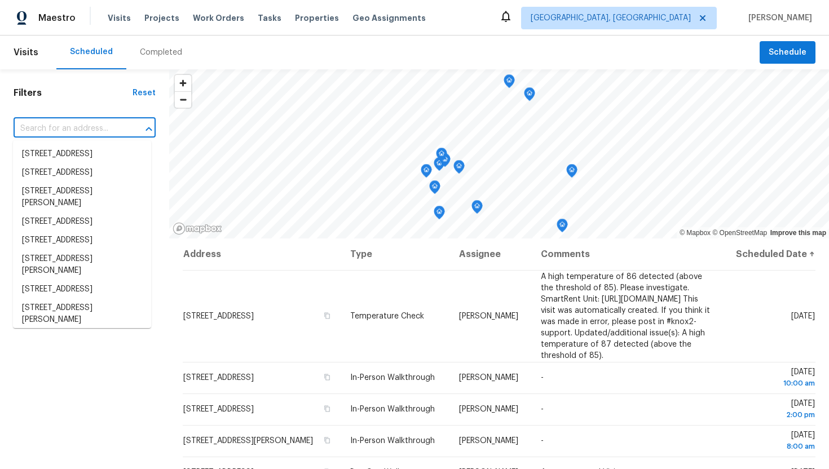
scroll to position [0, 0]
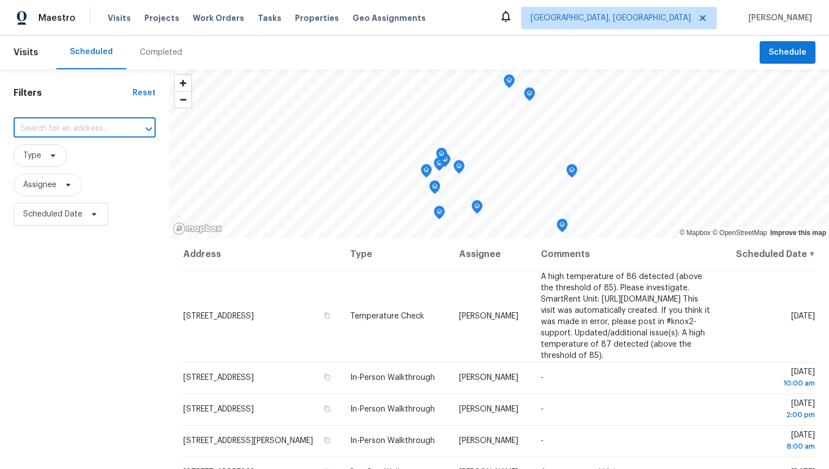
click at [93, 129] on input "text" at bounding box center [69, 128] width 111 height 17
paste input "806 Larkwood Dr, Greensboro, NC 27410"
type input "806 Larkwood Dr, Greensboro, NC 27410"
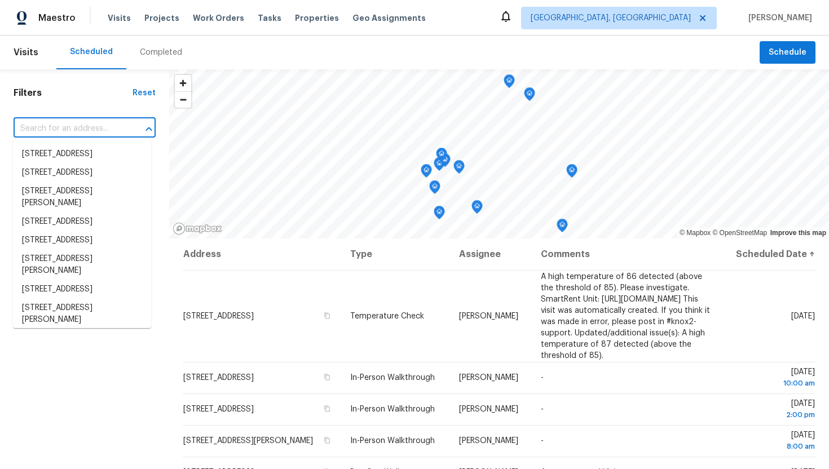
scroll to position [0, 0]
click at [46, 127] on input "text" at bounding box center [69, 128] width 111 height 17
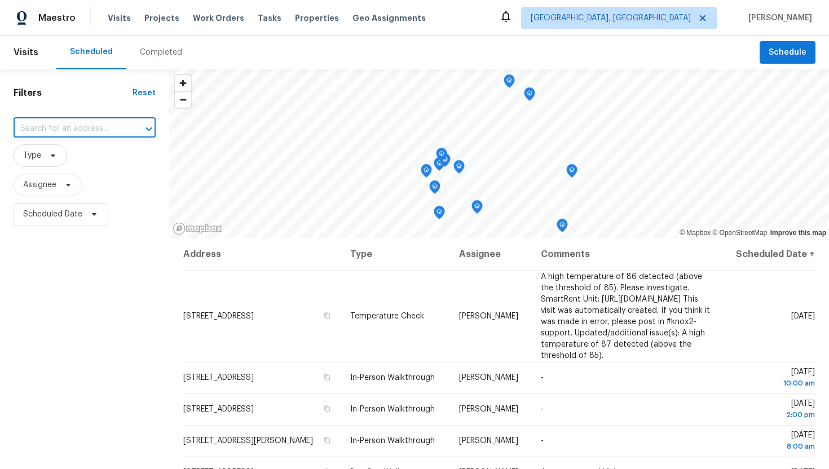
paste input "806 Larkwood Dr, Greensboro, NC 27410"
type input "806 Larkwood Dr, Greensboro, NC 27410"
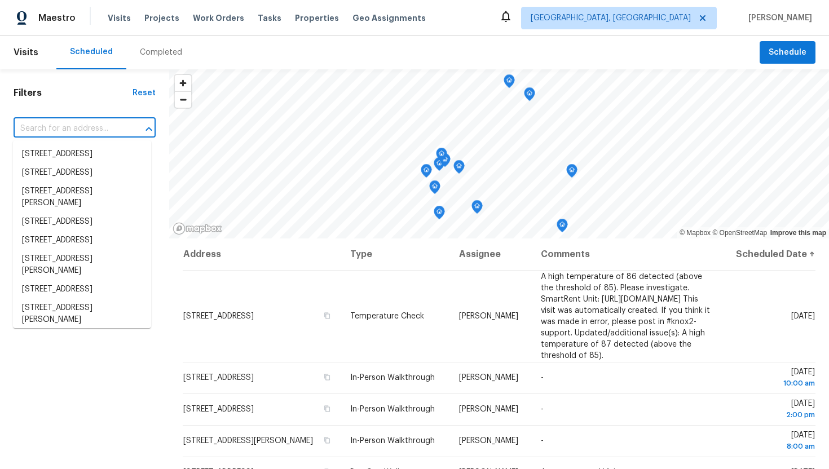
scroll to position [0, 0]
click at [664, 12] on span "Albuquerque, NM" at bounding box center [611, 17] width 160 height 11
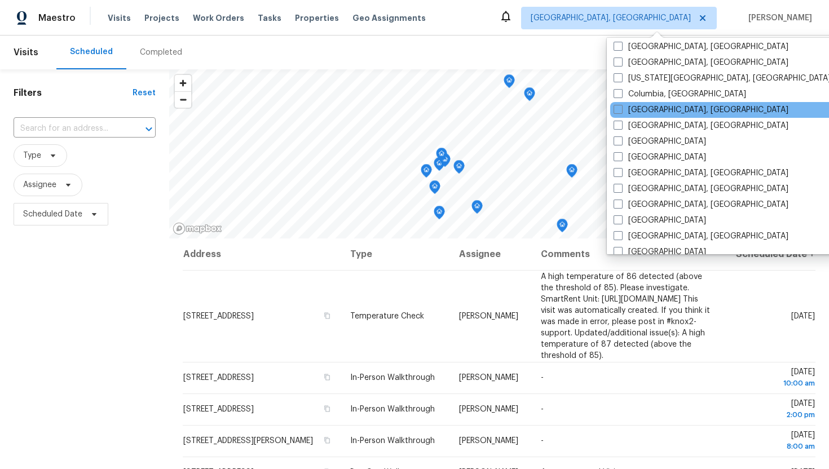
scroll to position [224, 0]
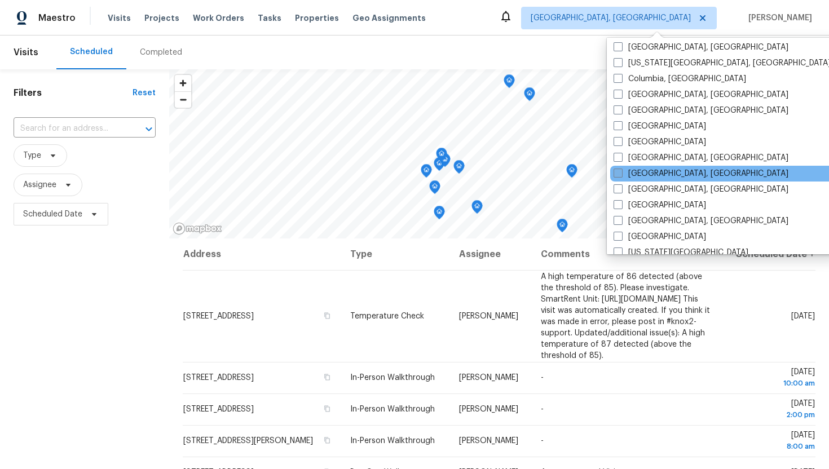
click at [624, 174] on label "Greensboro, NC" at bounding box center [700, 173] width 175 height 11
click at [621, 174] on input "Greensboro, NC" at bounding box center [616, 171] width 7 height 7
checkbox input "true"
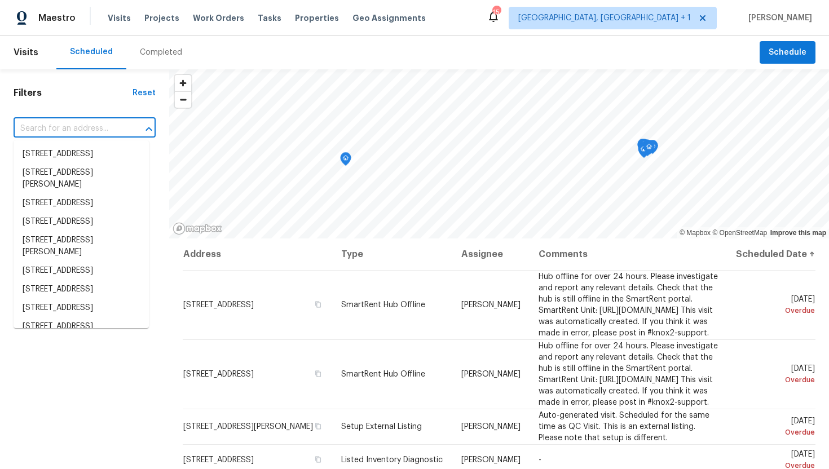
click at [73, 125] on input "text" at bounding box center [69, 128] width 111 height 17
paste input "806 Larkwood Dr, Greensboro, NC 27410"
type input "806 Larkwood Dr, Greensboro, NC 27410"
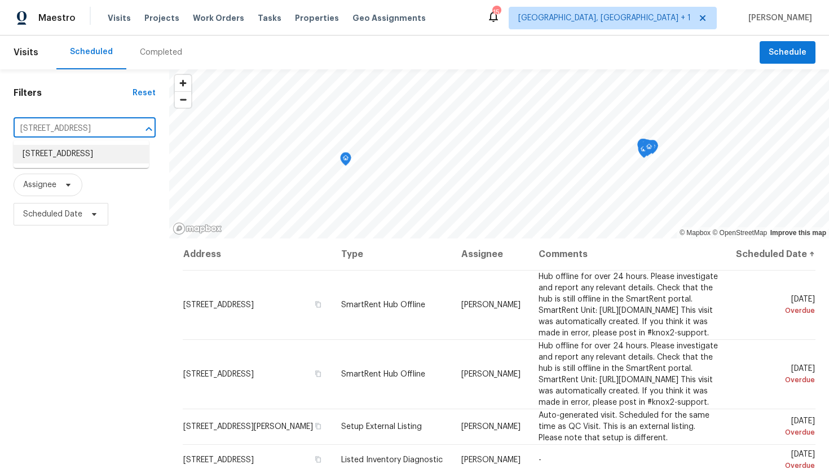
click at [67, 158] on li "806 Larkwood Dr, Greensboro, NC 27410" at bounding box center [81, 154] width 135 height 19
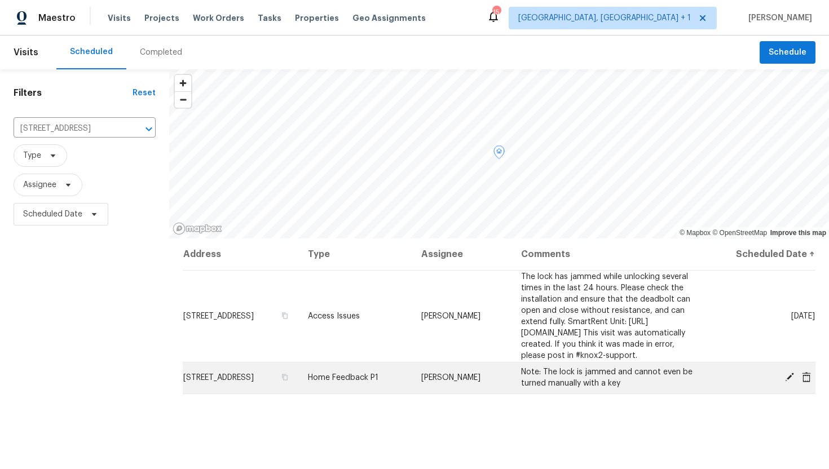
click at [806, 382] on icon at bounding box center [806, 377] width 10 height 10
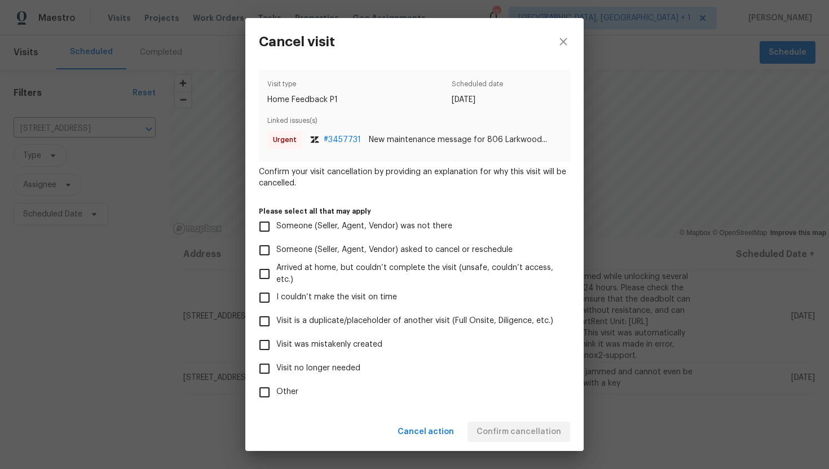
click at [262, 343] on input "Visit was mistakenly created" at bounding box center [265, 345] width 24 height 24
checkbox input "true"
click at [511, 427] on span "Confirm cancellation" at bounding box center [518, 432] width 85 height 14
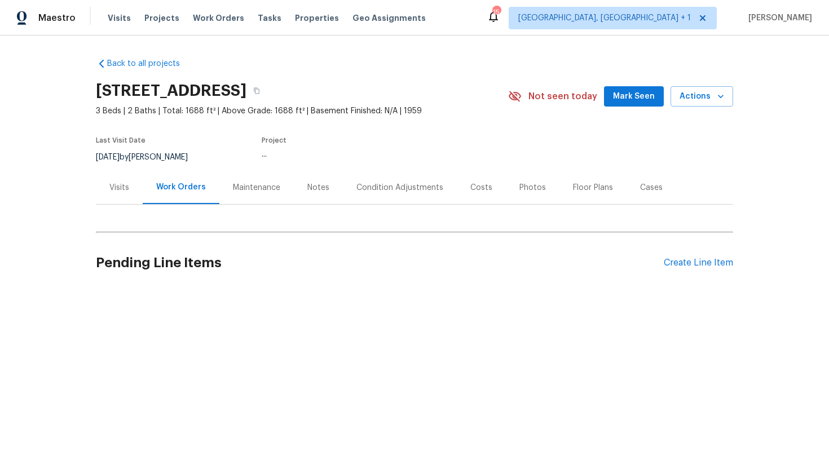
click at [132, 187] on div "Visits" at bounding box center [119, 187] width 47 height 33
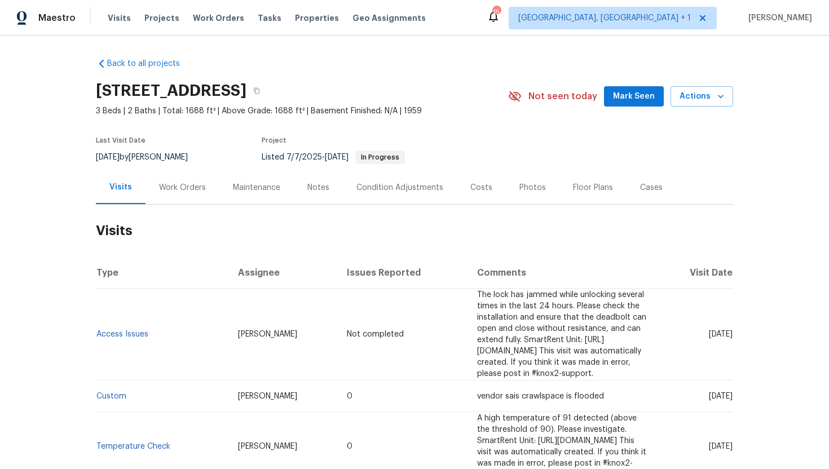
scroll to position [7, 0]
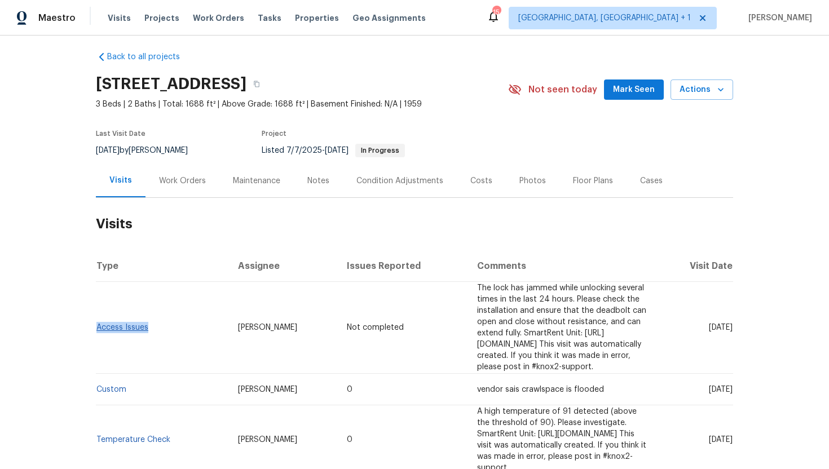
drag, startPoint x: 153, startPoint y: 324, endPoint x: 96, endPoint y: 323, distance: 57.5
click at [96, 323] on td "Access Issues" at bounding box center [162, 328] width 133 height 92
copy link "Access Issues"
click at [688, 326] on td "[DATE]" at bounding box center [696, 328] width 74 height 92
drag, startPoint x: 685, startPoint y: 320, endPoint x: 732, endPoint y: 330, distance: 48.3
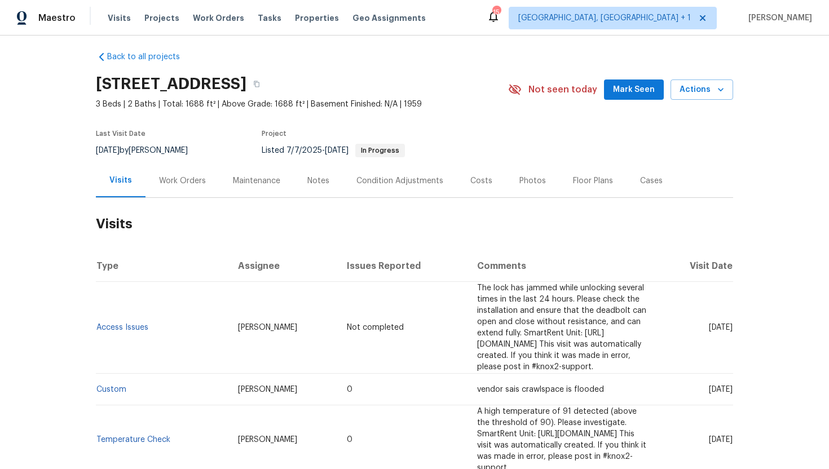
click at [732, 330] on td "[DATE]" at bounding box center [696, 328] width 74 height 92
copy span "[DATE]"
drag, startPoint x: 690, startPoint y: 378, endPoint x: 735, endPoint y: 383, distance: 45.3
click at [733, 382] on div "Back to all projects [STREET_ADDRESS] 3 Beds | 2 Baths | Total: 1688 ft² | Abov…" at bounding box center [414, 253] width 829 height 434
copy span "[DATE]"
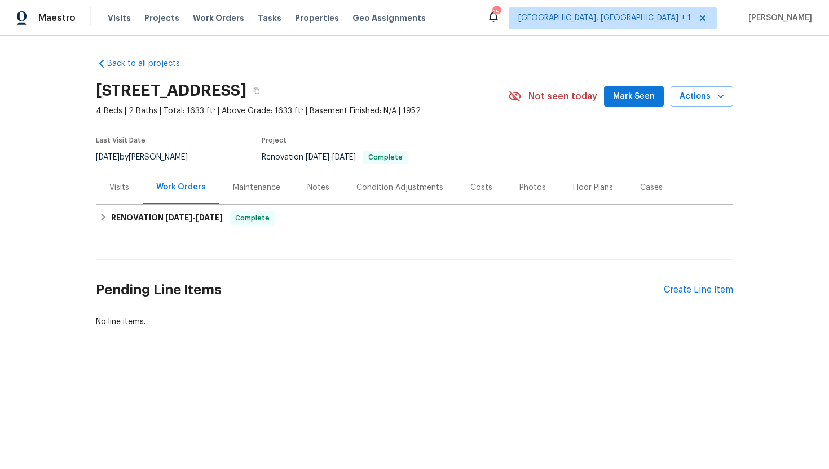
click at [121, 196] on div "Visits" at bounding box center [119, 187] width 47 height 33
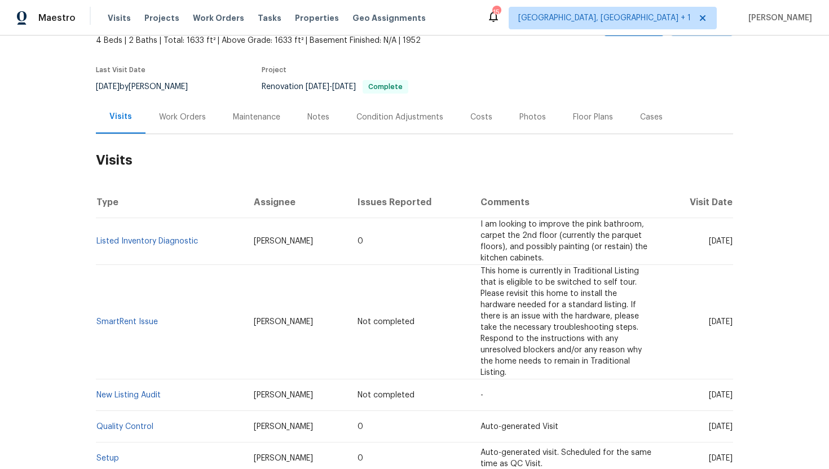
scroll to position [139, 0]
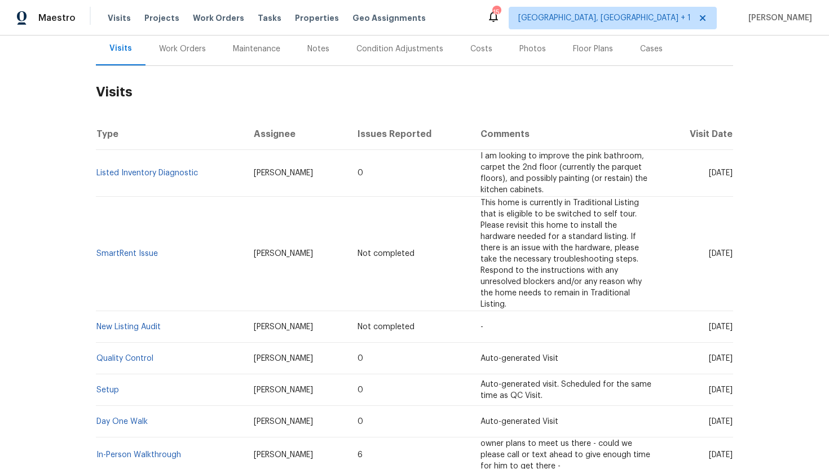
drag, startPoint x: 691, startPoint y: 173, endPoint x: 731, endPoint y: 180, distance: 40.7
click at [732, 180] on td "Thu, Jul 10 2025" at bounding box center [698, 173] width 70 height 47
copy span "Jul 10 2025"
click at [184, 60] on div "Work Orders" at bounding box center [182, 48] width 74 height 33
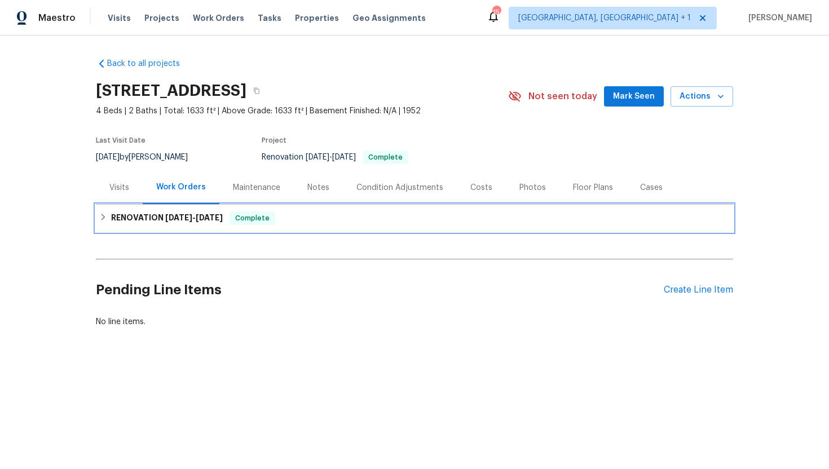
click at [219, 218] on span "5/27/25" at bounding box center [209, 218] width 27 height 8
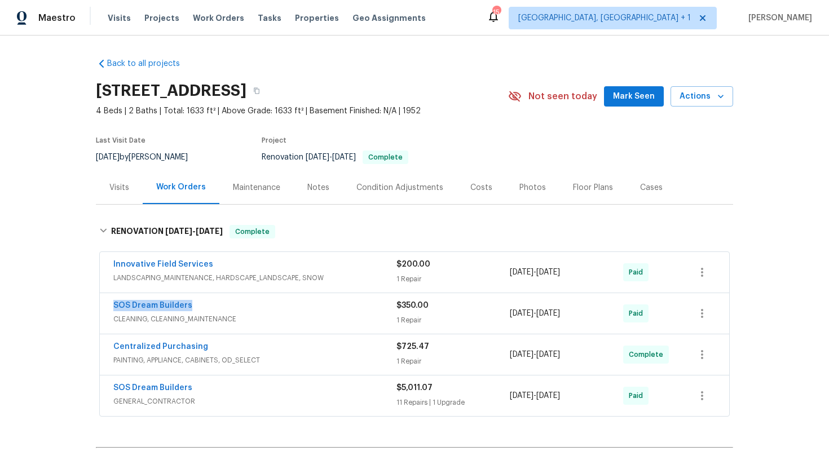
drag, startPoint x: 214, startPoint y: 305, endPoint x: 105, endPoint y: 303, distance: 109.4
click at [105, 303] on div "SOS Dream Builders CLEANING, CLEANING_MAINTENANCE $350.00 1 Repair 5/27/2025 - …" at bounding box center [414, 313] width 629 height 41
copy link "SOS Dream Builders"
drag, startPoint x: 599, startPoint y: 312, endPoint x: 511, endPoint y: 312, distance: 87.4
click at [511, 312] on div "5/27/2025 - 5/27/2025" at bounding box center [566, 313] width 113 height 27
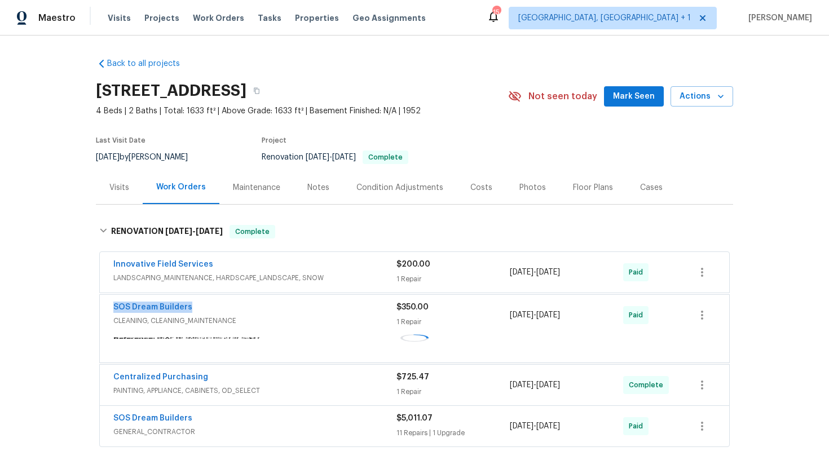
copy span "5/27/2025 - 5/27/2025"
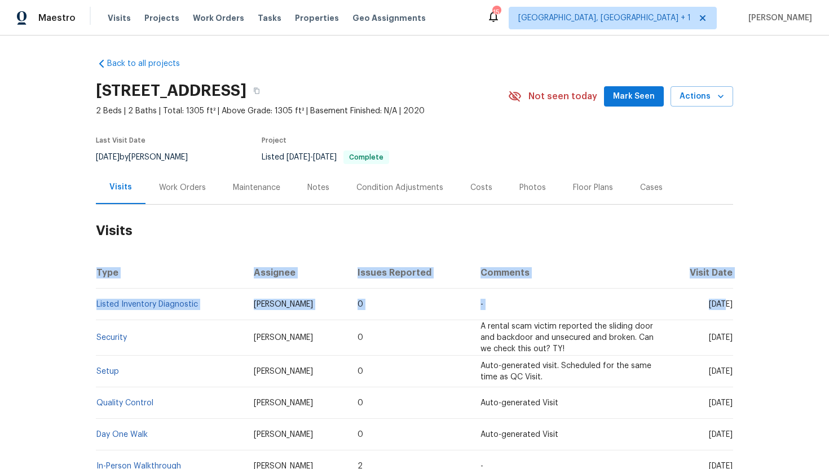
drag, startPoint x: 685, startPoint y: 305, endPoint x: 736, endPoint y: 308, distance: 51.4
click at [737, 308] on div "Back to all projects [STREET_ADDRESS] 2 Beds | 2 Baths | Total: 1305 ft² | Abov…" at bounding box center [414, 253] width 829 height 434
copy table "Type Assignee Issues Reported Comments Visit Date Listed Inventory Diagnostic […"
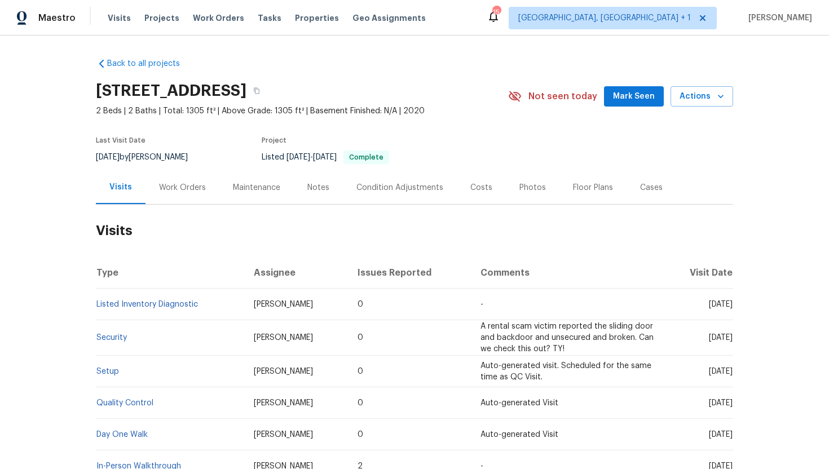
click at [709, 314] on td "[DATE]" at bounding box center [698, 305] width 70 height 32
drag, startPoint x: 709, startPoint y: 314, endPoint x: 694, endPoint y: 312, distance: 14.8
click at [708, 314] on td "[DATE]" at bounding box center [698, 305] width 70 height 32
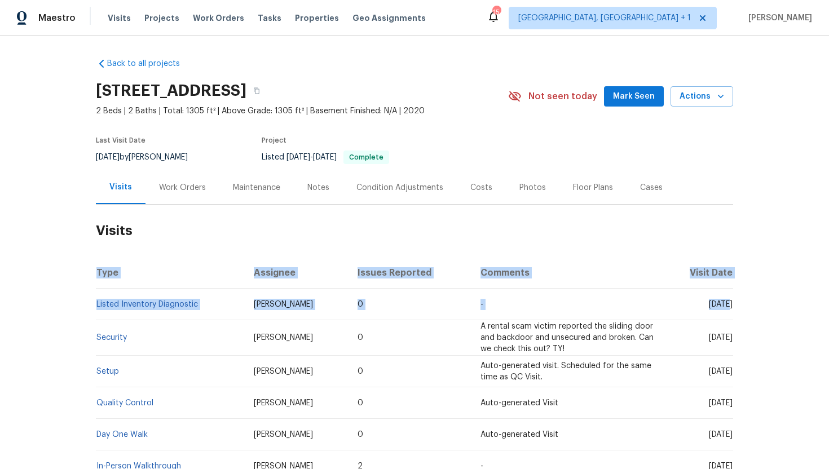
drag, startPoint x: 686, startPoint y: 303, endPoint x: 734, endPoint y: 307, distance: 48.6
click at [734, 307] on div "Back to all projects [STREET_ADDRESS] 2 Beds | 2 Baths | Total: 1305 ft² | Abov…" at bounding box center [414, 253] width 829 height 434
copy table "Type Assignee Issues Reported Comments Visit Date Listed Inventory Diagnostic […"
click at [700, 314] on td "[DATE]" at bounding box center [698, 305] width 70 height 32
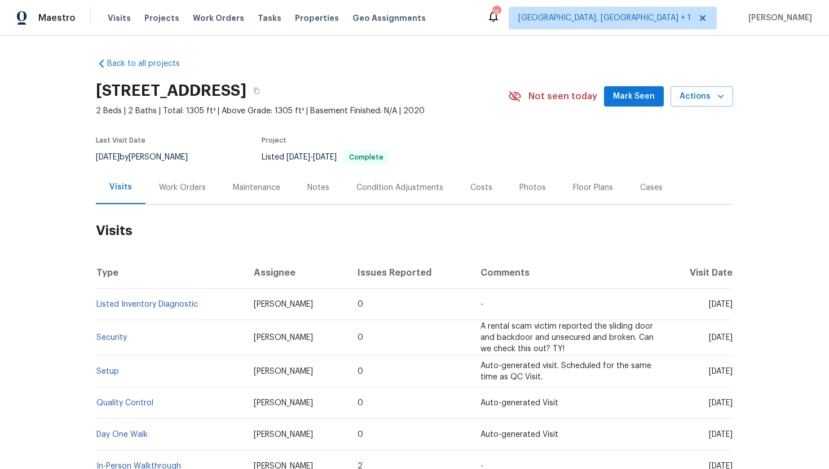
drag, startPoint x: 686, startPoint y: 304, endPoint x: 731, endPoint y: 306, distance: 45.7
click at [731, 306] on span "[DATE]" at bounding box center [721, 305] width 24 height 8
copy span "[DATE]"
click at [174, 179] on div "Work Orders" at bounding box center [182, 187] width 74 height 33
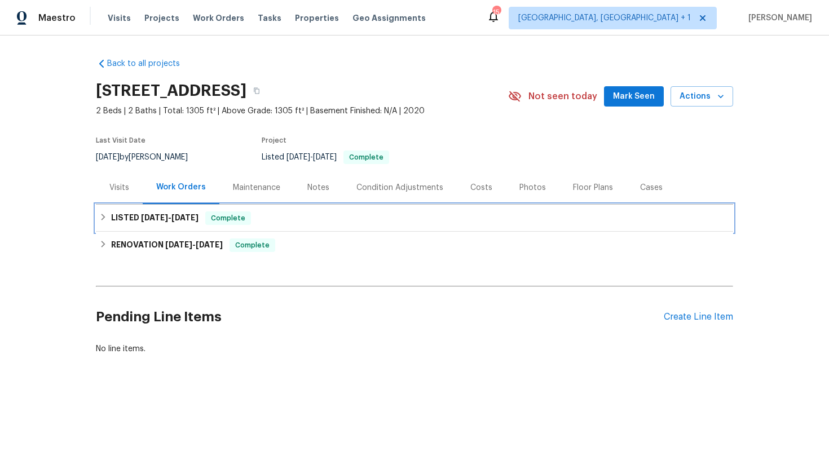
click at [194, 217] on span "[DATE]" at bounding box center [184, 218] width 27 height 8
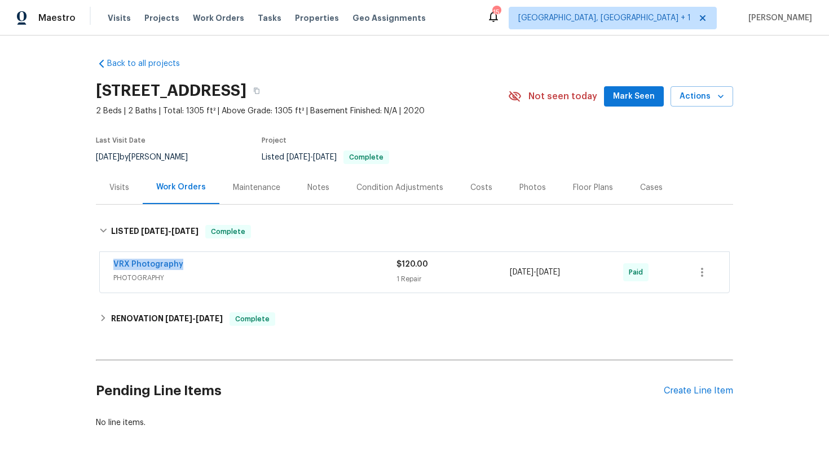
drag, startPoint x: 190, startPoint y: 267, endPoint x: 91, endPoint y: 263, distance: 98.7
click at [91, 263] on div "Back to all projects 1953 W Stage Driver St, Apache Junction, AZ 85120 2 Beds |…" at bounding box center [414, 253] width 829 height 434
copy link "VRX Photography"
drag, startPoint x: 595, startPoint y: 275, endPoint x: 504, endPoint y: 272, distance: 92.0
click at [504, 272] on div "VRX Photography PHOTOGRAPHY $120.00 1 Repair 6/24/2025 - 6/25/2025 Paid" at bounding box center [400, 272] width 575 height 27
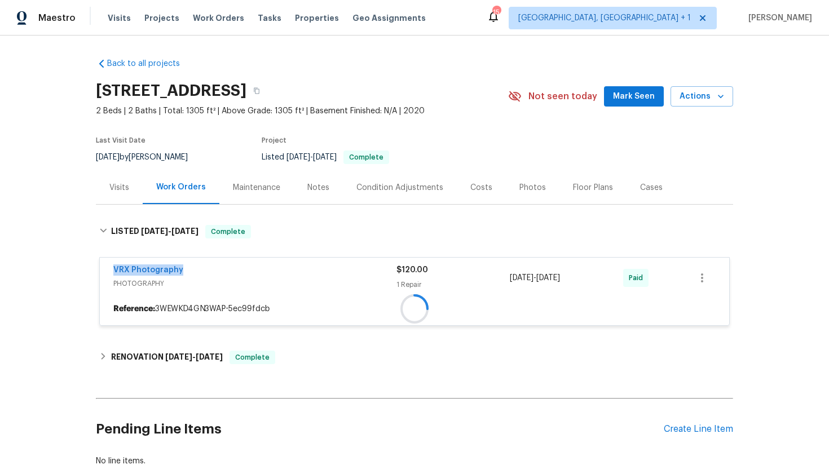
copy div "1 Repair 6/24/2025 - 6/25/2025"
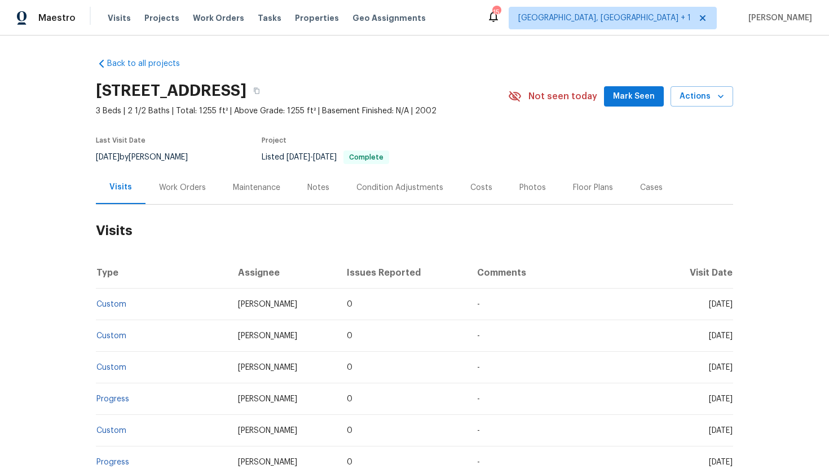
click at [191, 193] on div "Work Orders" at bounding box center [182, 187] width 47 height 11
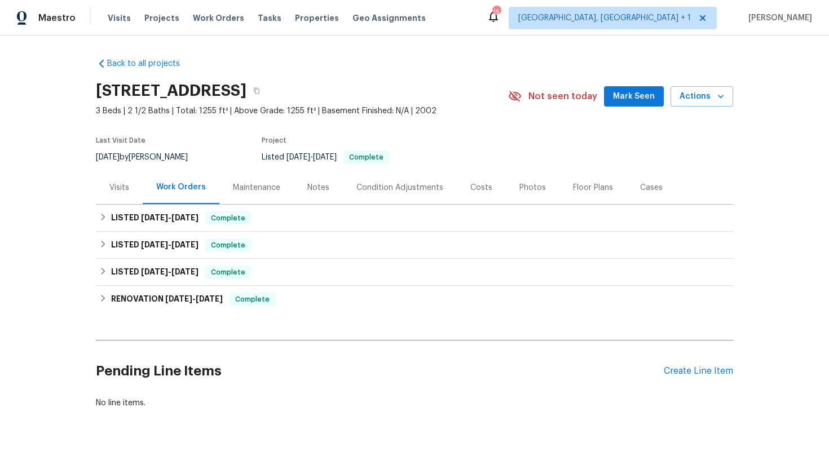
click at [640, 193] on div "Cases" at bounding box center [651, 187] width 23 height 11
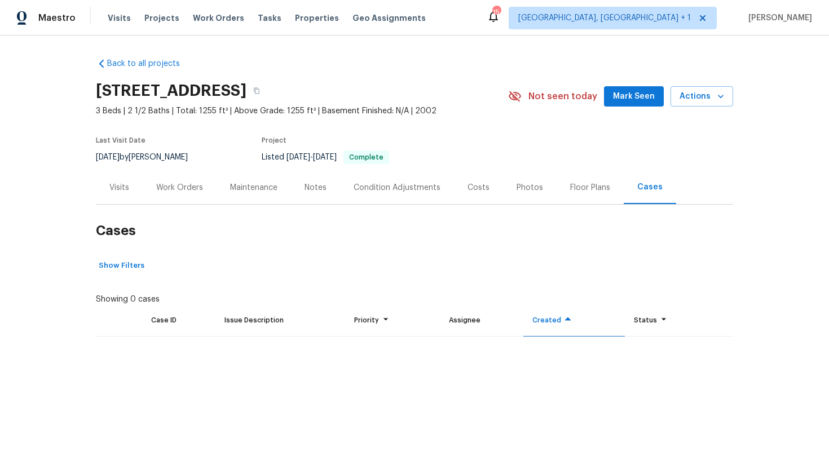
click at [182, 191] on div "Work Orders" at bounding box center [180, 187] width 74 height 33
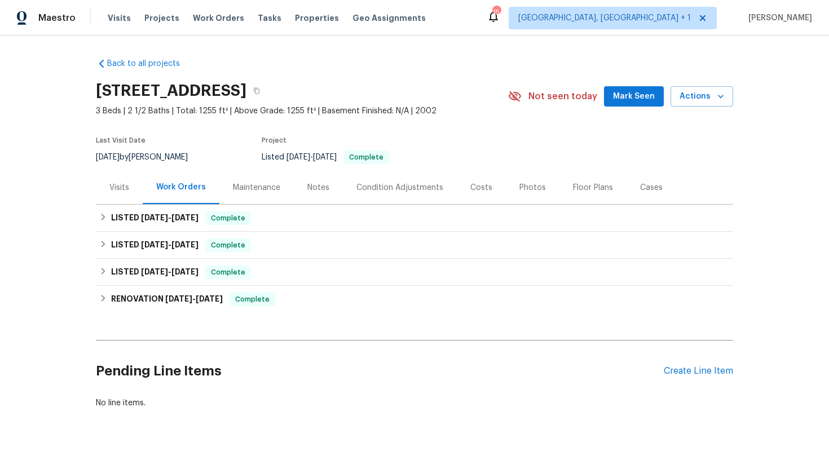
scroll to position [28, 0]
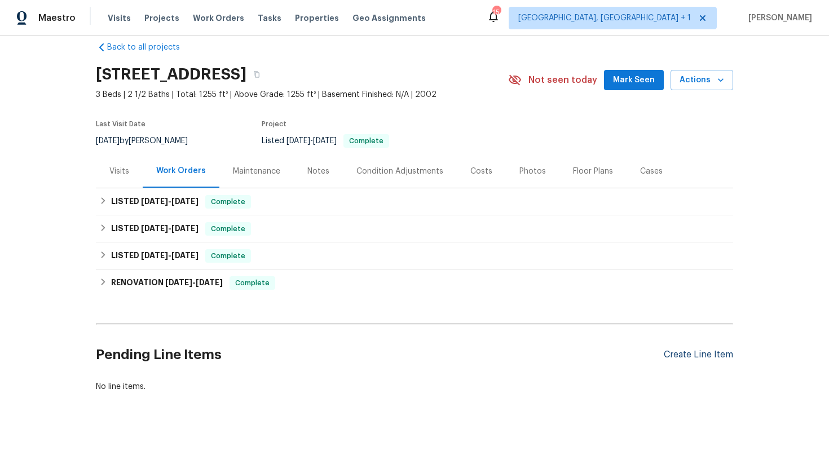
click at [715, 355] on div "Create Line Item" at bounding box center [698, 355] width 69 height 11
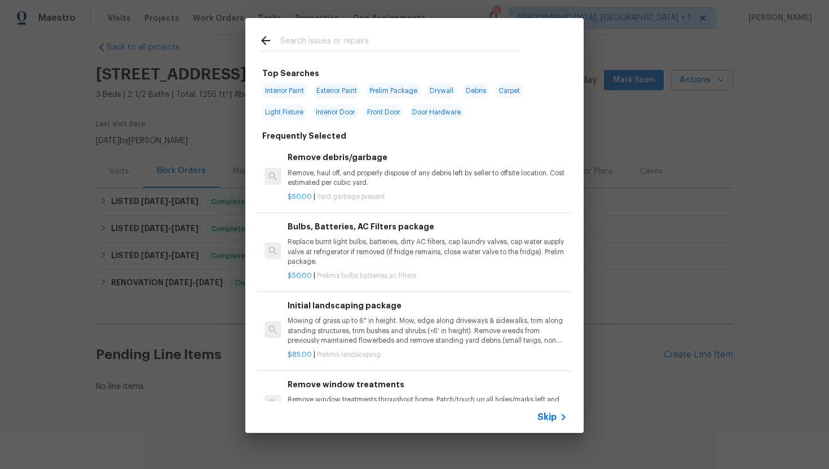
click at [550, 420] on span "Skip" at bounding box center [546, 417] width 19 height 11
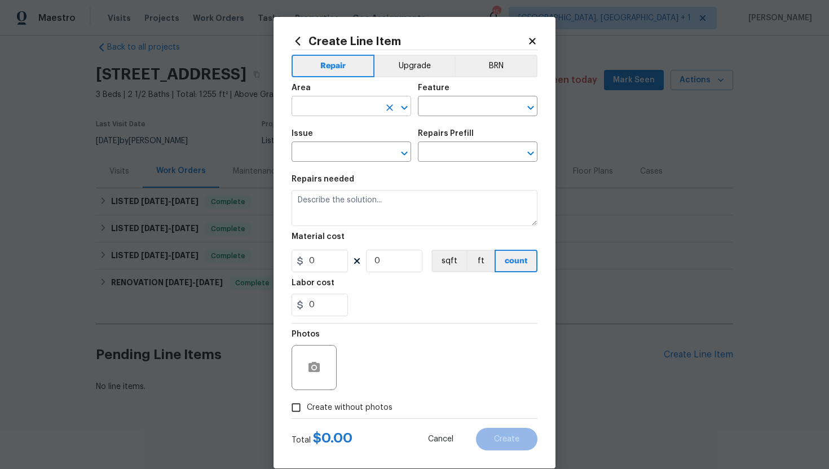
click at [336, 107] on input "text" at bounding box center [336, 107] width 88 height 17
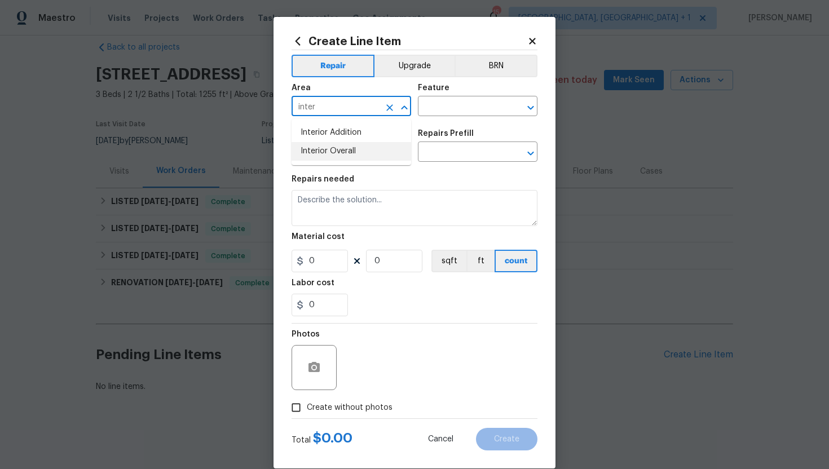
click at [340, 157] on li "Interior Overall" at bounding box center [352, 151] width 120 height 19
type input "Interior Overall"
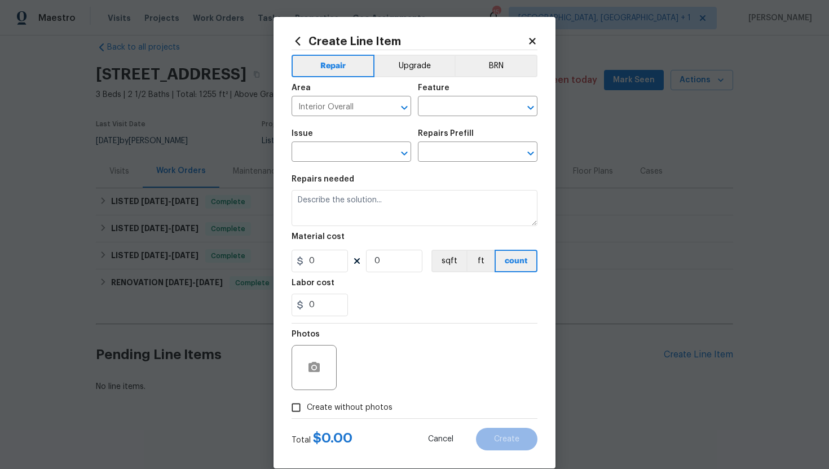
click at [450, 120] on div "Area Interior Overall ​ Feature ​" at bounding box center [415, 100] width 246 height 46
click at [450, 113] on input "text" at bounding box center [462, 107] width 88 height 17
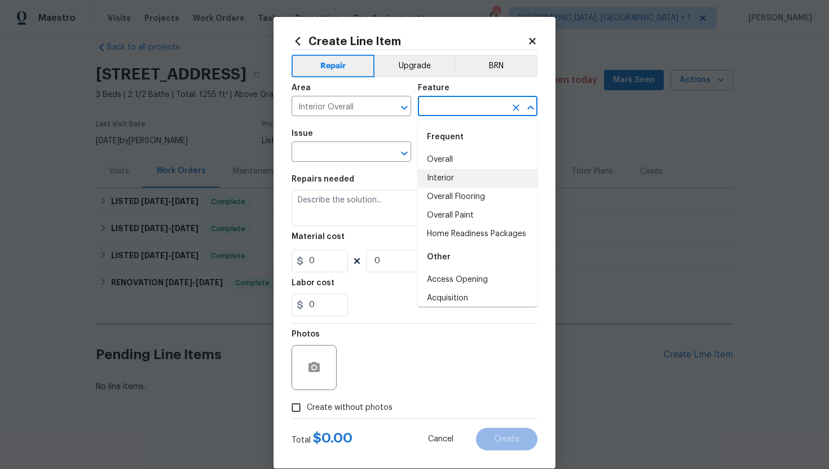
click at [452, 179] on li "Interior" at bounding box center [478, 178] width 120 height 19
type input "Interior"
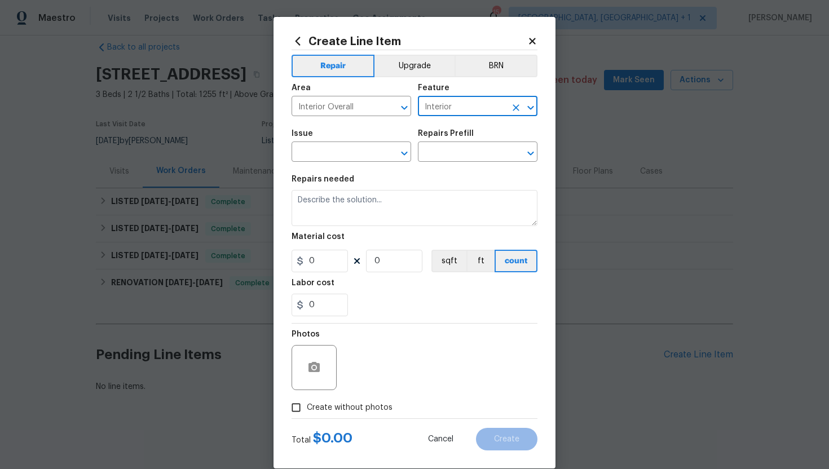
click at [348, 144] on div "Issue" at bounding box center [352, 137] width 120 height 15
click at [518, 106] on icon "Clear" at bounding box center [515, 107] width 11 height 11
click at [443, 163] on li "Toilet" at bounding box center [478, 160] width 120 height 19
type input "Toilet"
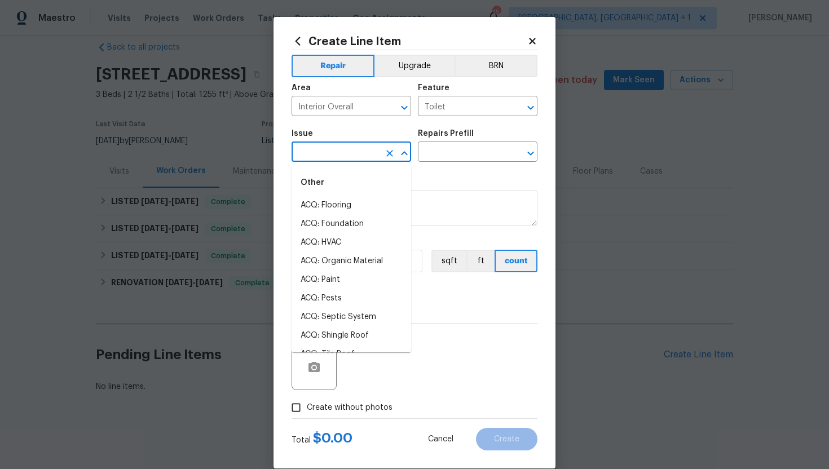
click at [321, 154] on input "text" at bounding box center [336, 152] width 88 height 17
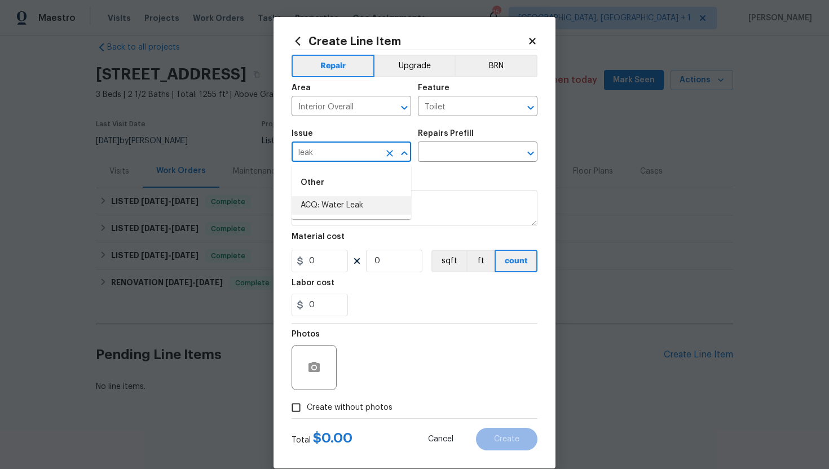
click at [332, 204] on li "ACQ: Water Leak" at bounding box center [352, 205] width 120 height 19
type input "ACQ: Water Leak"
click at [425, 164] on div "Issue ACQ: Water Leak ​ Repairs Prefill ​" at bounding box center [415, 146] width 246 height 46
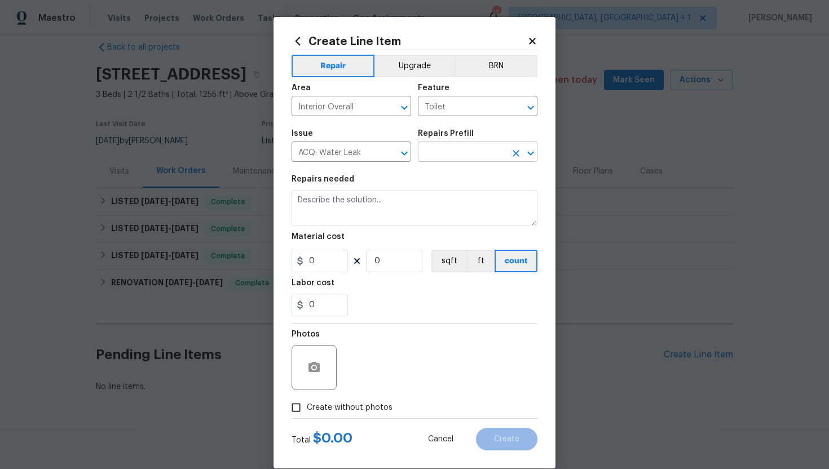
click at [431, 158] on input "text" at bounding box center [462, 152] width 88 height 17
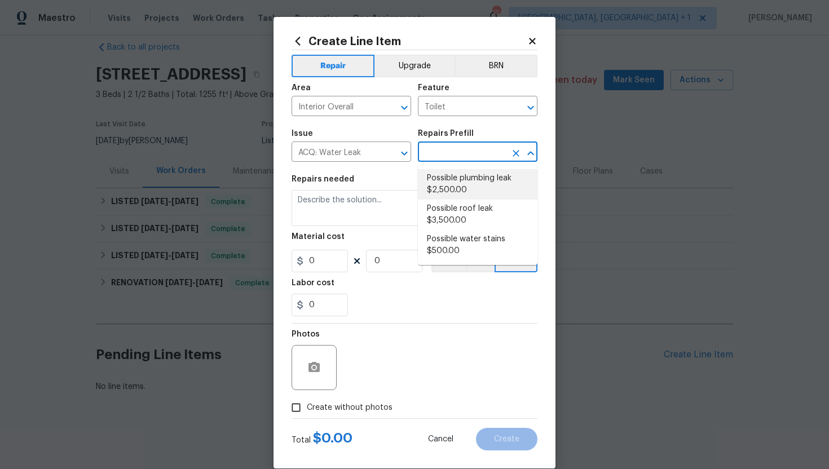
click at [473, 189] on li "Possible plumbing leak $2,500.00" at bounding box center [478, 184] width 120 height 30
type input "Acquisition"
type input "Possible plumbing leak $2,500.00"
type textarea "Acquisition Scope: Possible plumbing leak"
type input "2500"
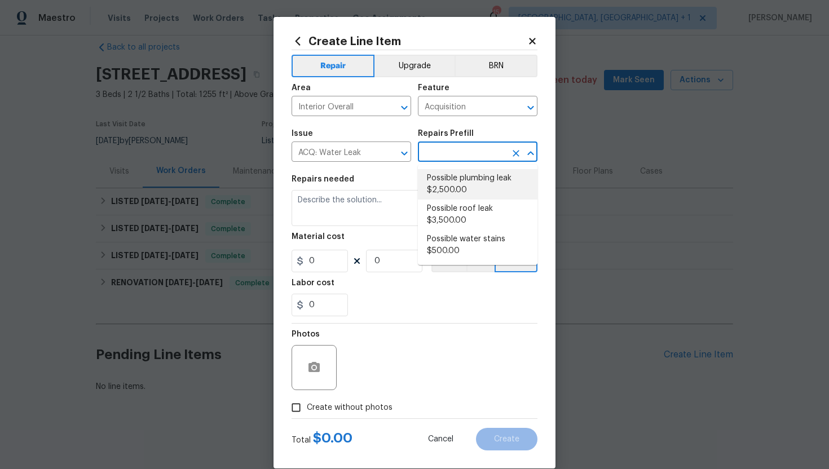
type input "1"
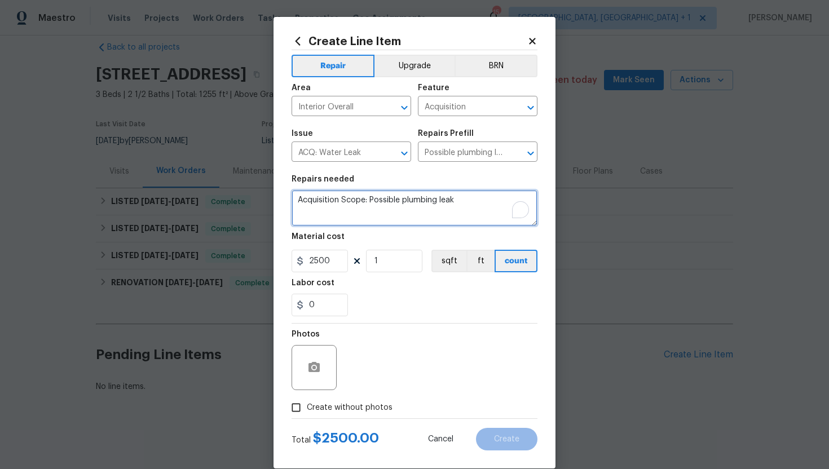
drag, startPoint x: 396, startPoint y: 202, endPoint x: 253, endPoint y: 201, distance: 143.8
click at [253, 201] on div "Create Line Item Repair Upgrade BRN Area Interior Overall ​ Feature Acquisition…" at bounding box center [414, 234] width 829 height 469
click at [315, 211] on textarea "To enrich screen reader interactions, please activate Accessibility in Grammarl…" at bounding box center [415, 208] width 246 height 36
paste textarea "Master toilet was running and could not shut it off with the valve."
click at [310, 202] on textarea "Master toilet was running and could not shut it off with the valve." at bounding box center [415, 208] width 246 height 36
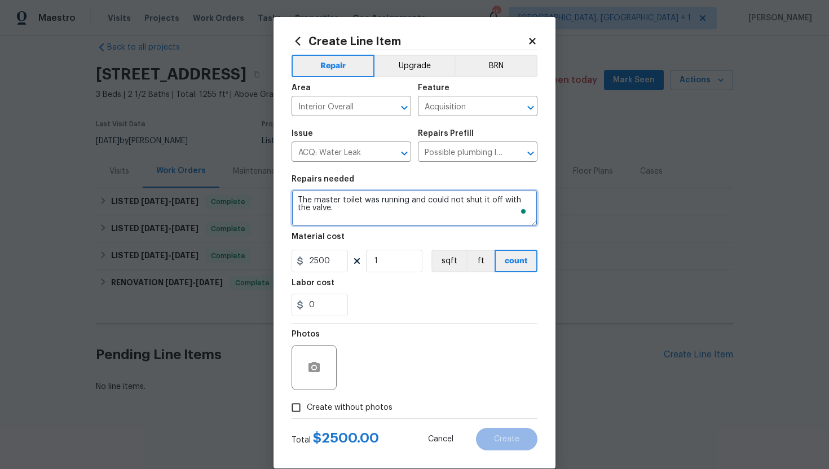
click at [336, 209] on textarea "The master toilet was running and could not shut it off with the valve." at bounding box center [415, 208] width 246 height 36
paste textarea "(Remove and paste feedback message here) Identify areas with any moisture intru…"
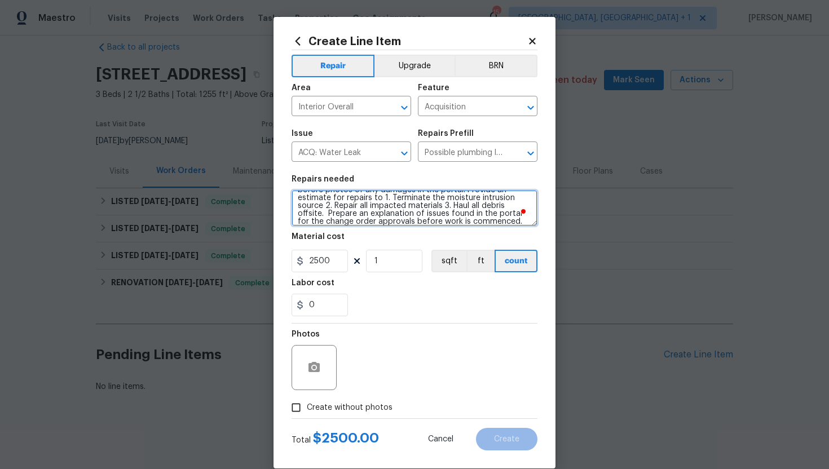
scroll to position [0, 0]
drag, startPoint x: 487, startPoint y: 208, endPoint x: 323, endPoint y: 206, distance: 164.7
click at [323, 206] on textarea "The master toilet was running and could not shut it off with the valve. (Remove…" at bounding box center [415, 208] width 246 height 36
type textarea "The master toilet was running and could not shut it off with the valve. Identif…"
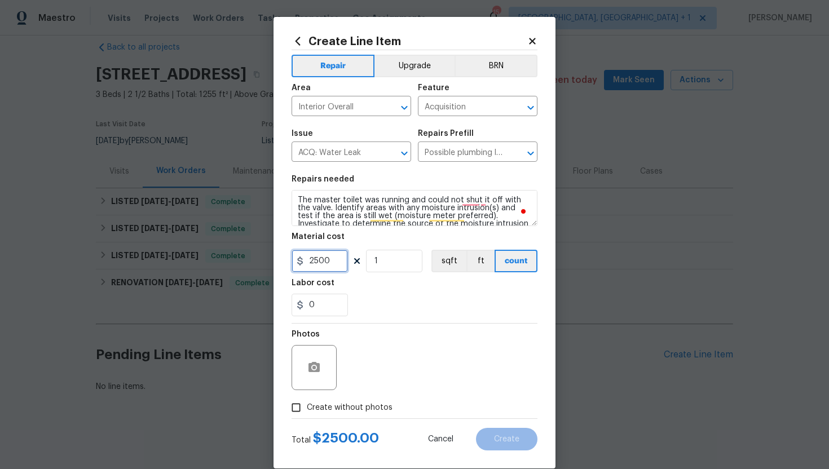
drag, startPoint x: 341, startPoint y: 259, endPoint x: 266, endPoint y: 268, distance: 75.0
click at [266, 268] on div "Create Line Item Repair Upgrade BRN Area Interior Overall ​ Feature Acquisition…" at bounding box center [414, 234] width 829 height 469
type input "75"
click at [294, 414] on input "Create without photos" at bounding box center [295, 407] width 21 height 21
checkbox input "true"
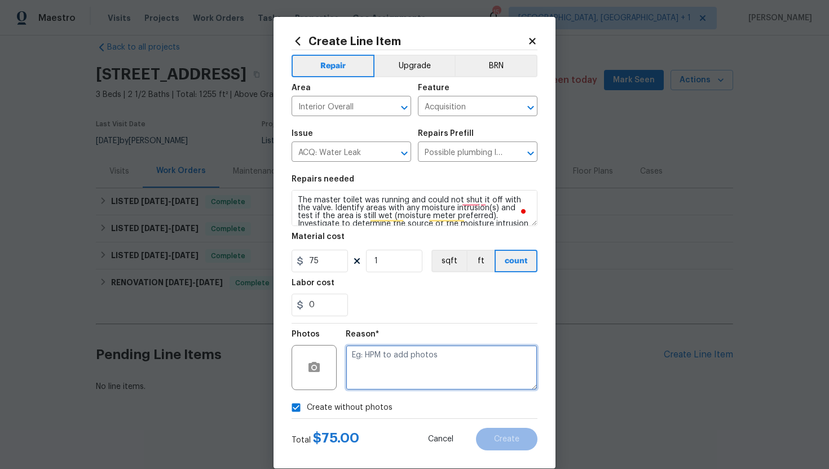
click at [389, 357] on textarea at bounding box center [442, 367] width 192 height 45
type textarea "N/A"
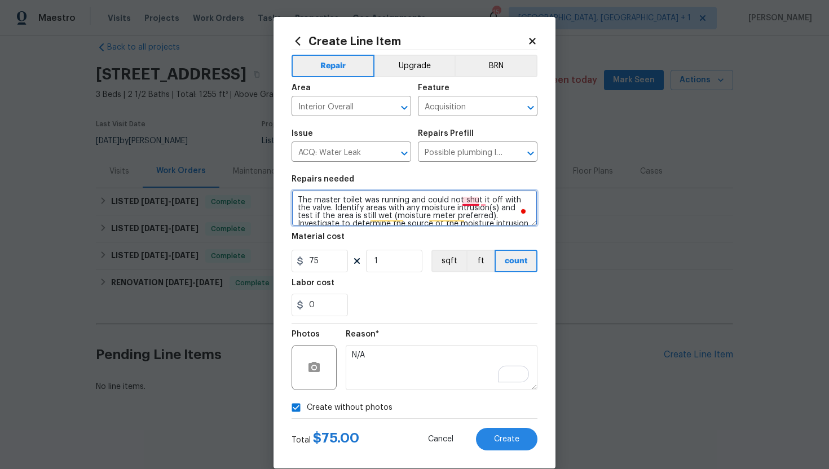
click at [469, 204] on textarea "The master toilet was running and could not shut it off with the valve. Identif…" at bounding box center [415, 208] width 246 height 36
type textarea "The master toilet was running and could not be shut it off with the valve. Iden…"
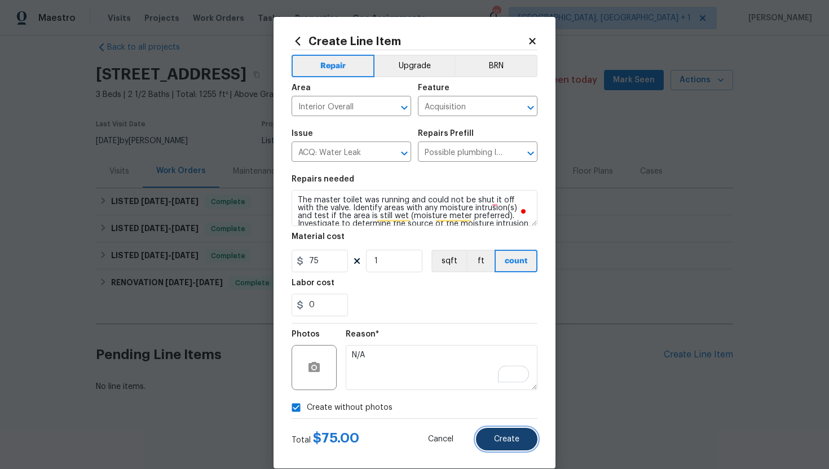
click at [507, 447] on button "Create" at bounding box center [506, 439] width 61 height 23
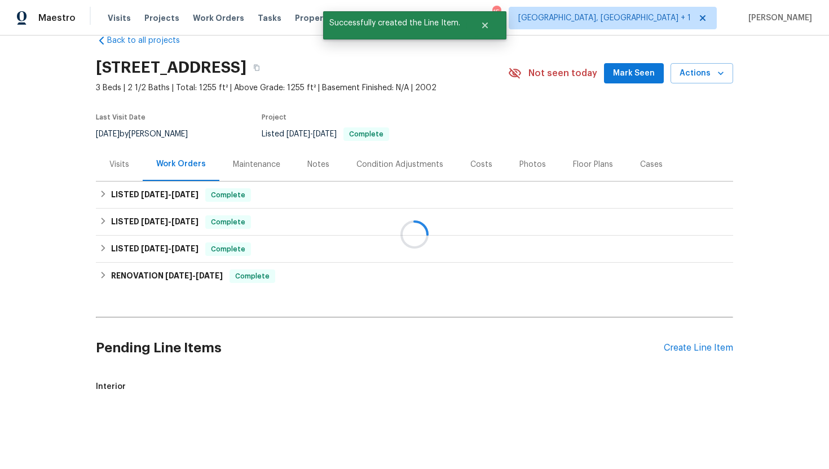
click at [116, 175] on div at bounding box center [414, 234] width 829 height 469
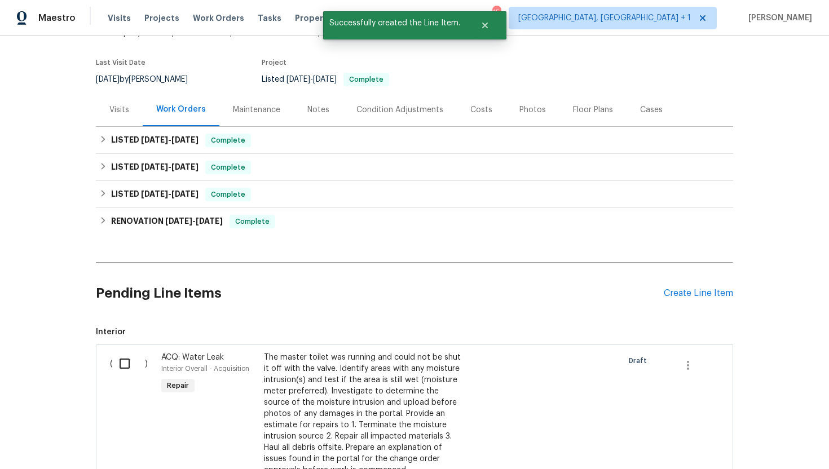
scroll to position [136, 0]
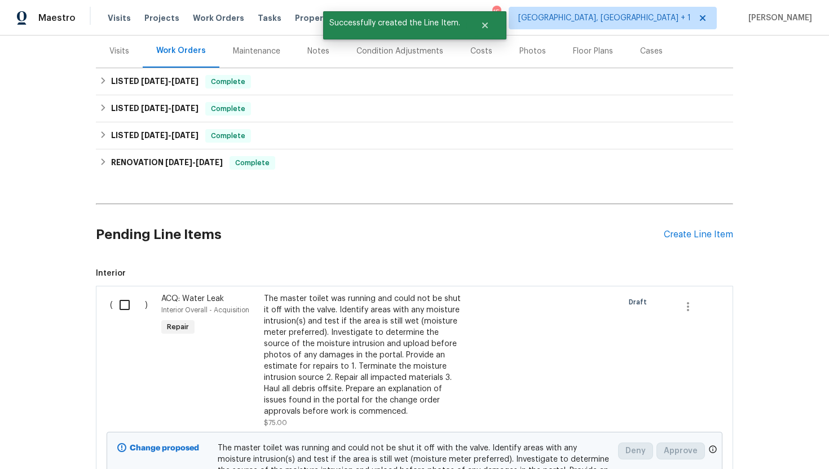
click at [133, 309] on input "checkbox" at bounding box center [129, 305] width 32 height 24
checkbox input "true"
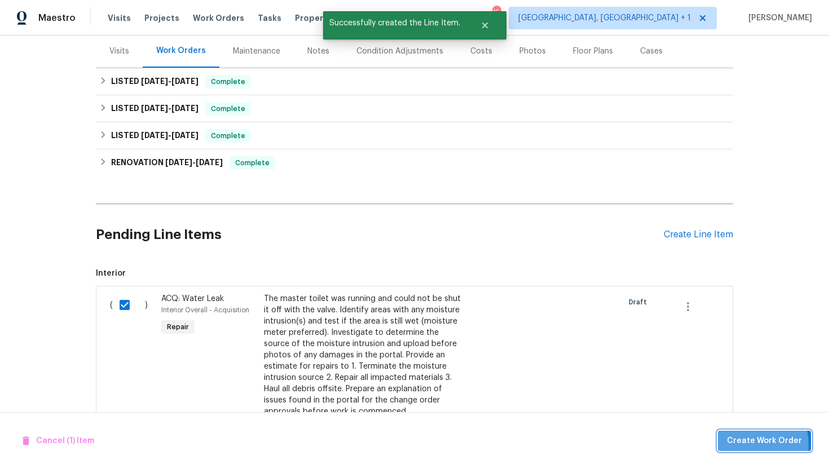
click at [752, 445] on span "Create Work Order" at bounding box center [764, 441] width 75 height 14
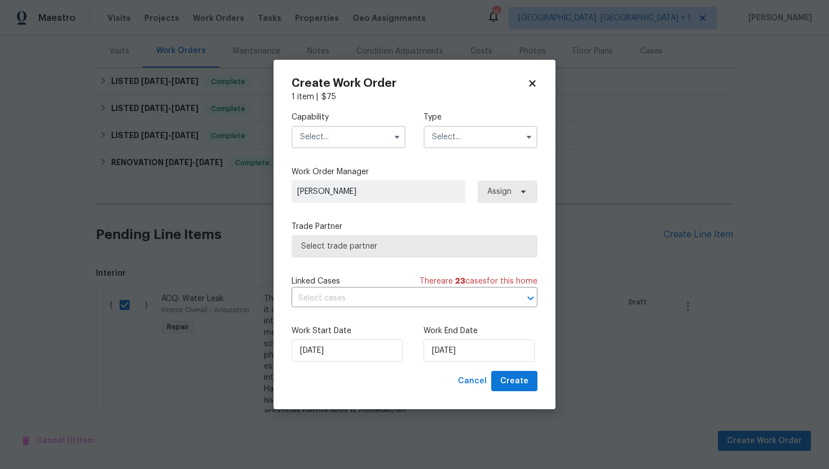
click at [347, 131] on input "text" at bounding box center [349, 137] width 114 height 23
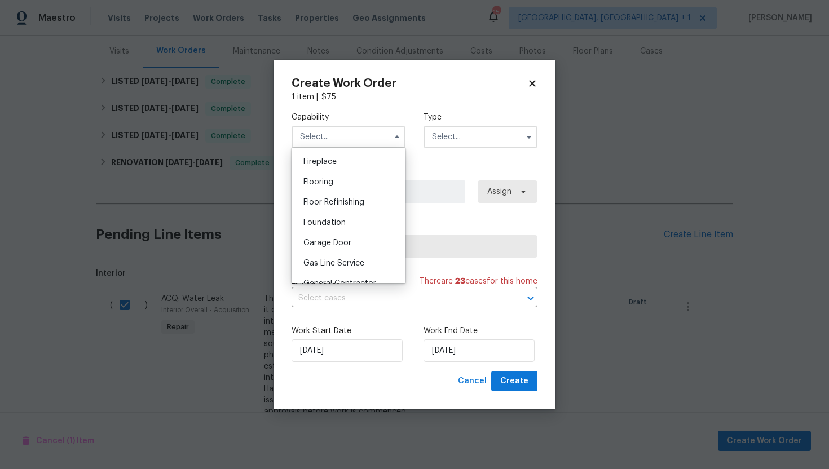
scroll to position [463, 0]
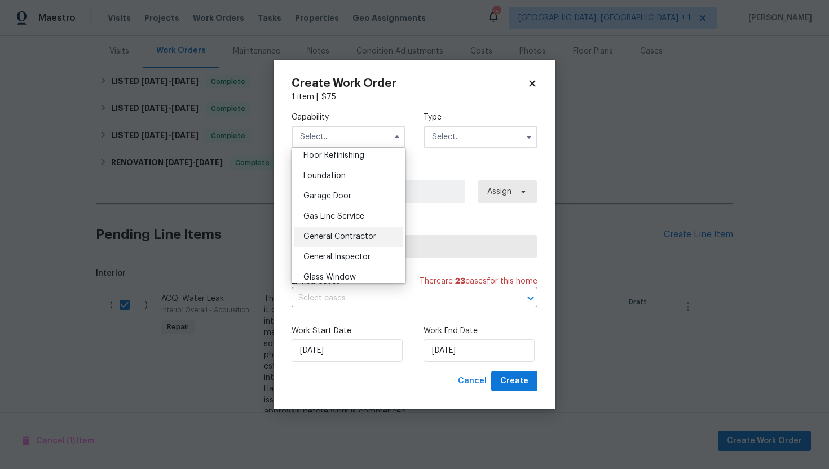
click at [356, 236] on span "General Contractor" at bounding box center [339, 237] width 73 height 8
type input "General Contractor"
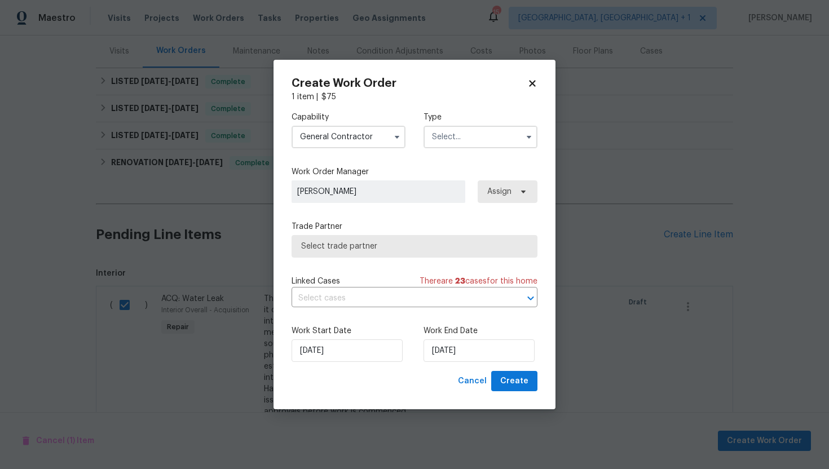
click at [457, 128] on input "text" at bounding box center [480, 137] width 114 height 23
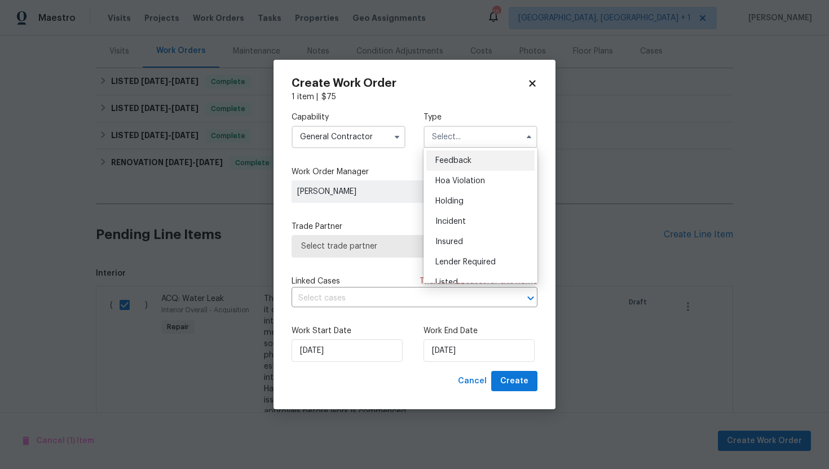
click at [457, 164] on span "Feedback" at bounding box center [453, 161] width 36 height 8
type input "Feedback"
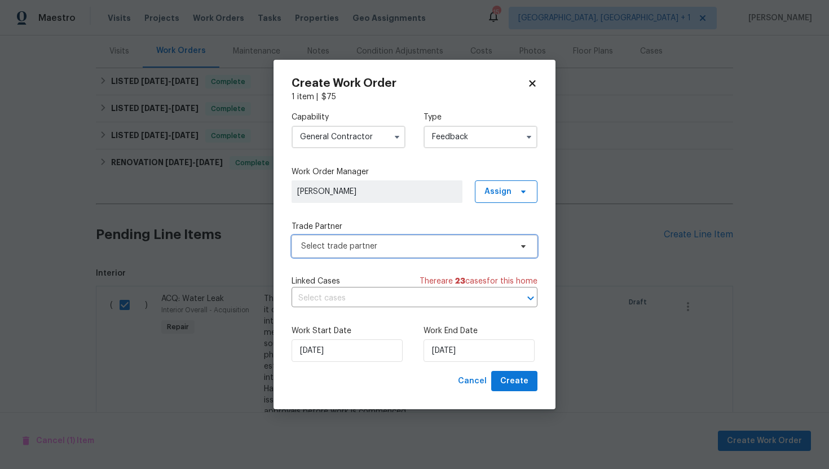
click at [405, 251] on span "Select trade partner" at bounding box center [406, 246] width 210 height 11
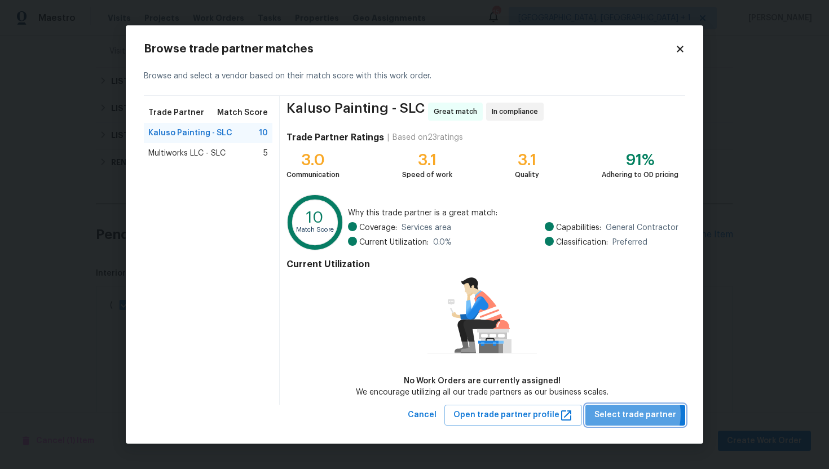
click at [627, 414] on span "Select trade partner" at bounding box center [635, 415] width 82 height 14
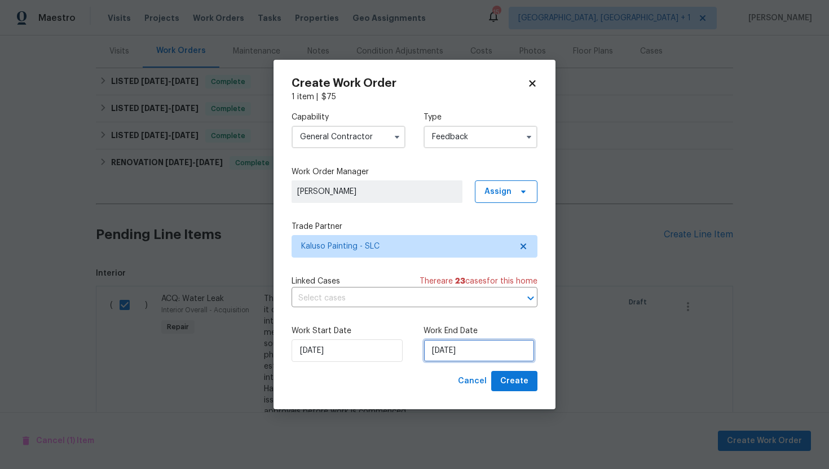
click at [477, 356] on input "9/1/2025" at bounding box center [478, 350] width 111 height 23
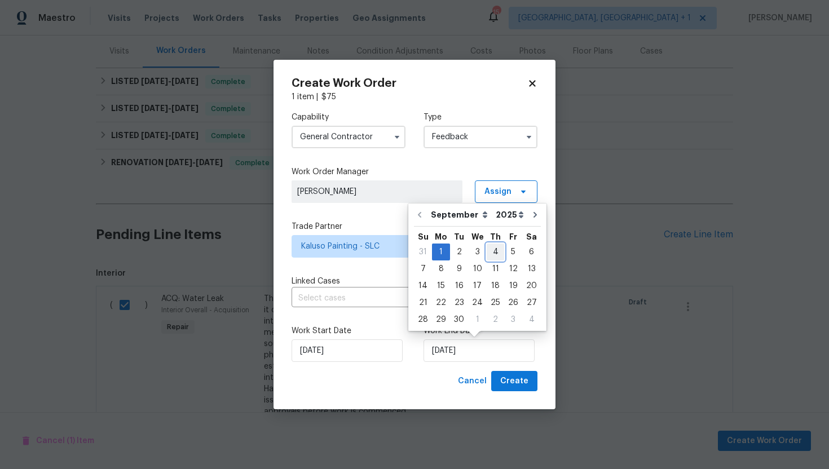
click at [488, 253] on div "4" at bounding box center [495, 252] width 17 height 16
type input "9/4/2025"
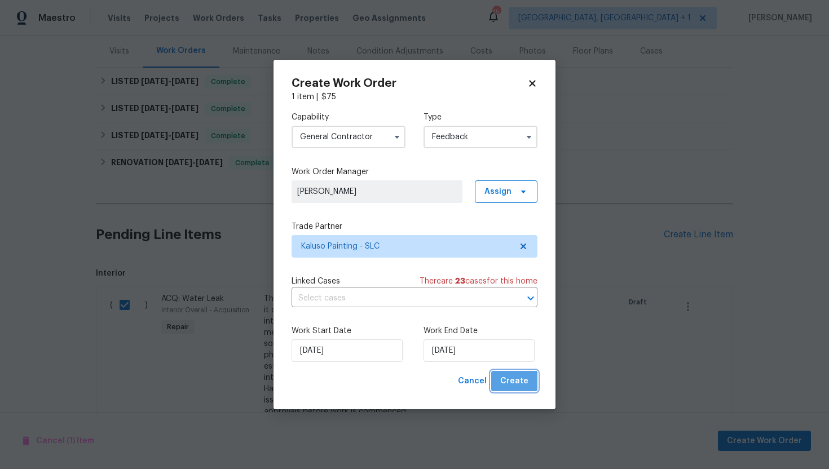
click at [511, 389] on button "Create" at bounding box center [514, 381] width 46 height 21
checkbox input "false"
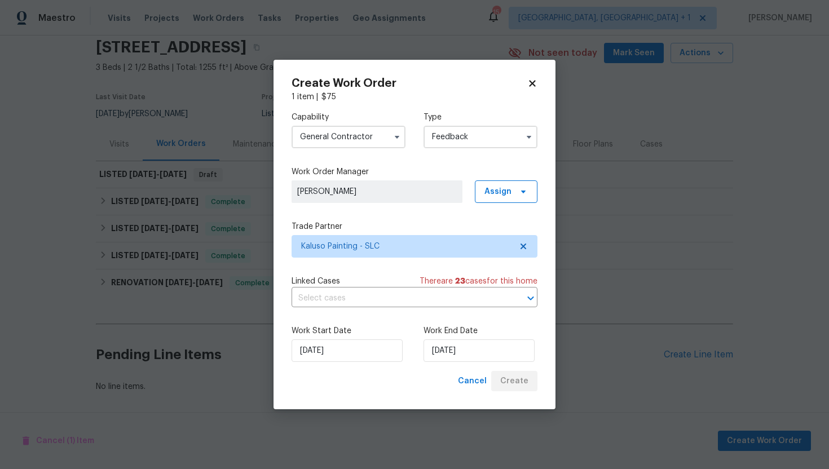
scroll to position [55, 0]
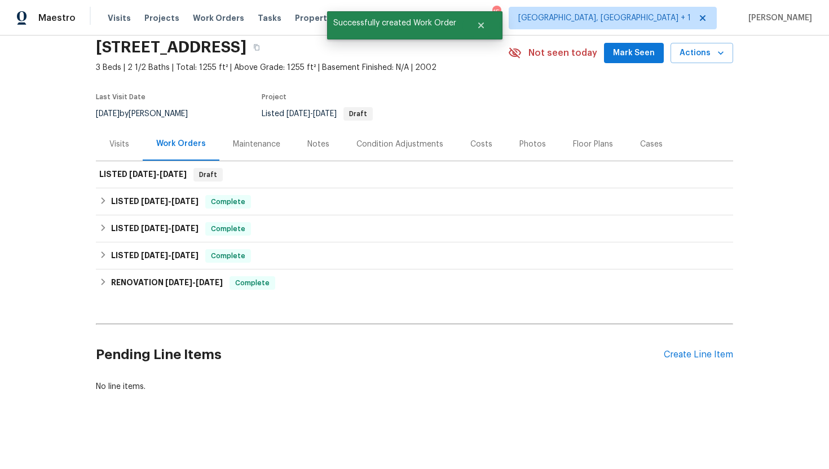
click at [133, 139] on div "Visits" at bounding box center [119, 143] width 47 height 33
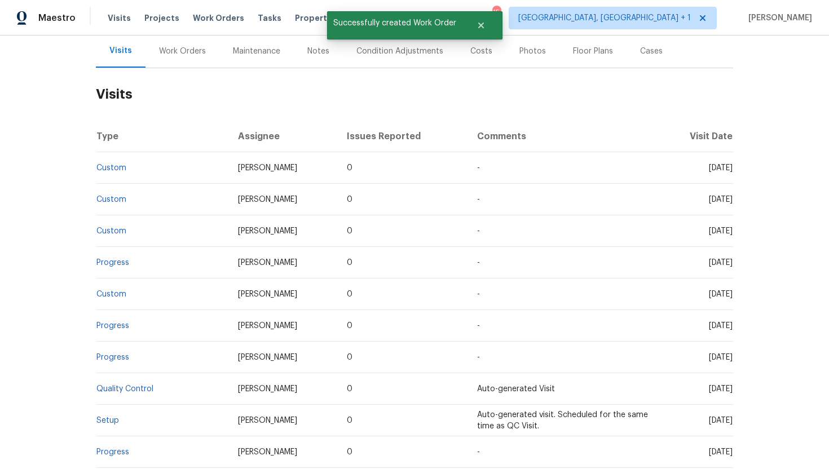
click at [194, 57] on div "Work Orders" at bounding box center [182, 51] width 47 height 11
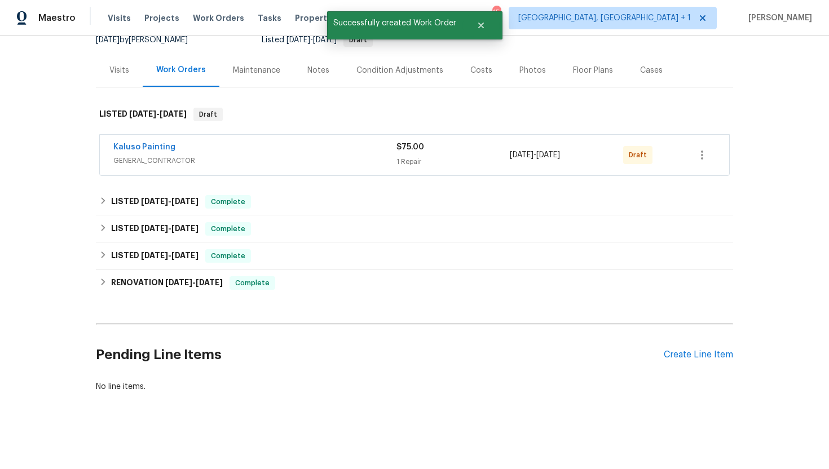
click at [219, 161] on span "GENERAL_CONTRACTOR" at bounding box center [254, 160] width 283 height 11
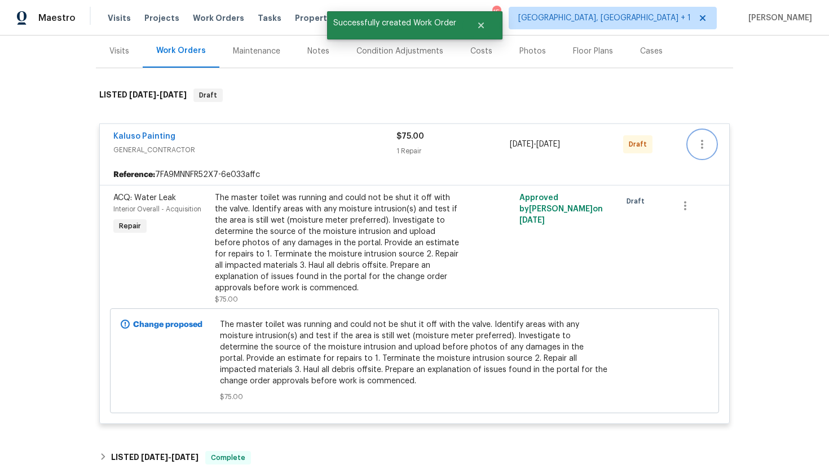
click at [700, 151] on icon "button" at bounding box center [702, 145] width 14 height 14
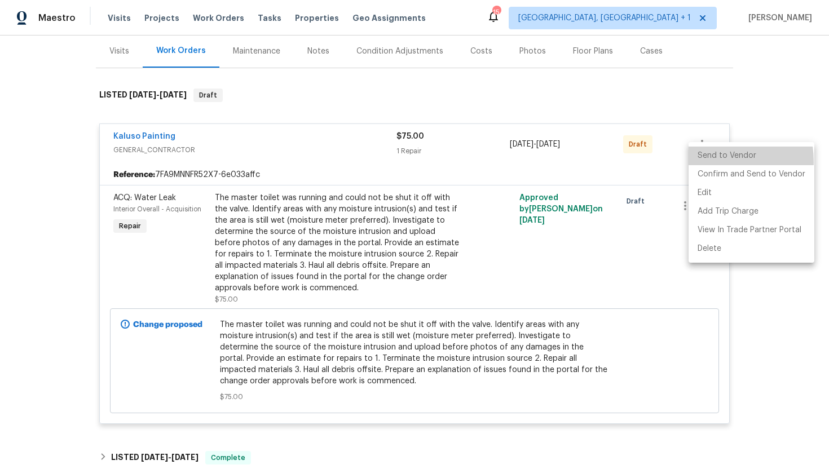
click at [706, 162] on li "Send to Vendor" at bounding box center [751, 156] width 126 height 19
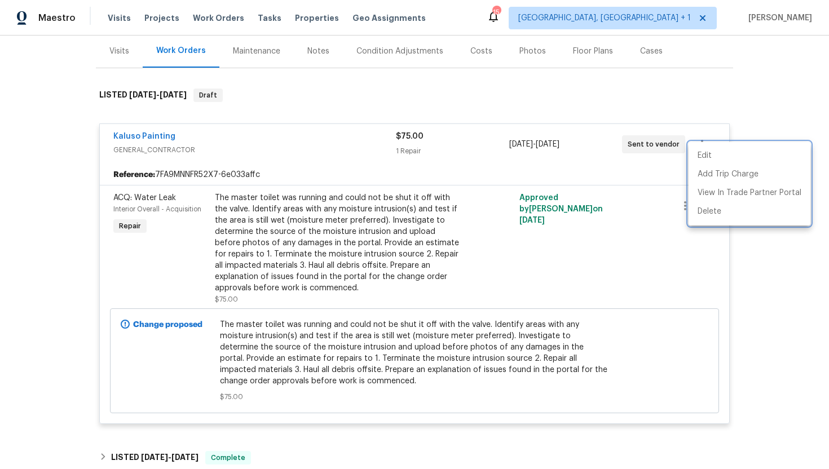
click at [605, 178] on div at bounding box center [414, 234] width 829 height 469
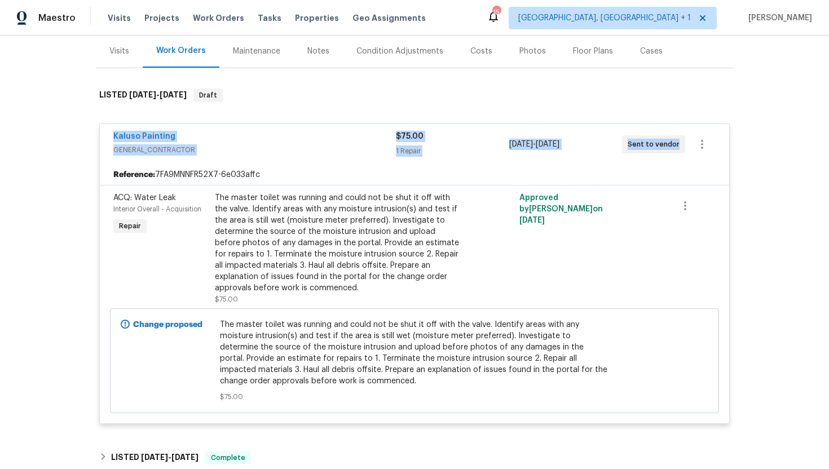
drag, startPoint x: 677, startPoint y: 160, endPoint x: 107, endPoint y: 149, distance: 569.6
click at [107, 149] on div "Kaluso Painting GENERAL_CONTRACTOR $75.00 1 Repair 9/1/2025 - 9/4/2025 Sent to …" at bounding box center [414, 144] width 629 height 41
copy div "Kaluso Painting GENERAL_CONTRACTOR $75.00 1 Repair 9/1/2025 - 9/4/2025 Sent to …"
click at [124, 68] on div "Visits" at bounding box center [119, 50] width 47 height 33
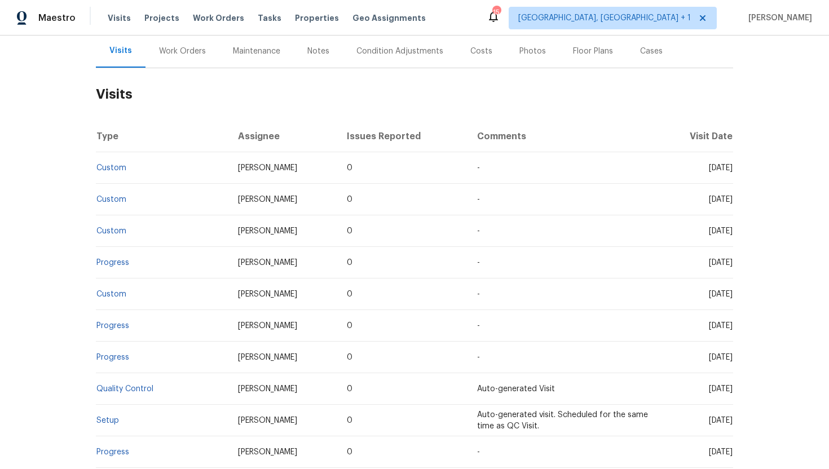
drag, startPoint x: 683, startPoint y: 180, endPoint x: 727, endPoint y: 186, distance: 44.3
click at [727, 184] on td "Wed, Aug 20 2025" at bounding box center [696, 168] width 74 height 32
copy span "Aug 20 2025"
click at [183, 57] on div "Work Orders" at bounding box center [182, 51] width 47 height 11
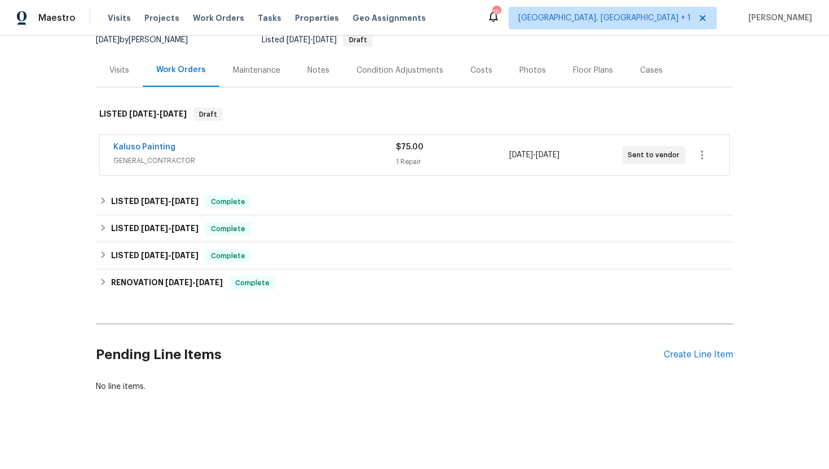
scroll to position [129, 0]
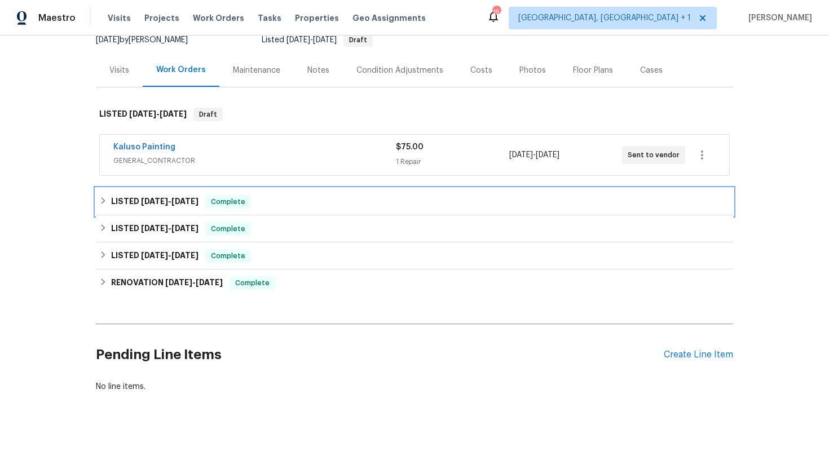
click at [213, 192] on div "LISTED 7/23/25 - 7/29/25 Complete" at bounding box center [414, 201] width 637 height 27
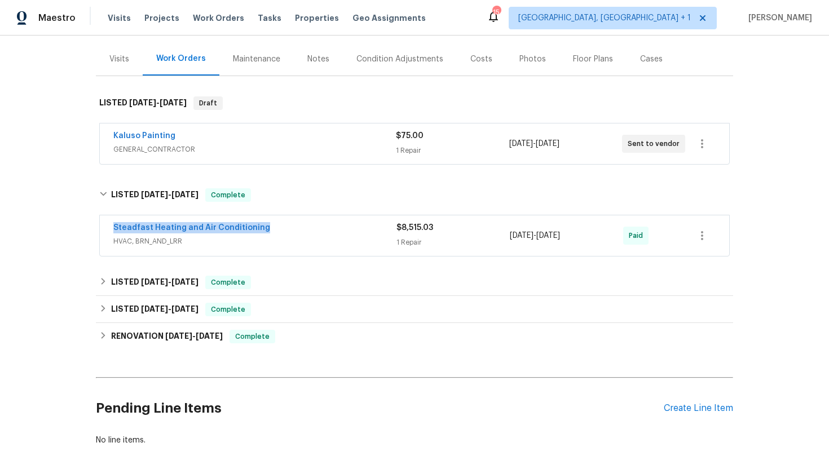
drag, startPoint x: 273, startPoint y: 244, endPoint x: 99, endPoint y: 230, distance: 174.2
click at [100, 230] on div "Steadfast Heating and Air Conditioning HVAC, BRN_AND_LRR $8,515.03 1 Repair 7/2…" at bounding box center [414, 235] width 629 height 41
copy link "Steadfast Heating and Air Conditioning"
drag, startPoint x: 591, startPoint y: 252, endPoint x: 506, endPoint y: 251, distance: 85.7
click at [506, 249] on div "Steadfast Heating and Air Conditioning HVAC, BRN_AND_LRR $8,515.03 1 Repair 7/2…" at bounding box center [400, 235] width 575 height 27
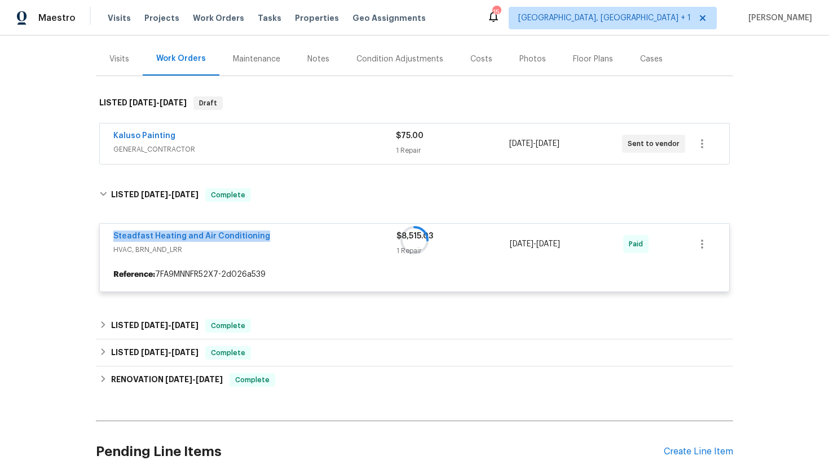
copy div "7/23/2025 - 7/29/2025"
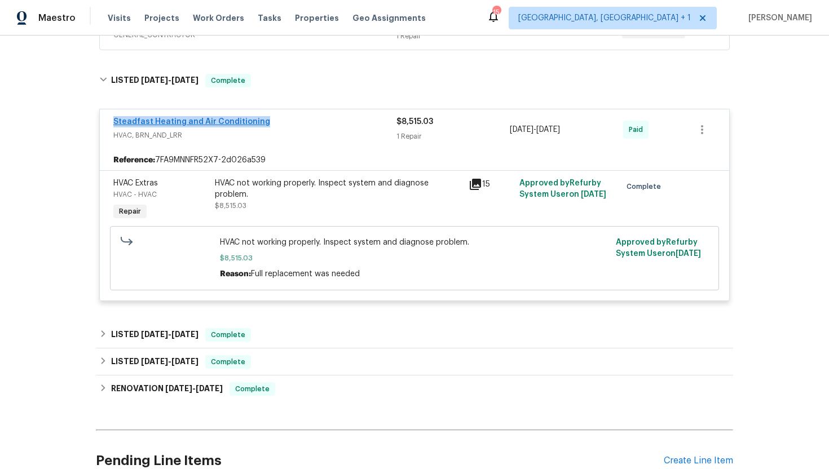
scroll to position [346, 0]
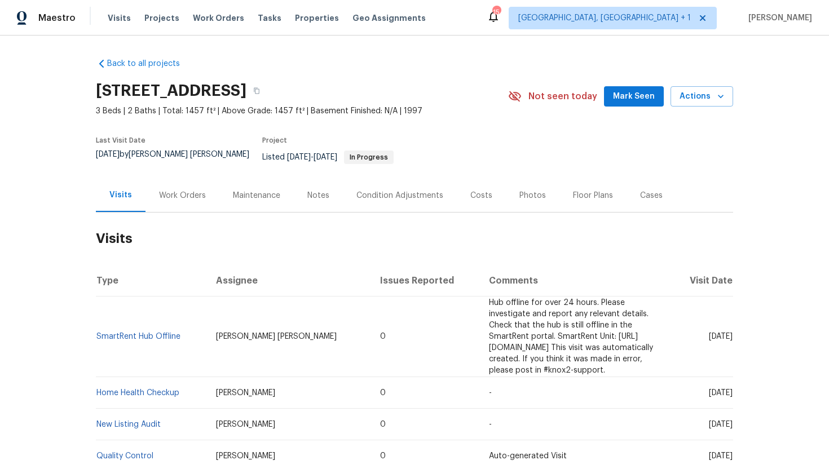
drag, startPoint x: 687, startPoint y: 325, endPoint x: 732, endPoint y: 326, distance: 45.1
click at [732, 333] on span "[DATE]" at bounding box center [721, 337] width 24 height 8
copy span "[DATE]"
click at [181, 179] on div "Work Orders" at bounding box center [182, 195] width 74 height 33
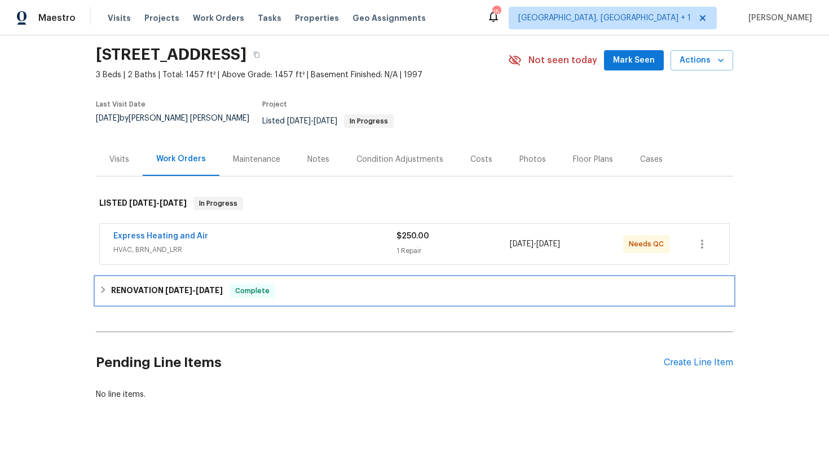
click at [211, 286] on span "[DATE]" at bounding box center [209, 290] width 27 height 8
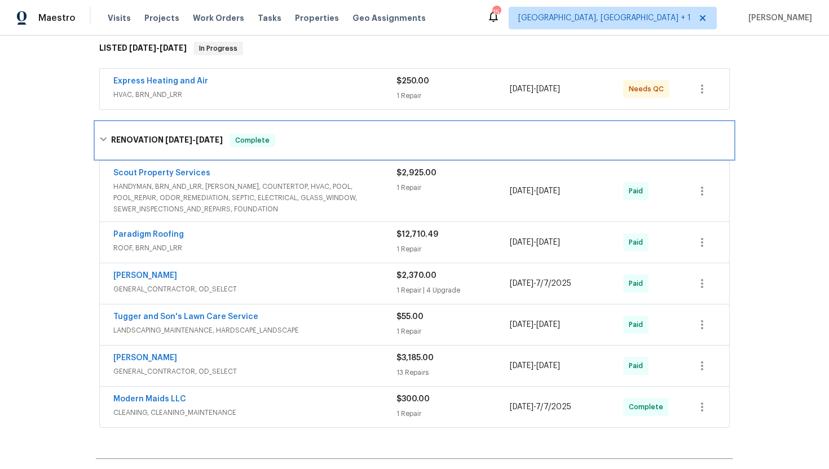
scroll to position [224, 0]
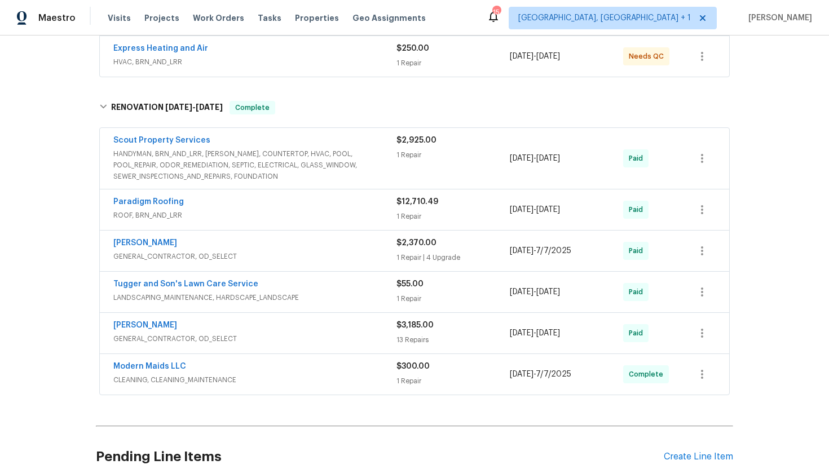
drag, startPoint x: 185, startPoint y: 238, endPoint x: 92, endPoint y: 236, distance: 92.5
click at [92, 236] on div "Back to all projects [STREET_ADDRESS] 3 Beds | 2 Baths | Total: 1457 ft² | Abov…" at bounding box center [414, 253] width 829 height 434
copy link "[PERSON_NAME]"
drag, startPoint x: 586, startPoint y: 244, endPoint x: 496, endPoint y: 254, distance: 90.3
click at [496, 254] on div "Eric Hernandez GENERAL_CONTRACTOR, OD_SELECT $2,370.00 1 Repair | 4 Upgrade 7/3…" at bounding box center [400, 250] width 575 height 27
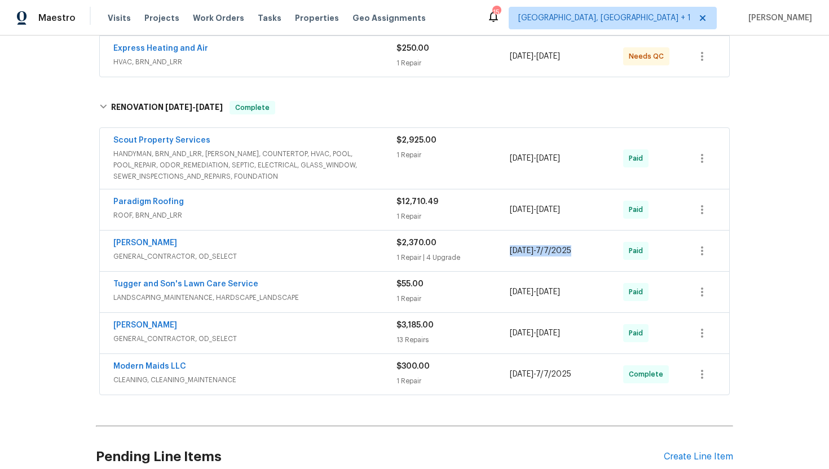
copy div "7/3/2025 - 7/7/2025"
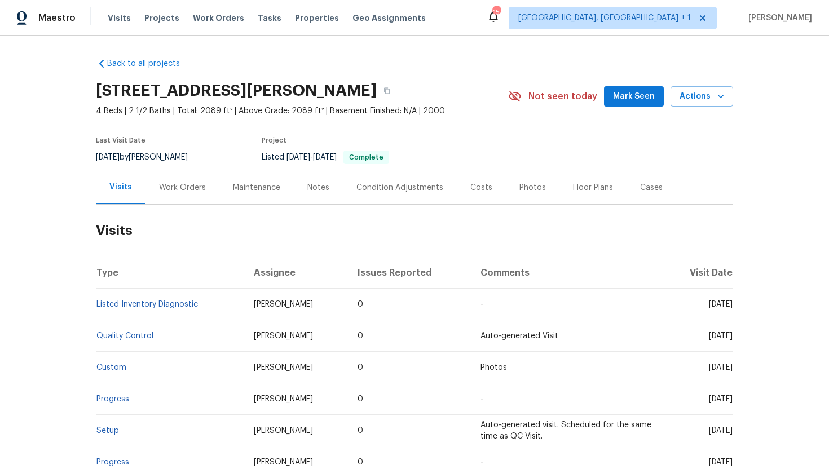
drag, startPoint x: 692, startPoint y: 304, endPoint x: 727, endPoint y: 307, distance: 35.0
click at [728, 307] on span "[DATE]" at bounding box center [721, 305] width 24 height 8
drag, startPoint x: 691, startPoint y: 304, endPoint x: 732, endPoint y: 307, distance: 40.7
click at [732, 307] on span "[DATE]" at bounding box center [721, 305] width 24 height 8
copy span "Jul 22 2025"
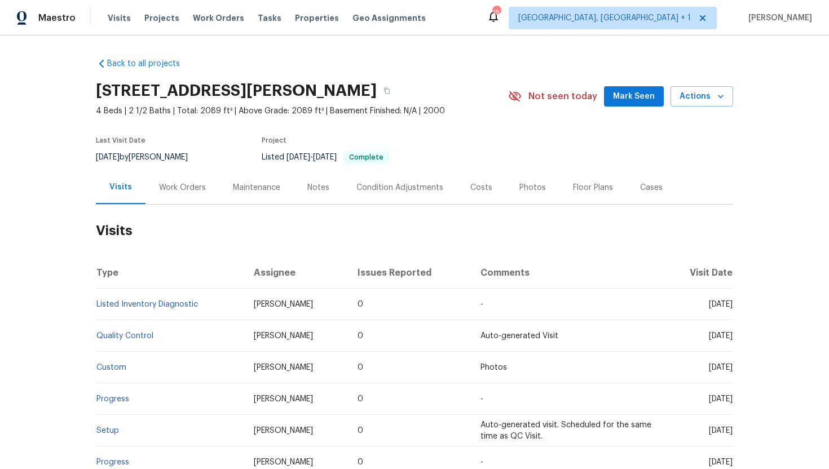
click at [183, 192] on div "Work Orders" at bounding box center [182, 187] width 47 height 11
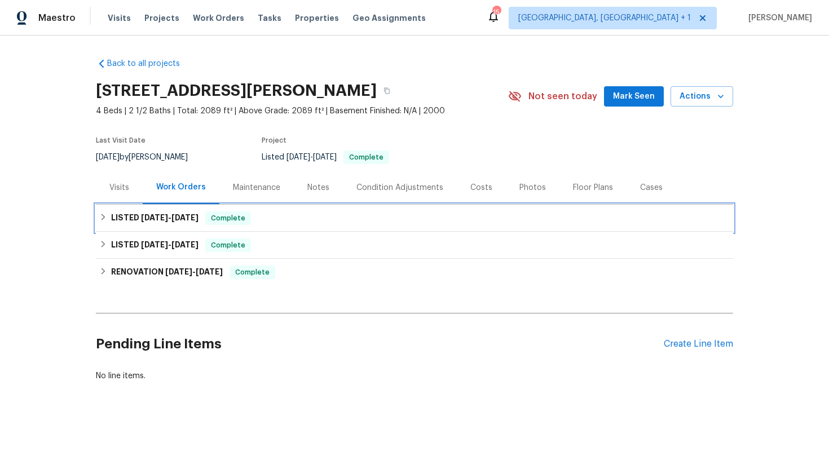
click at [200, 226] on div "LISTED 7/14/25 - 7/18/25 Complete" at bounding box center [414, 218] width 637 height 27
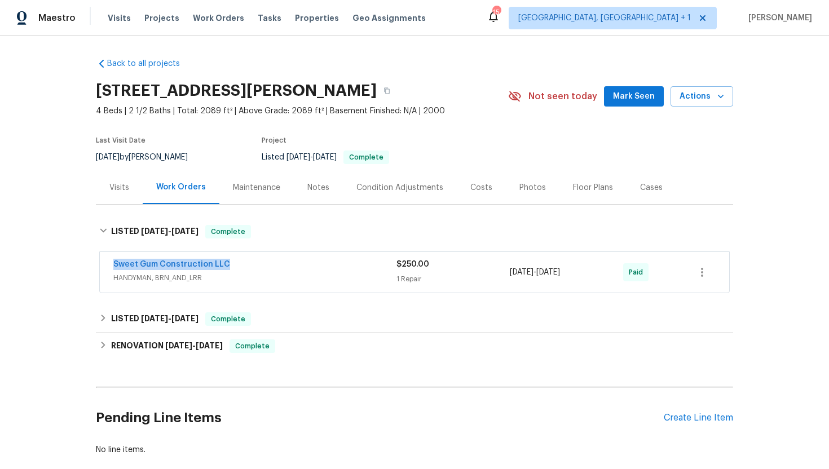
drag, startPoint x: 236, startPoint y: 261, endPoint x: 100, endPoint y: 256, distance: 135.4
click at [100, 256] on div "Sweet Gum Construction LLC HANDYMAN, BRN_AND_LRR $250.00 1 Repair 7/15/2025 - 7…" at bounding box center [414, 272] width 629 height 41
copy link "Sweet Gum Construction LLC"
drag, startPoint x: 596, startPoint y: 276, endPoint x: 498, endPoint y: 275, distance: 97.6
click at [498, 275] on div "Sweet Gum Construction LLC HANDYMAN, BRN_AND_LRR $250.00 1 Repair 7/15/2025 - 7…" at bounding box center [400, 272] width 575 height 27
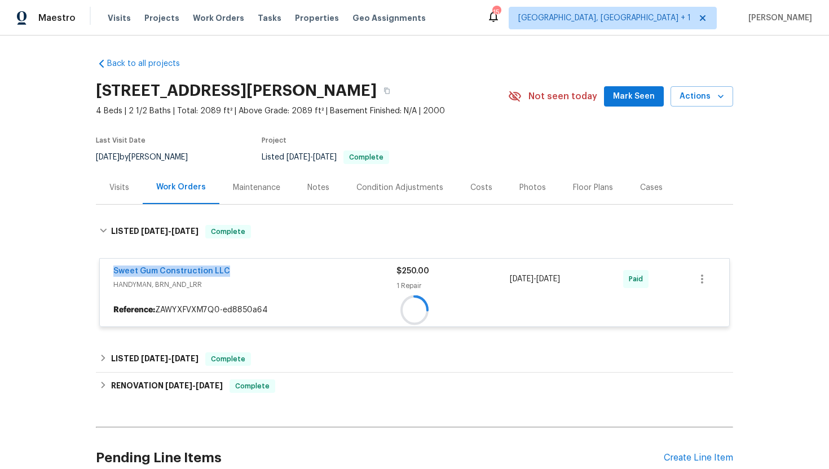
copy div "7/15/2025 - 7/18/2025"
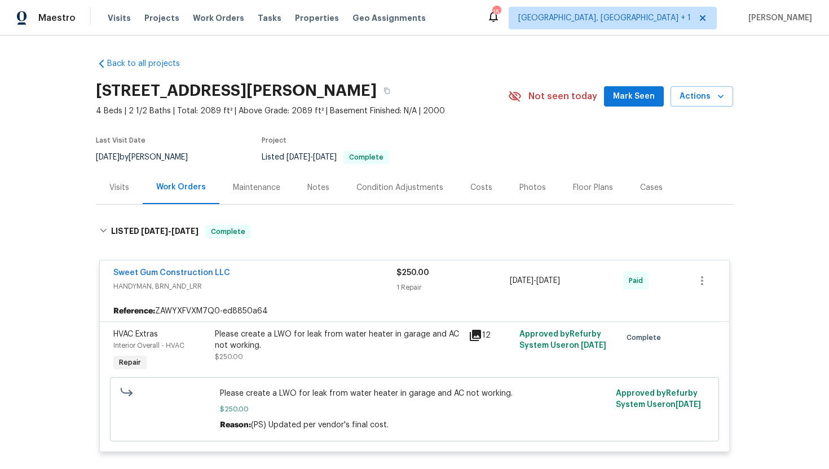
click at [107, 182] on div "Visits" at bounding box center [119, 187] width 47 height 33
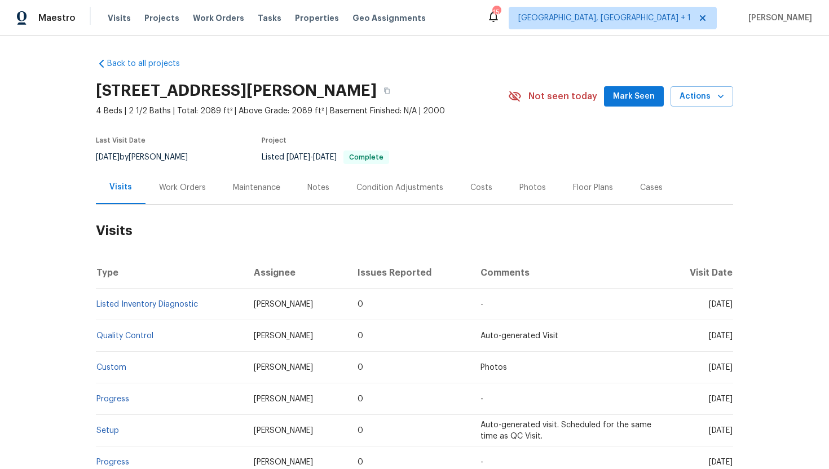
click at [645, 195] on div "Cases" at bounding box center [651, 187] width 50 height 33
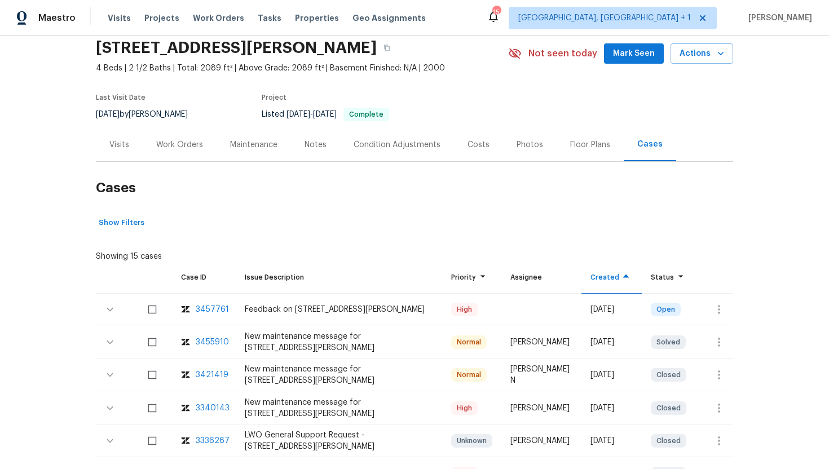
scroll to position [68, 0]
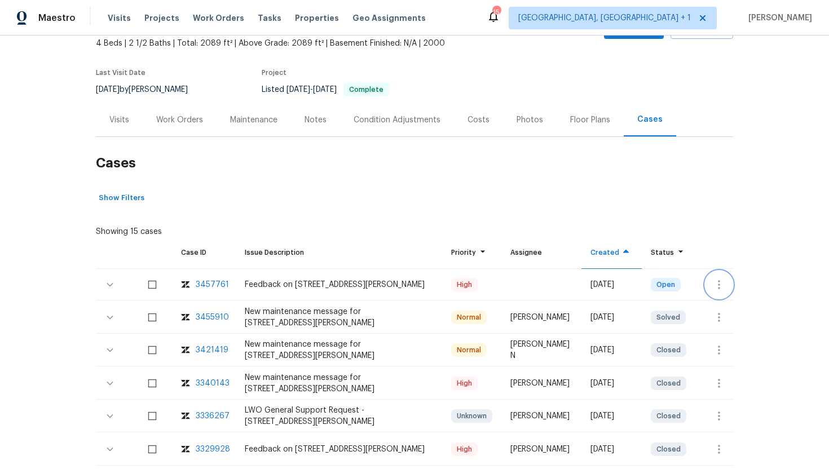
click at [729, 288] on button "button" at bounding box center [718, 284] width 27 height 27
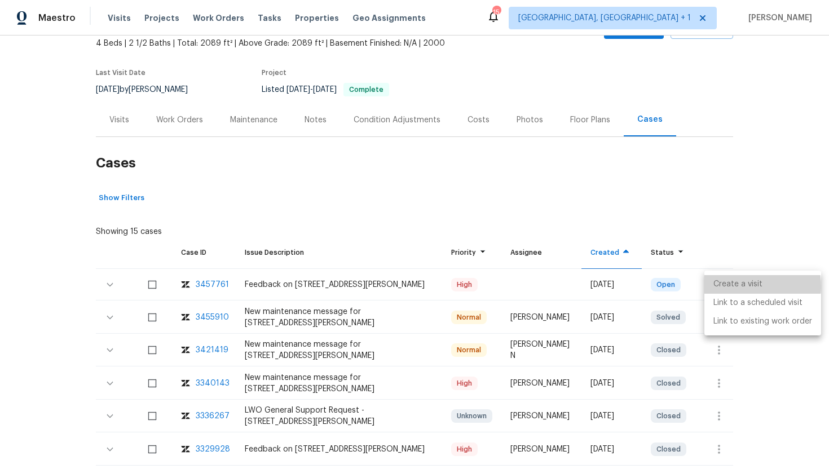
click at [730, 286] on li "Create a visit" at bounding box center [762, 284] width 117 height 19
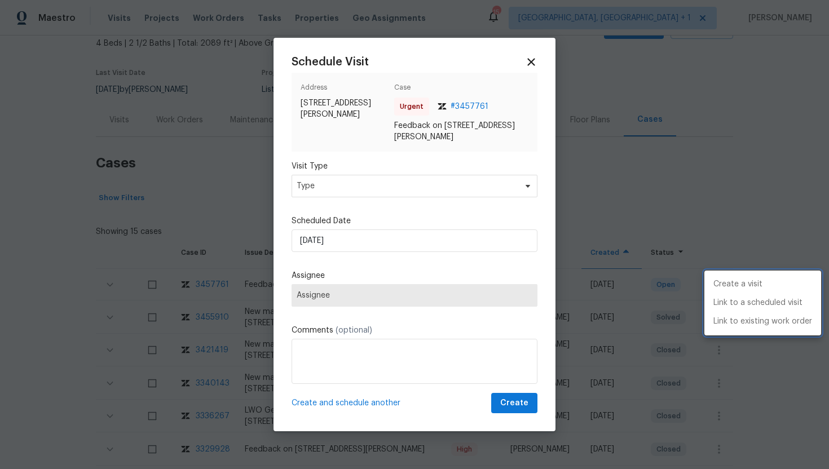
click at [383, 199] on div at bounding box center [414, 234] width 829 height 469
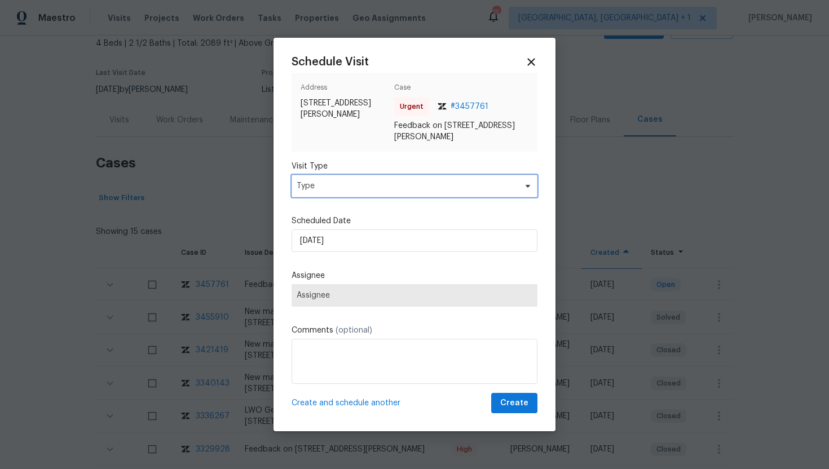
click at [383, 192] on span "Type" at bounding box center [415, 186] width 246 height 23
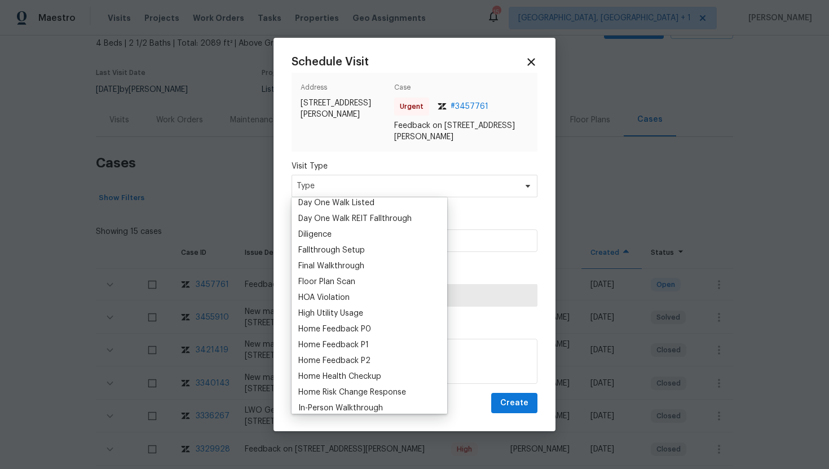
scroll to position [235, 0]
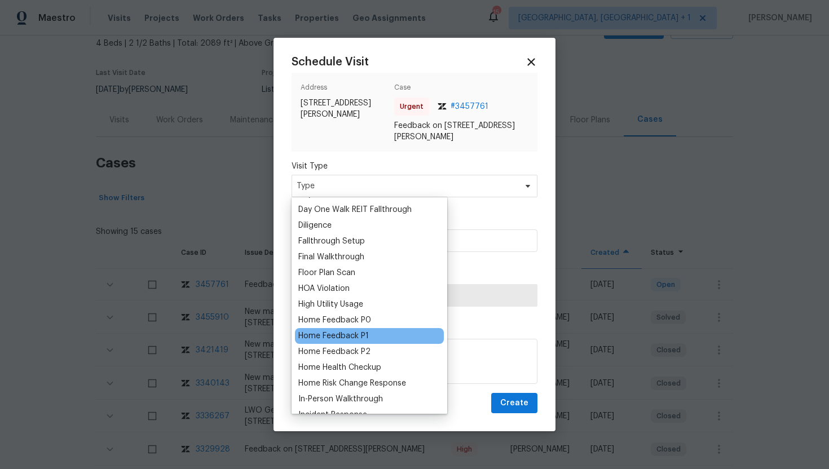
click at [367, 333] on div "Home Feedback P1" at bounding box center [333, 335] width 70 height 11
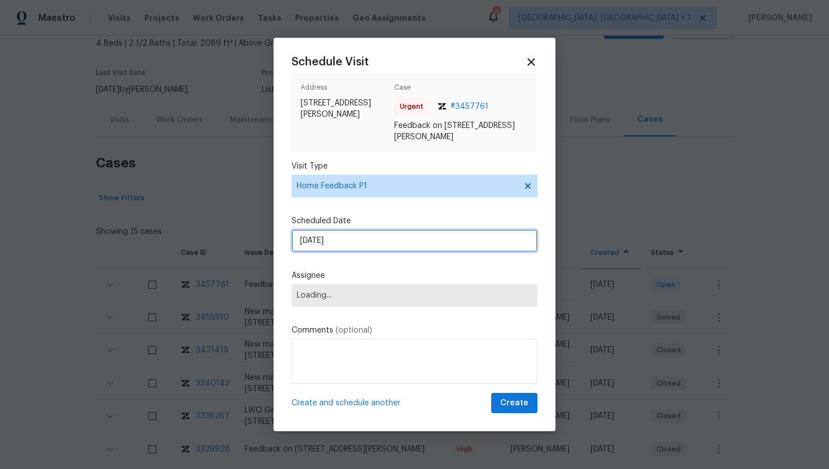
click at [377, 244] on input "9/1/2025" at bounding box center [415, 240] width 246 height 23
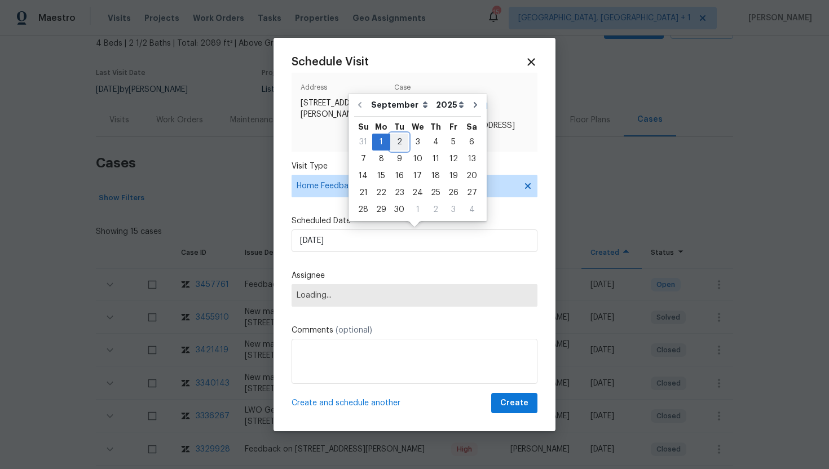
click at [398, 142] on div "2" at bounding box center [399, 142] width 18 height 16
type input "9/2/2025"
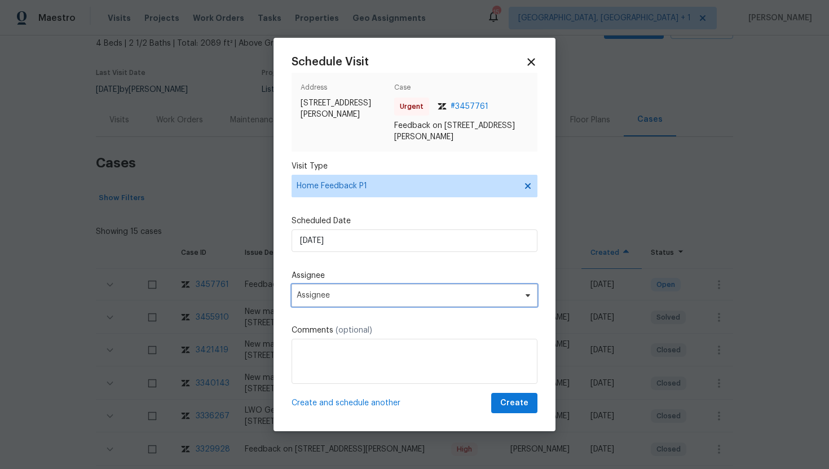
click at [374, 294] on span "Assignee" at bounding box center [407, 295] width 221 height 9
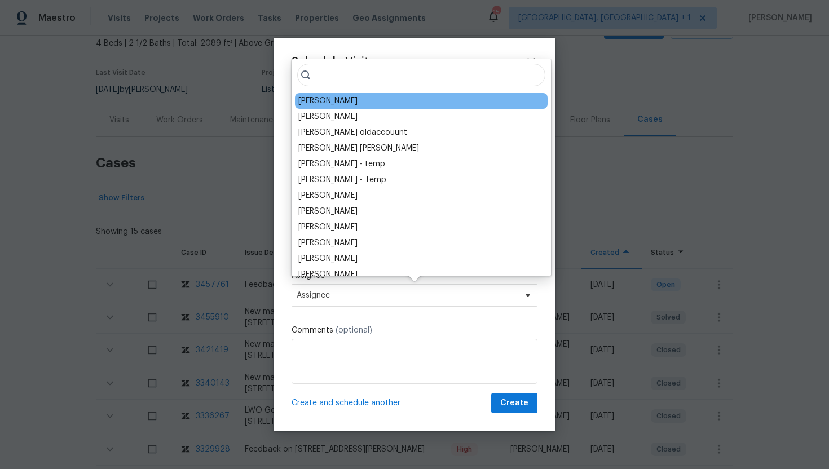
click at [348, 102] on div "Lee Privette" at bounding box center [421, 101] width 253 height 16
click at [332, 101] on div "Lee Privette" at bounding box center [327, 100] width 59 height 11
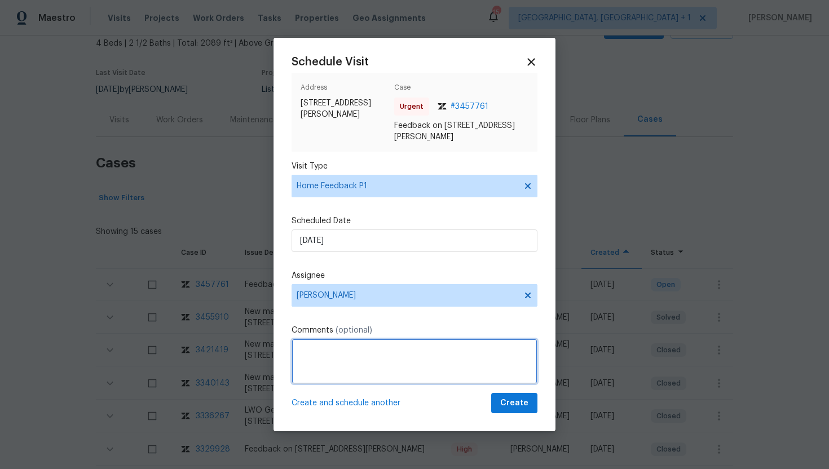
click at [356, 351] on textarea at bounding box center [415, 361] width 246 height 45
paste textarea "Feedback Message: Caller reached us to report access issues, keypad does not wo…"
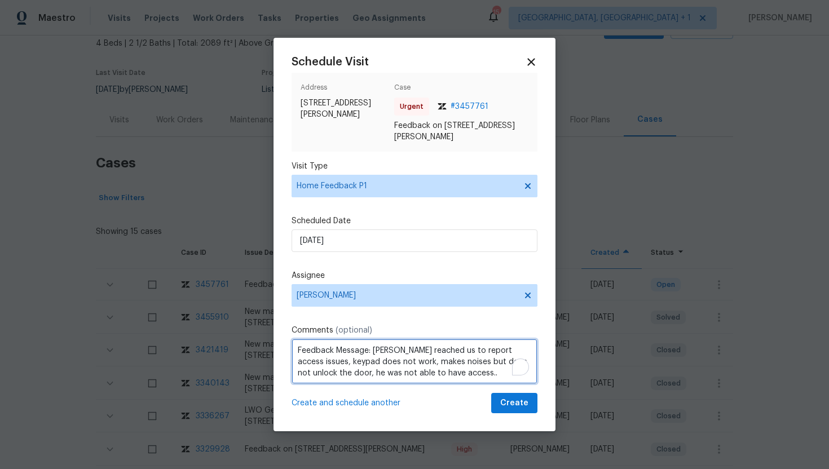
type textarea "Feedback Message: Caller reached us to report access issues, keypad does not wo…"
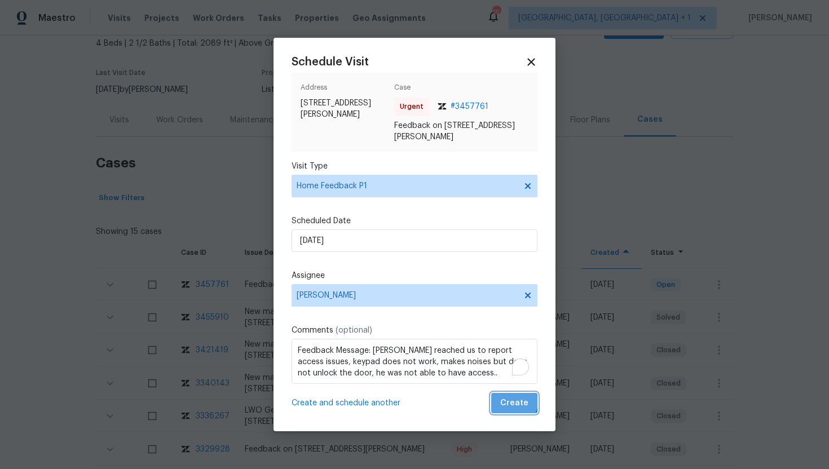
click at [514, 402] on span "Create" at bounding box center [514, 403] width 28 height 14
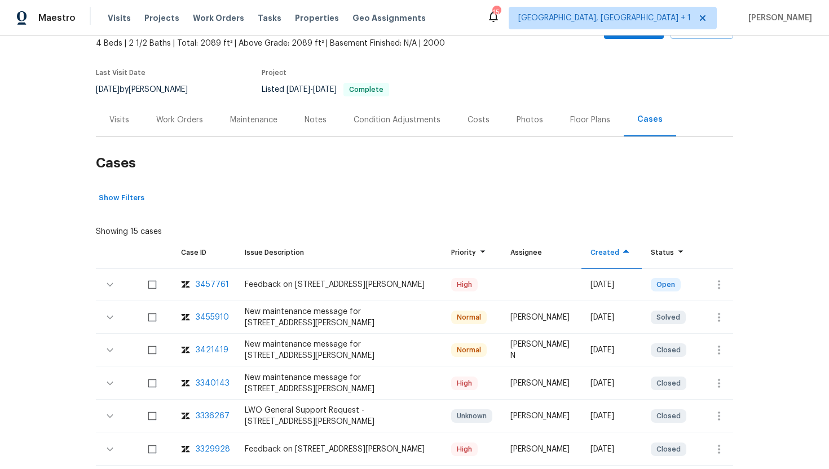
click at [129, 121] on div "Visits" at bounding box center [119, 119] width 20 height 11
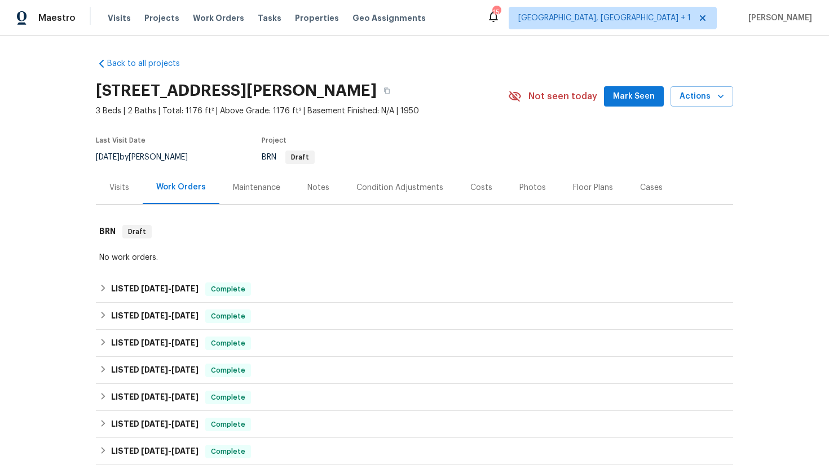
click at [126, 192] on div "Visits" at bounding box center [119, 187] width 20 height 11
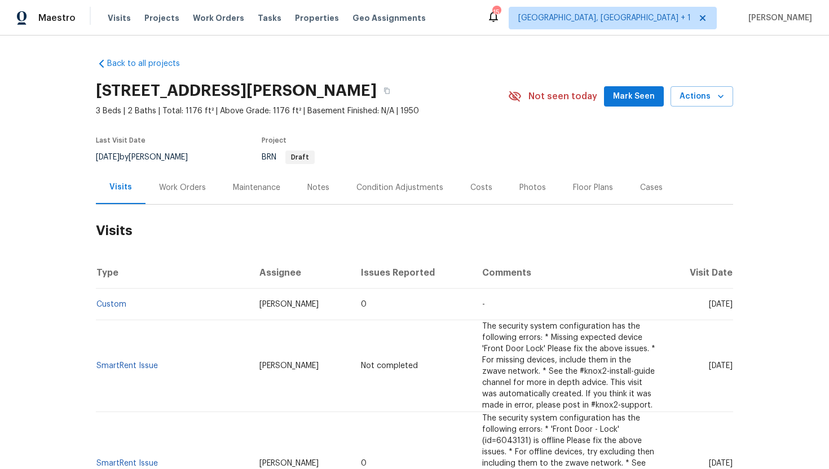
drag, startPoint x: 688, startPoint y: 305, endPoint x: 732, endPoint y: 307, distance: 44.6
click at [732, 307] on td "[DATE]" at bounding box center [698, 305] width 69 height 32
copy span "[DATE]"
click at [188, 187] on div "Work Orders" at bounding box center [182, 187] width 47 height 11
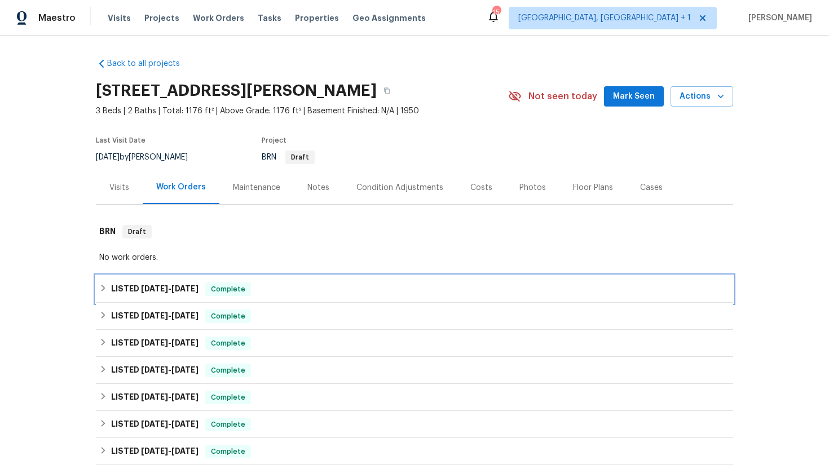
click at [208, 288] on div "LISTED [DATE] - [DATE] Complete" at bounding box center [414, 289] width 630 height 14
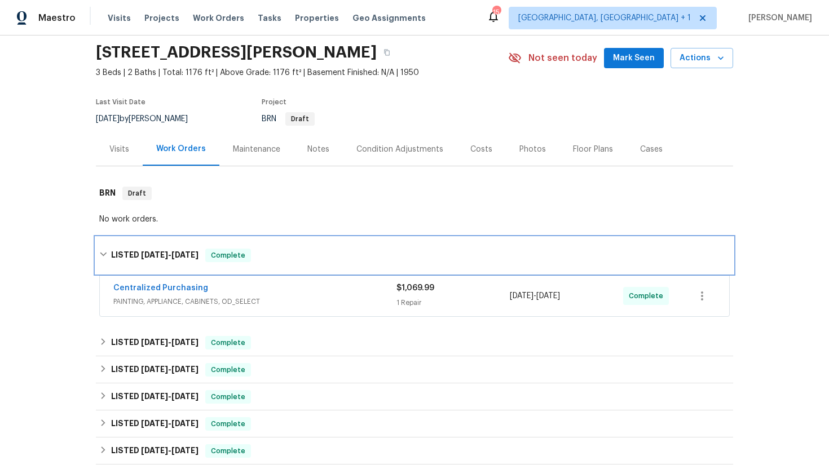
scroll to position [77, 0]
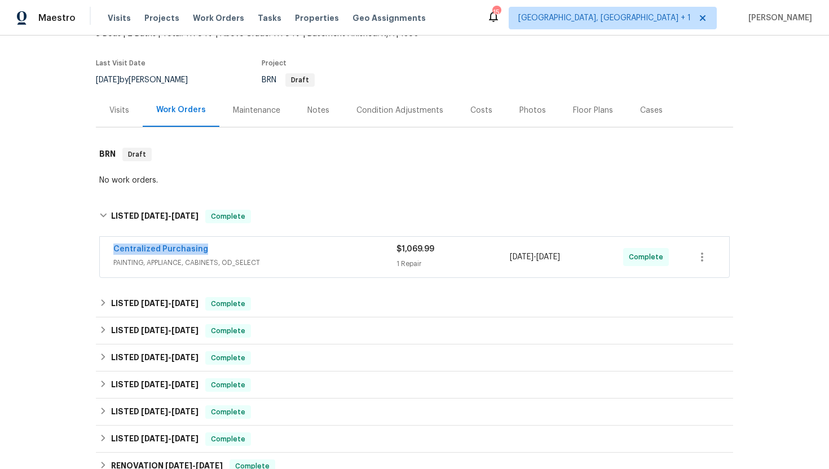
drag, startPoint x: 209, startPoint y: 249, endPoint x: 103, endPoint y: 251, distance: 106.6
click at [103, 251] on div "Centralized Purchasing PAINTING, APPLIANCE, CABINETS, OD_SELECT $1,069.99 1 Rep…" at bounding box center [414, 257] width 629 height 41
copy link "Centralized Purchasing"
drag, startPoint x: 601, startPoint y: 255, endPoint x: 513, endPoint y: 255, distance: 88.5
click at [512, 255] on div "[DATE] - [DATE]" at bounding box center [566, 257] width 113 height 27
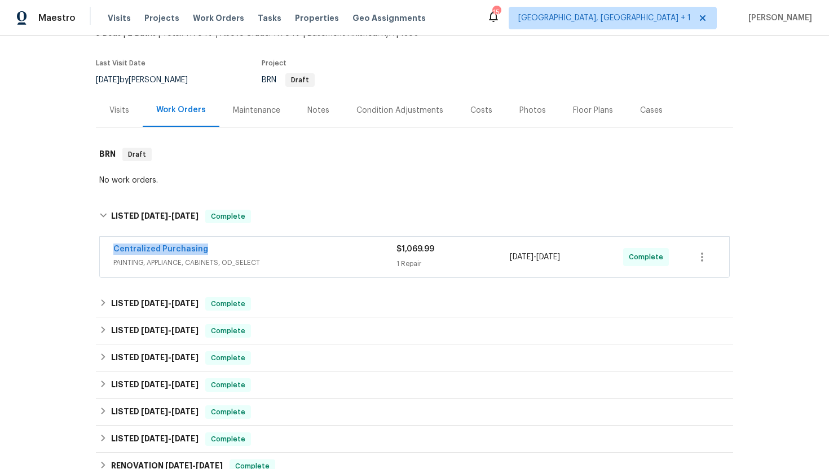
copy span "/20/2025 - [DATE]"
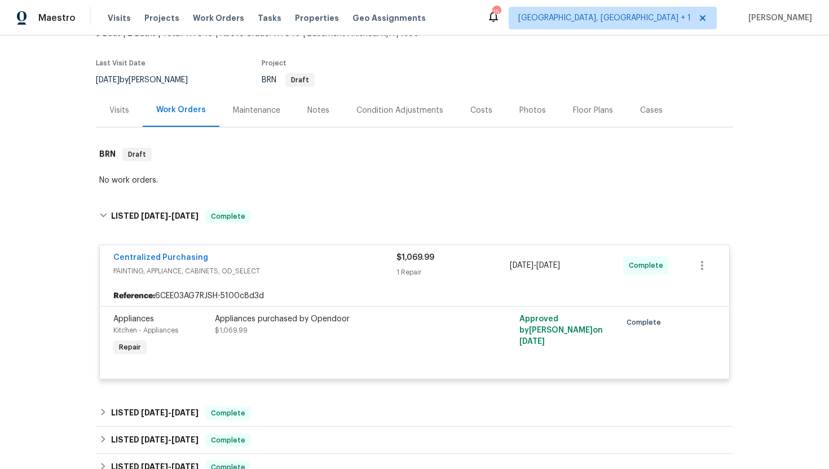
click at [589, 288] on div "Reference: 6CEE03AG7RJSH-5100c8d3d" at bounding box center [414, 296] width 629 height 20
drag, startPoint x: 601, startPoint y: 267, endPoint x: 501, endPoint y: 266, distance: 99.8
click at [501, 266] on div "Centralized Purchasing PAINTING, APPLIANCE, CABINETS, OD_SELECT $1,069.99 1 Rep…" at bounding box center [400, 265] width 575 height 27
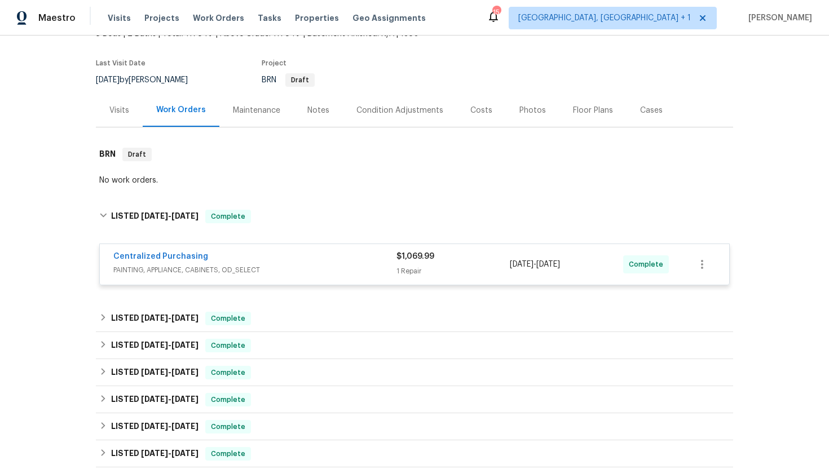
copy div "1 Repair [DATE] - [DATE]"
